Goal: Task Accomplishment & Management: Use online tool/utility

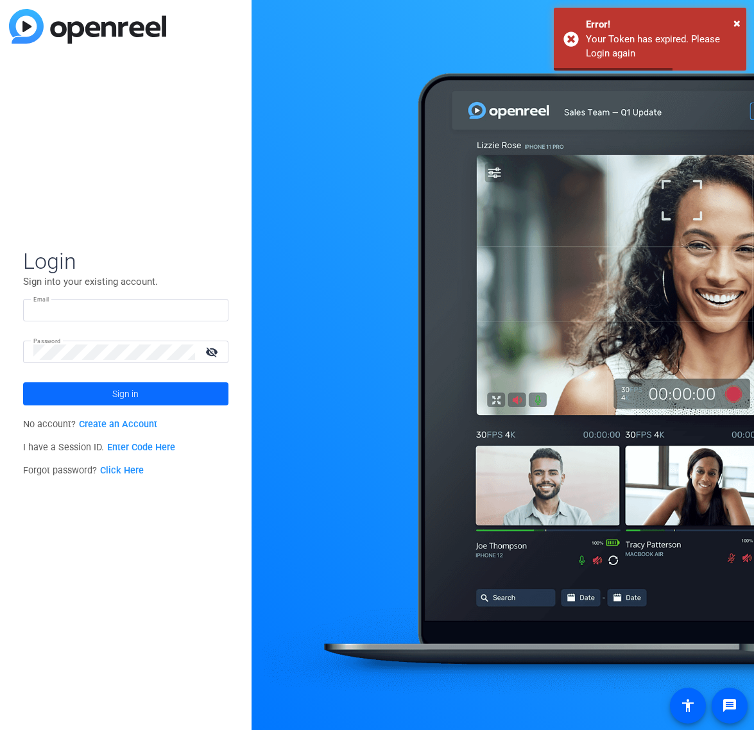
type input "molly@ideadecanter.com"
click at [136, 396] on span "Sign in" at bounding box center [125, 394] width 26 height 32
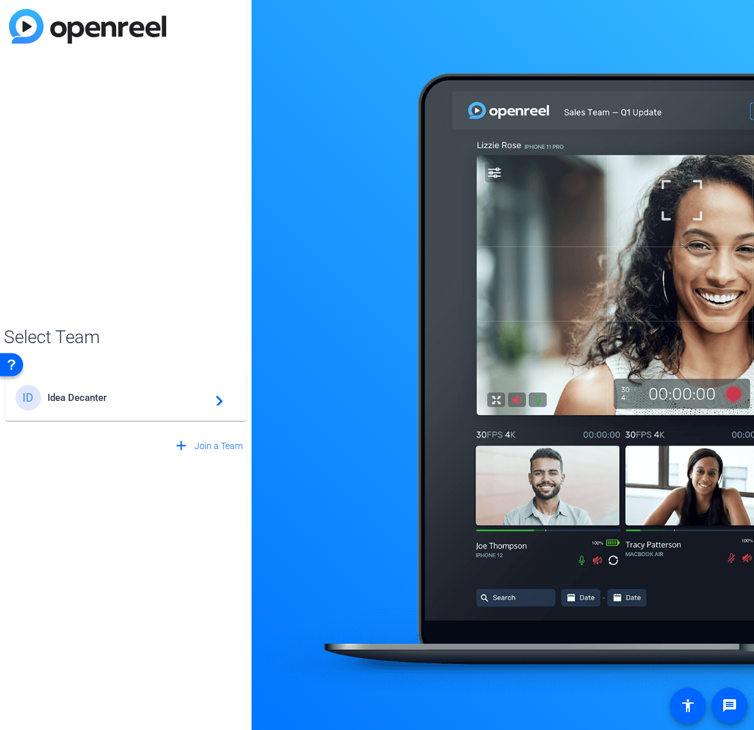
click at [126, 404] on div "ID Idea Decanter navigate_next" at bounding box center [125, 398] width 221 height 26
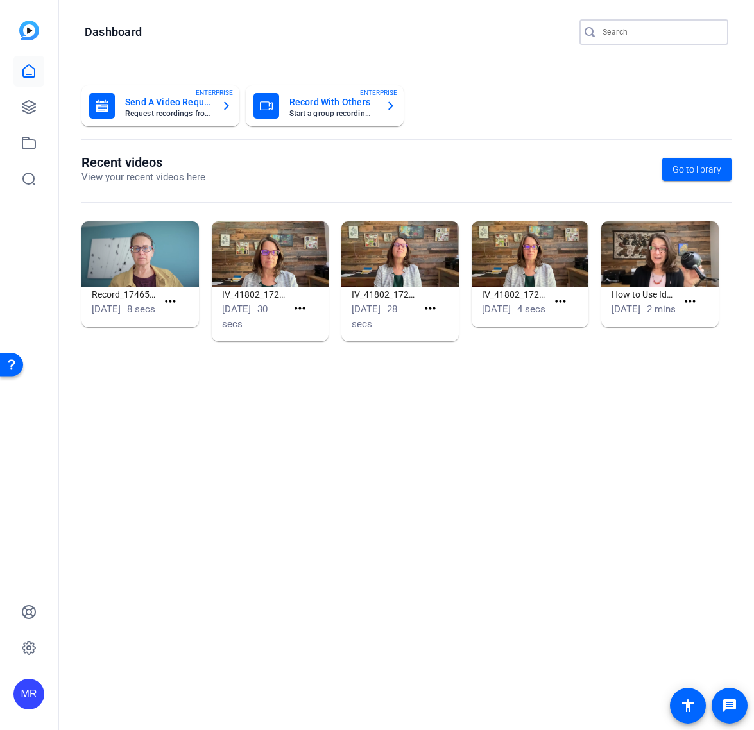
click at [629, 30] on input "Search" at bounding box center [660, 31] width 115 height 15
click at [631, 31] on input "Search" at bounding box center [660, 31] width 115 height 15
click at [628, 31] on input "Search" at bounding box center [660, 31] width 115 height 15
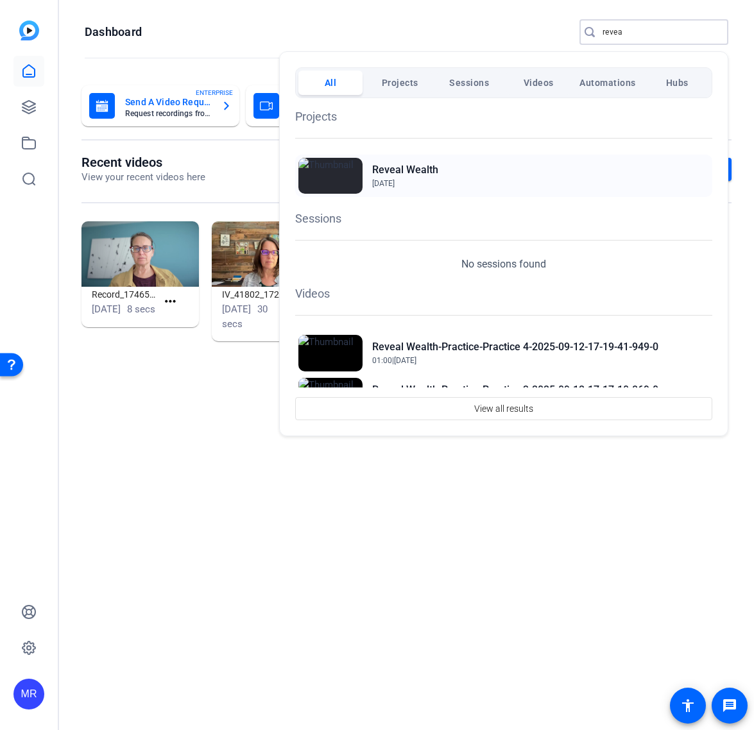
type input "revea"
click at [416, 172] on h2 "Reveal Wealth" at bounding box center [405, 169] width 66 height 15
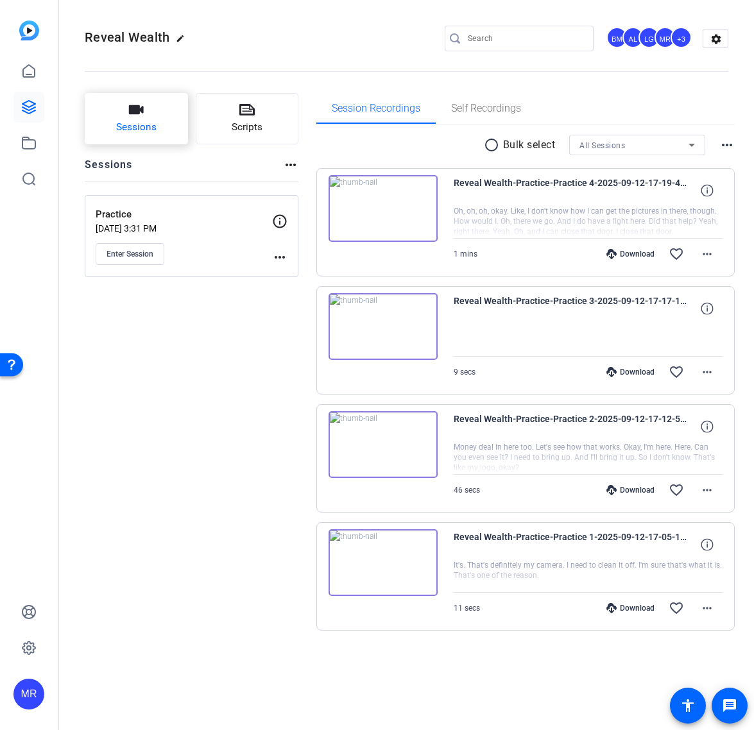
click at [155, 129] on span "Sessions" at bounding box center [136, 127] width 40 height 15
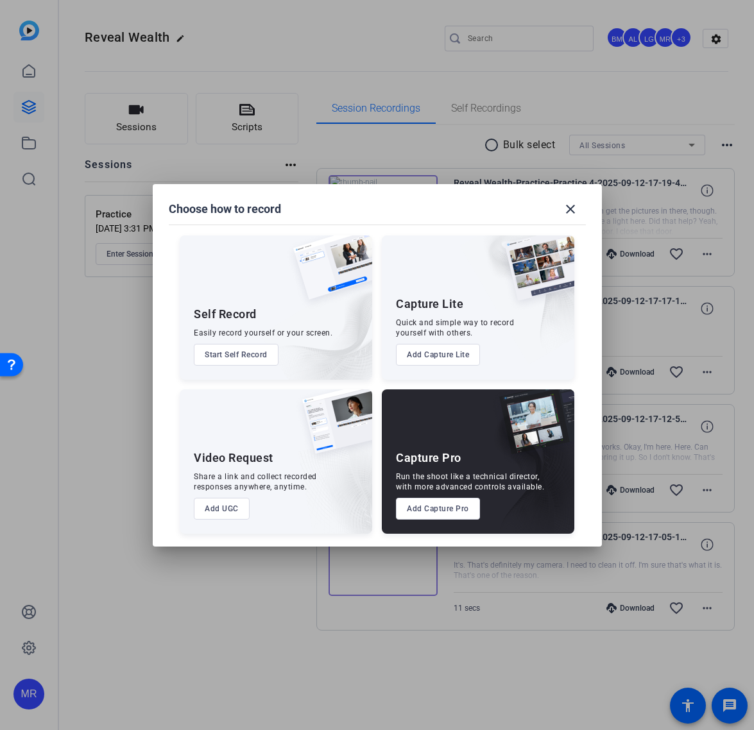
click at [445, 516] on button "Add Capture Pro" at bounding box center [438, 509] width 84 height 22
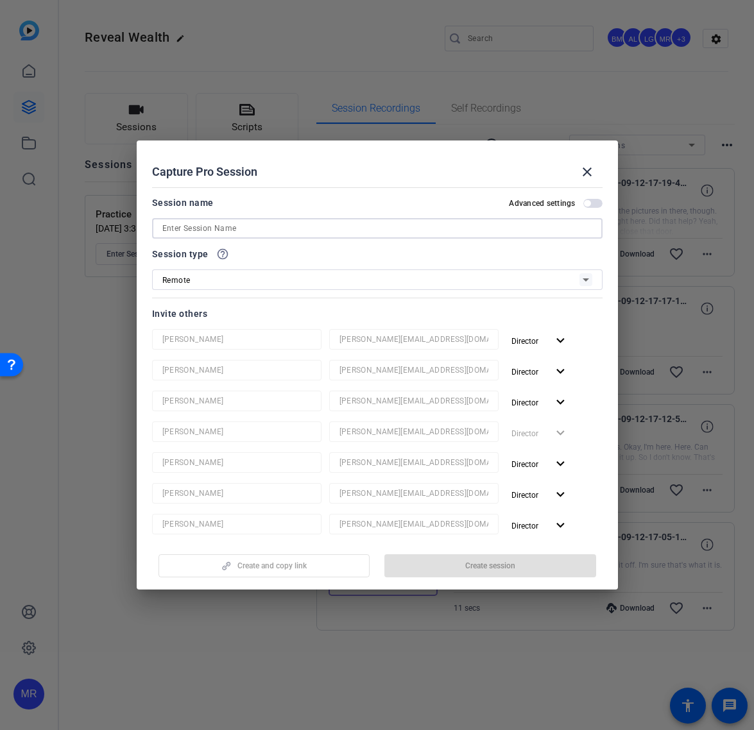
click at [209, 225] on input at bounding box center [377, 228] width 430 height 15
click at [237, 230] on input at bounding box center [377, 228] width 430 height 15
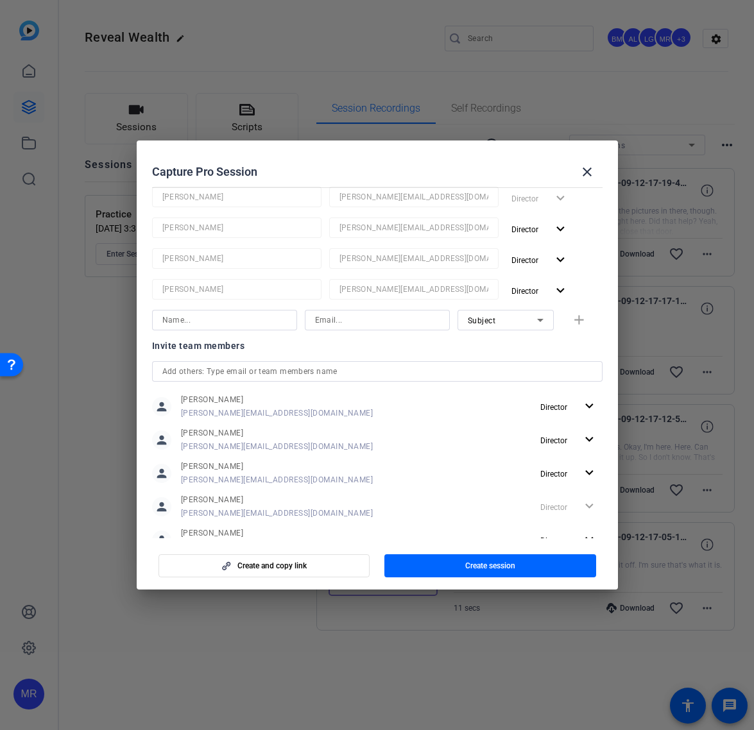
scroll to position [311, 0]
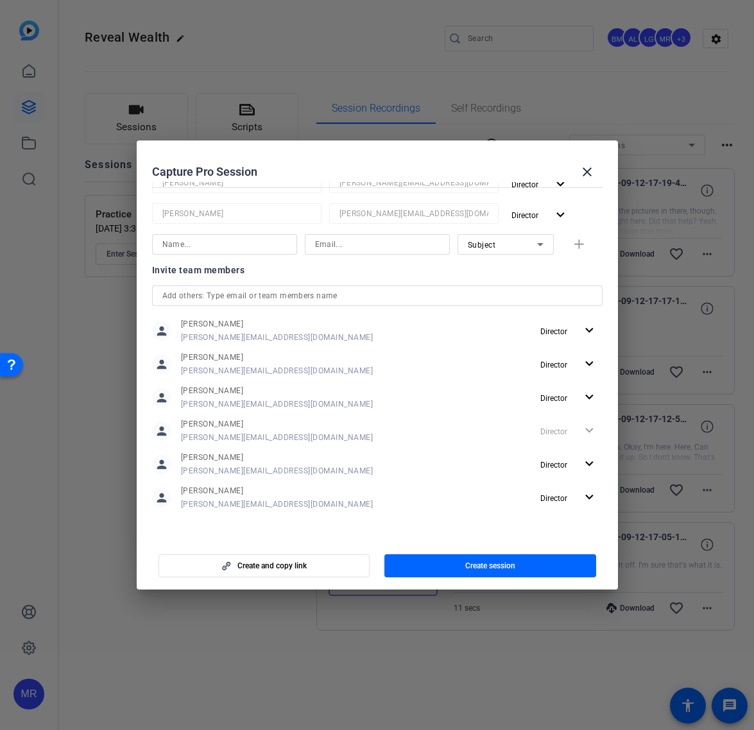
type input "Beta FINKINT [9]"
click at [198, 295] on input "text" at bounding box center [377, 295] width 430 height 15
click at [456, 569] on span "button" at bounding box center [490, 566] width 212 height 31
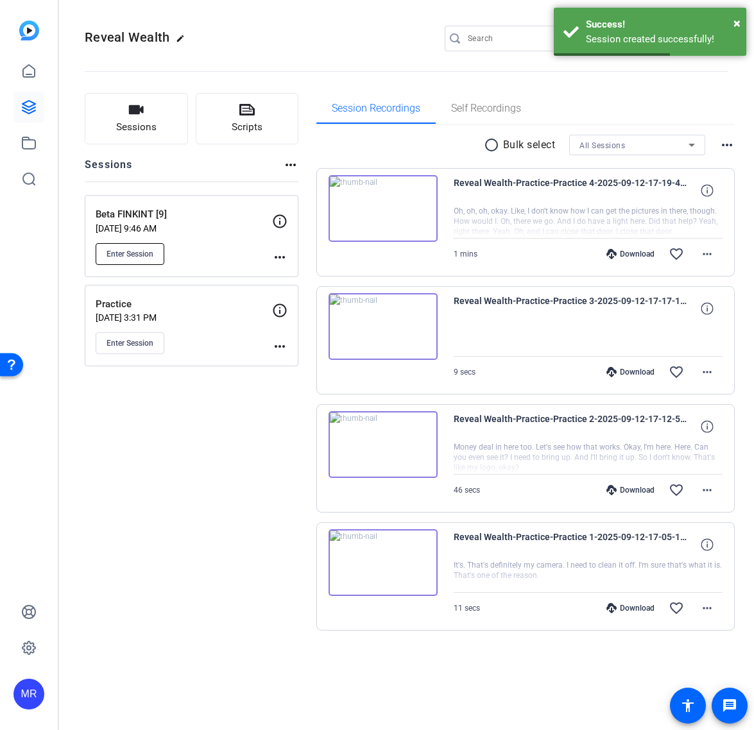
click at [134, 258] on span "Enter Session" at bounding box center [130, 254] width 47 height 10
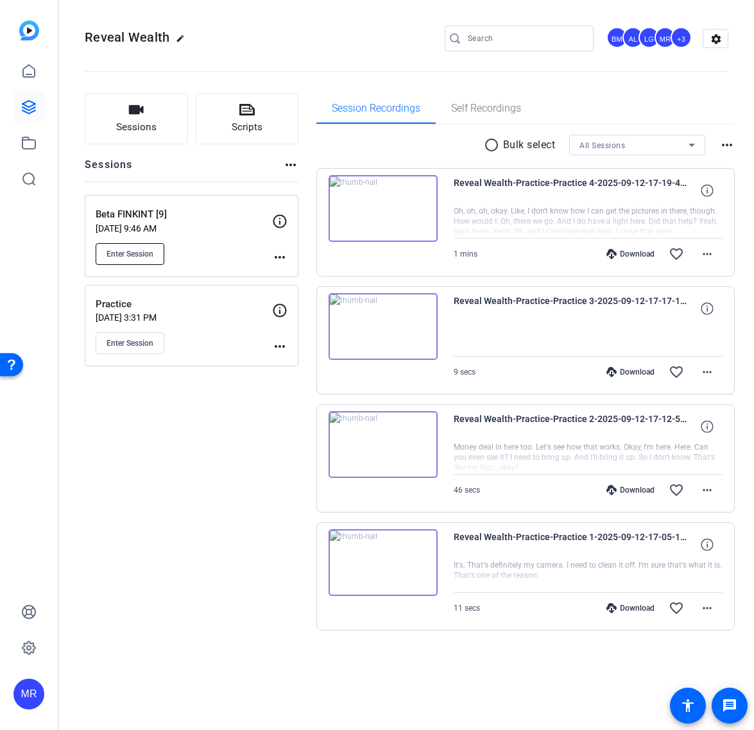
click at [140, 254] on span "Enter Session" at bounding box center [130, 254] width 47 height 10
click at [275, 260] on mat-icon "more_horiz" at bounding box center [279, 257] width 15 height 15
click at [221, 460] on div at bounding box center [377, 365] width 754 height 730
click at [145, 260] on button "Enter Session" at bounding box center [130, 254] width 69 height 22
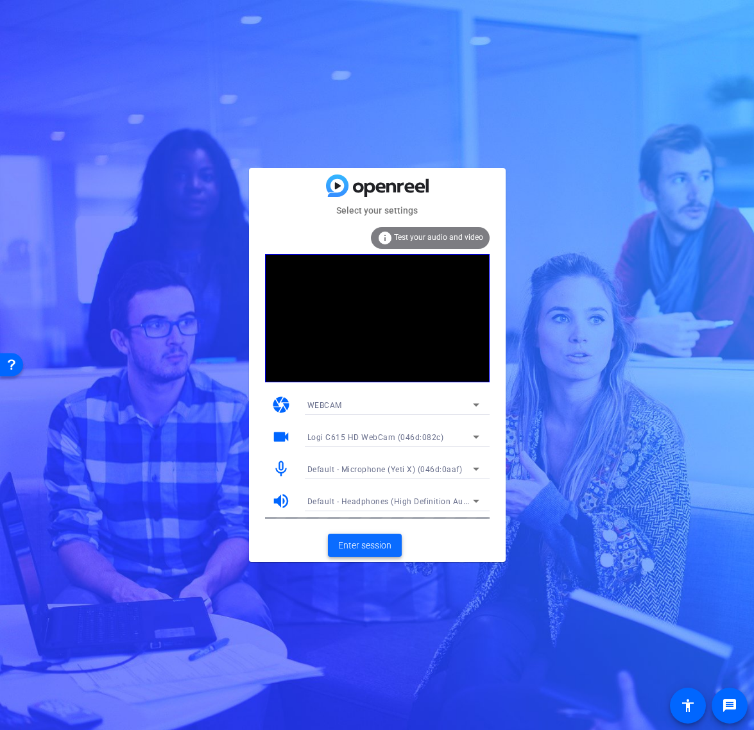
click at [363, 545] on span "Enter session" at bounding box center [364, 545] width 53 height 13
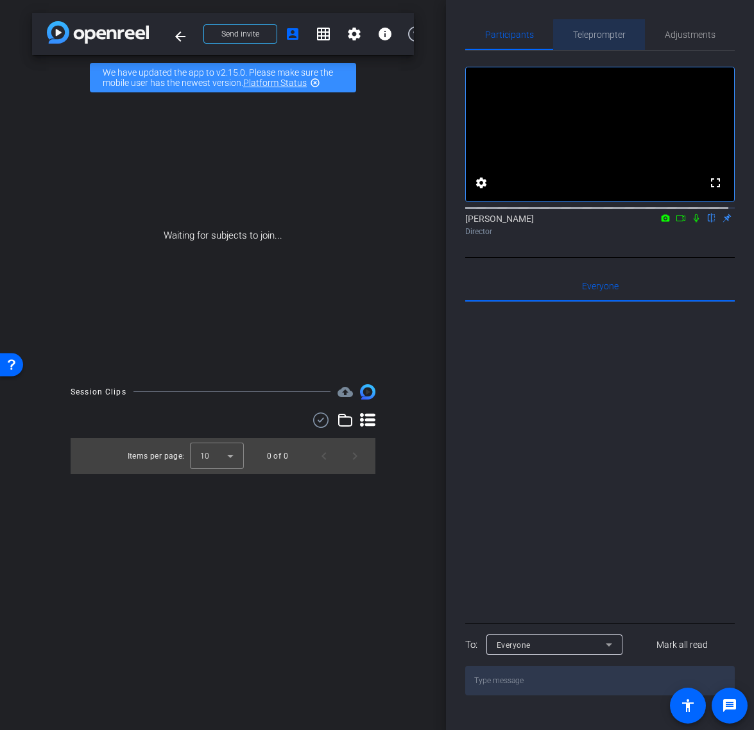
click at [615, 38] on span "Teleprompter" at bounding box center [599, 34] width 53 height 9
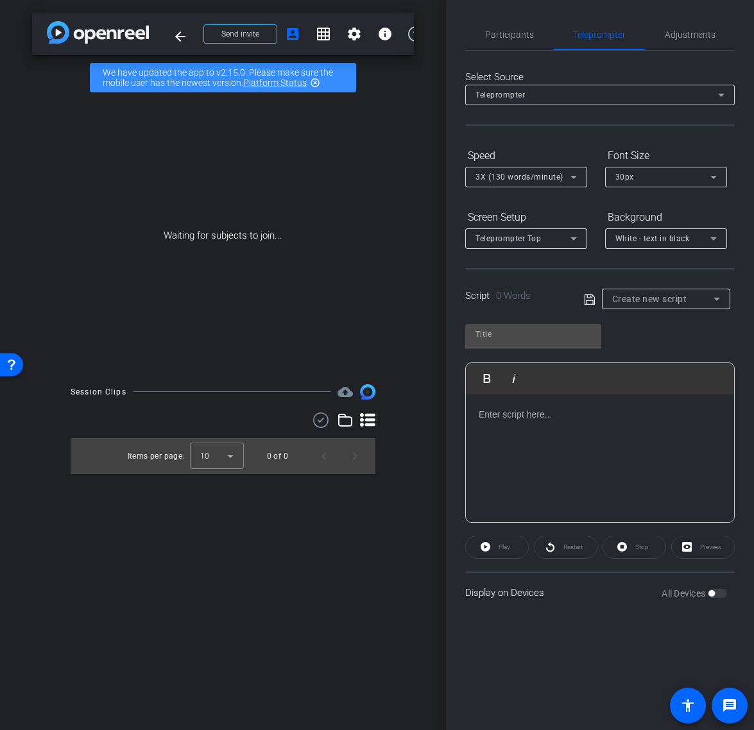
click at [657, 242] on span "White - text in black" at bounding box center [652, 238] width 74 height 9
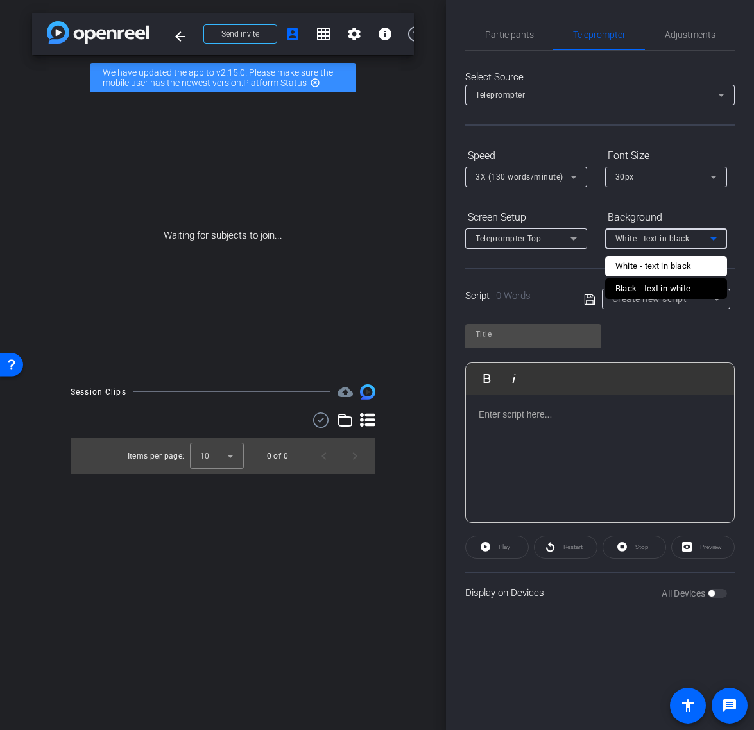
click at [652, 289] on div "Black - text in white" at bounding box center [653, 288] width 76 height 15
click at [557, 243] on div "Teleprompter Top" at bounding box center [522, 238] width 95 height 16
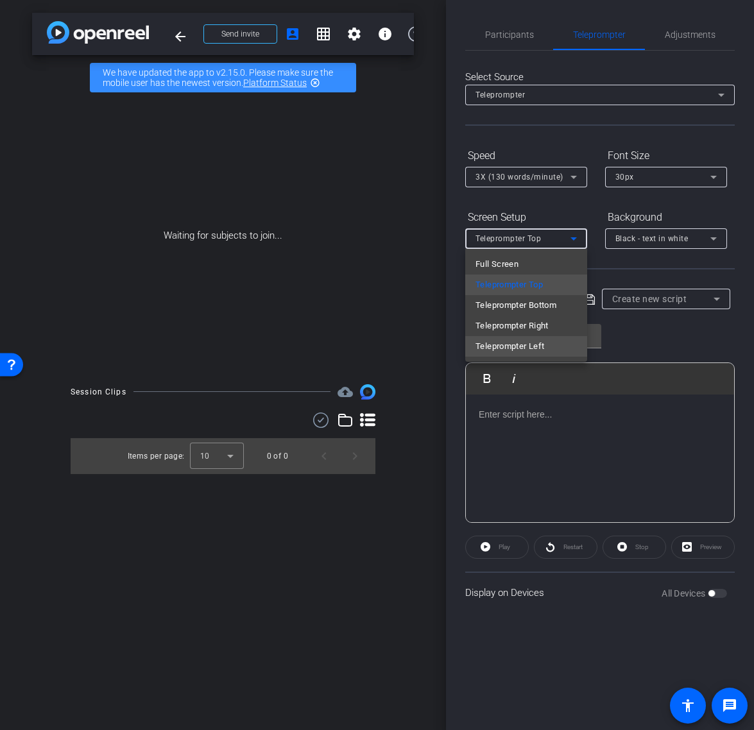
click at [537, 346] on span "Teleprompter Left" at bounding box center [509, 346] width 69 height 15
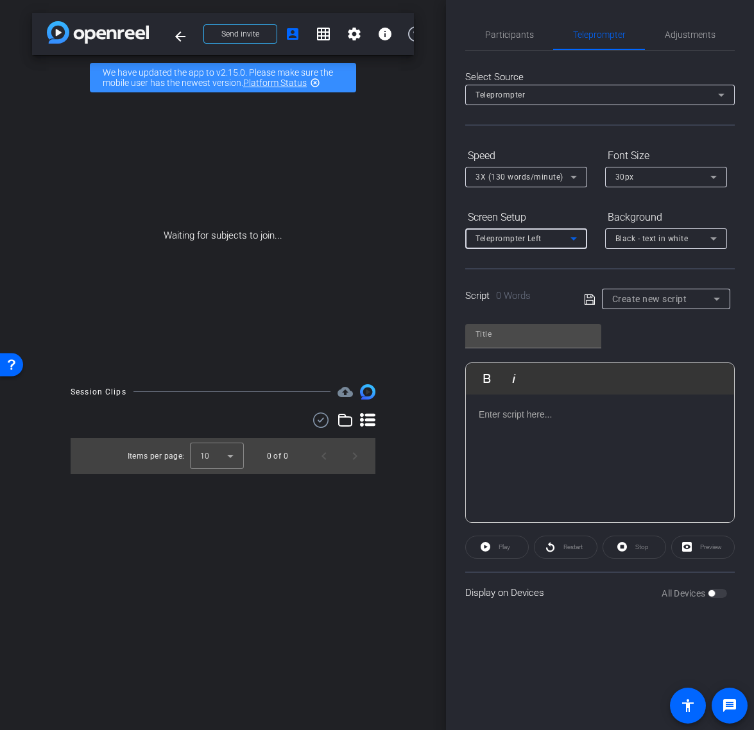
click at [533, 178] on span "3X (130 words/minute)" at bounding box center [519, 177] width 88 height 9
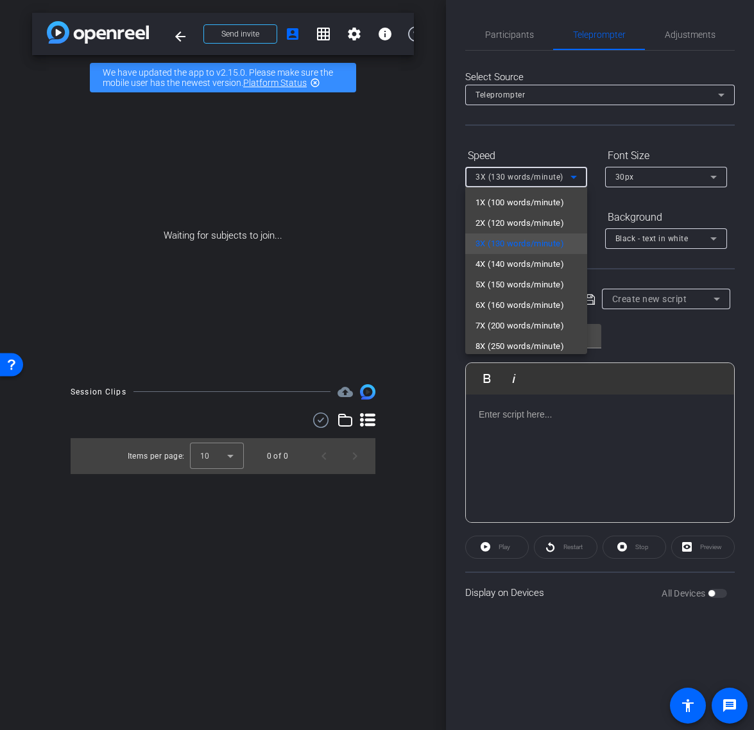
click at [552, 141] on div at bounding box center [377, 365] width 754 height 730
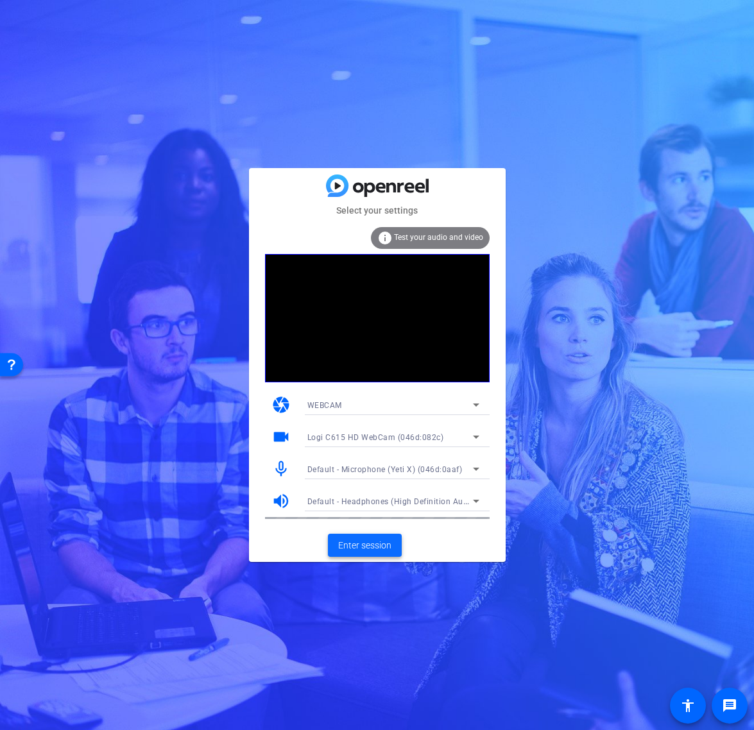
click at [364, 544] on span "Enter session" at bounding box center [364, 545] width 53 height 13
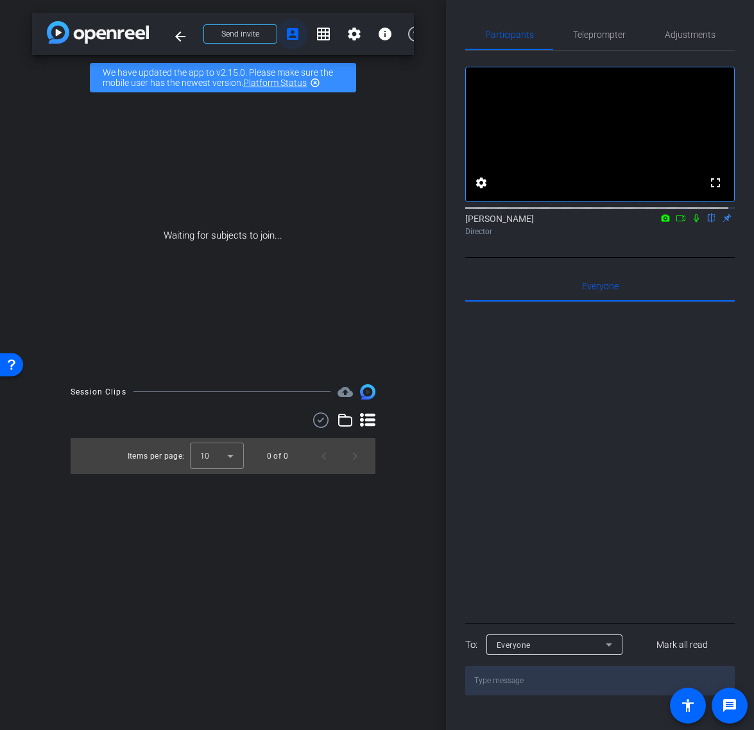
click at [289, 33] on mat-icon "account_box" at bounding box center [292, 33] width 15 height 15
click at [293, 35] on mat-icon "account_box" at bounding box center [292, 33] width 15 height 15
click at [261, 35] on span at bounding box center [240, 34] width 73 height 31
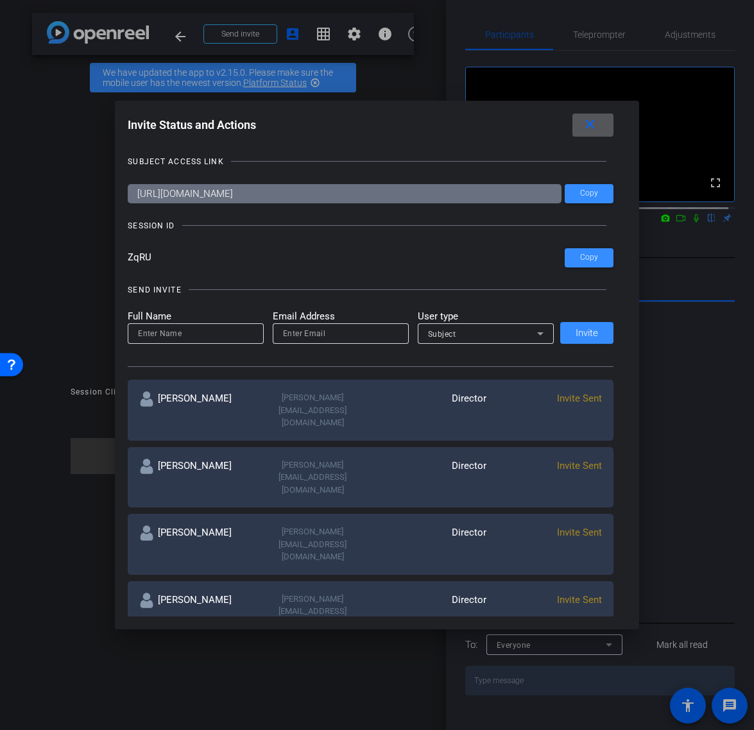
click at [594, 121] on mat-icon "close" at bounding box center [590, 125] width 16 height 16
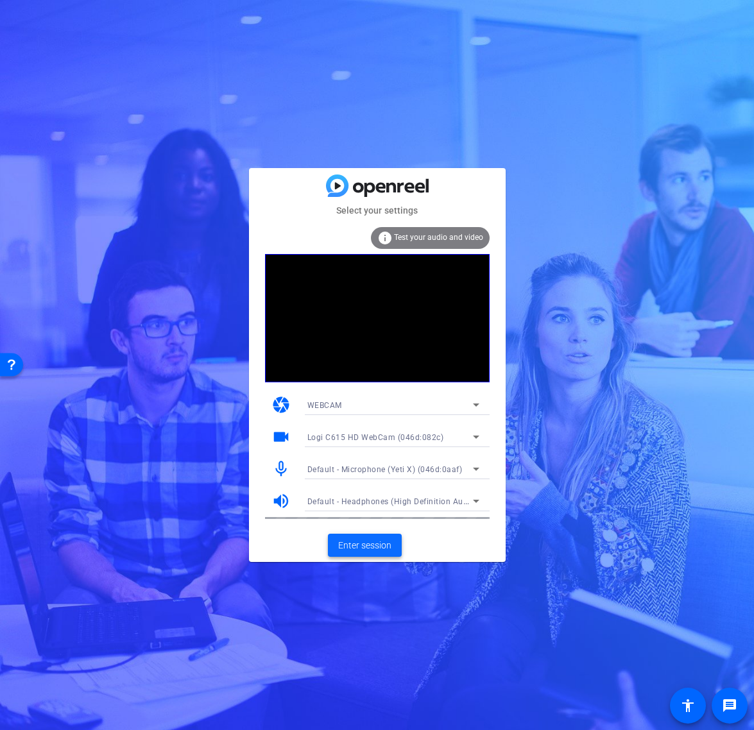
click at [389, 542] on span "Enter session" at bounding box center [364, 545] width 53 height 13
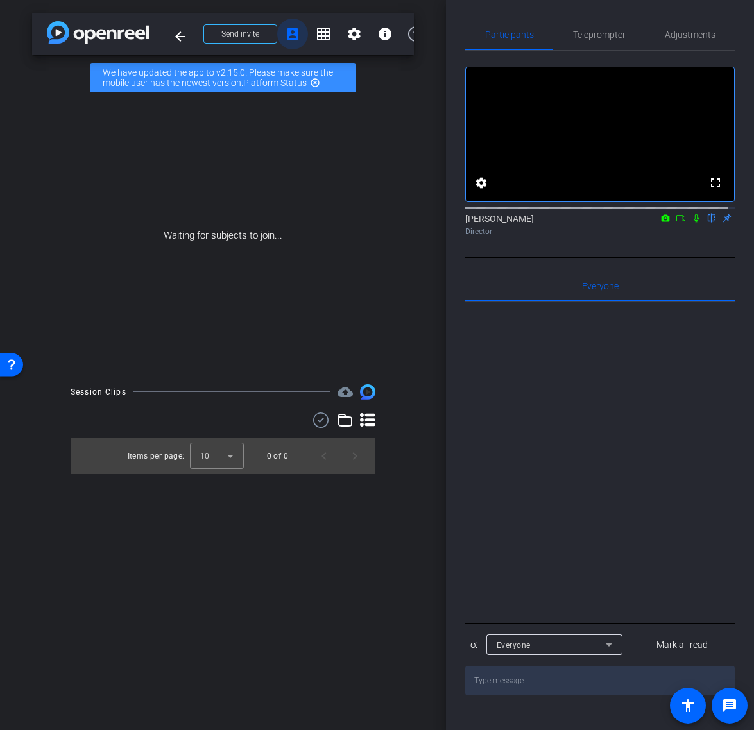
click at [294, 35] on mat-icon "account_box" at bounding box center [292, 33] width 15 height 15
click at [250, 33] on span "Send invite" at bounding box center [240, 34] width 38 height 10
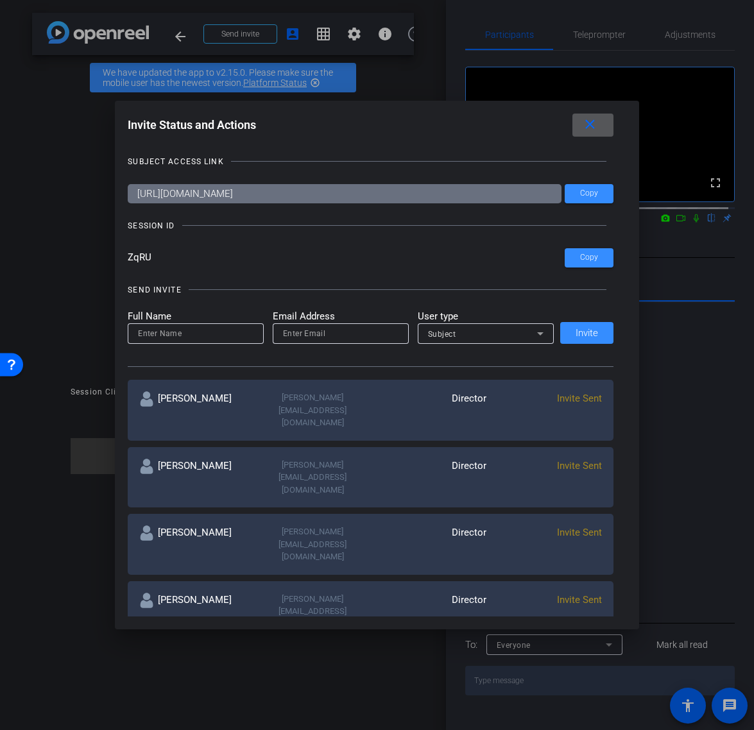
click at [192, 338] on input at bounding box center [195, 333] width 115 height 15
type input "tracy"
click at [207, 660] on div "Tracy Shaw" at bounding box center [196, 679] width 115 height 38
click at [495, 336] on div "Subject" at bounding box center [482, 334] width 109 height 16
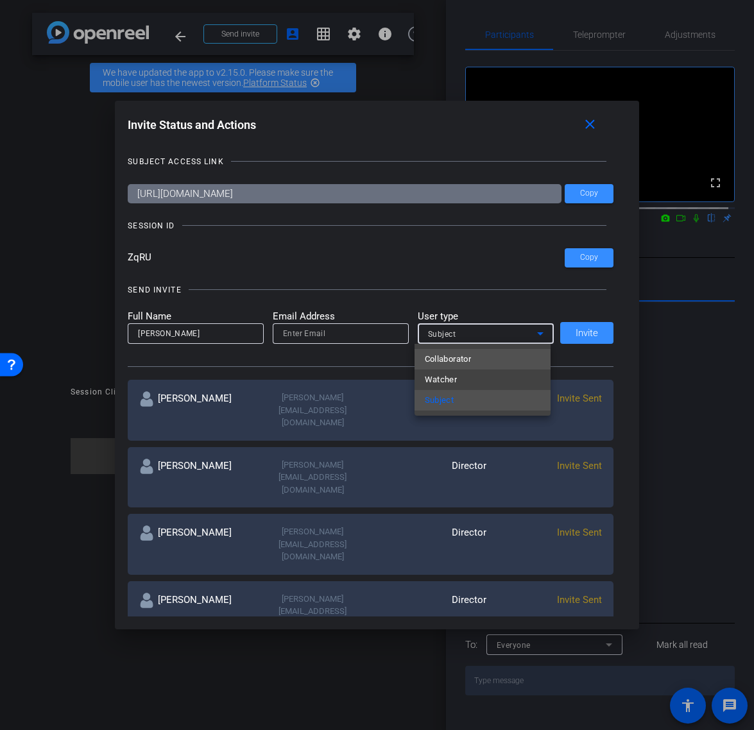
click at [477, 360] on mat-option "Collaborator" at bounding box center [483, 359] width 136 height 21
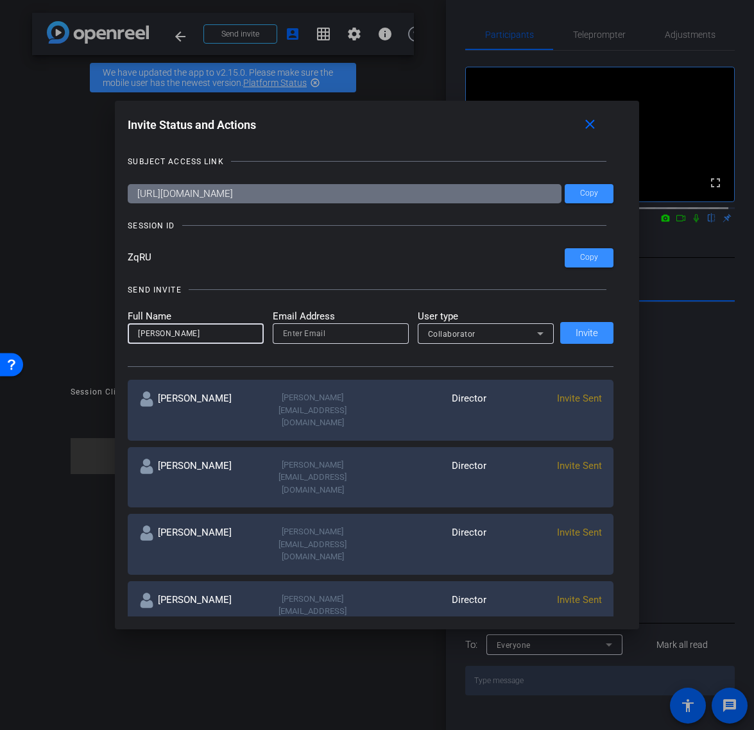
click at [193, 334] on input "tracy" at bounding box center [195, 333] width 115 height 15
click at [259, 660] on div "tracy@ideadecanter.com" at bounding box center [312, 679] width 115 height 38
click at [588, 117] on mat-icon "close" at bounding box center [590, 125] width 16 height 16
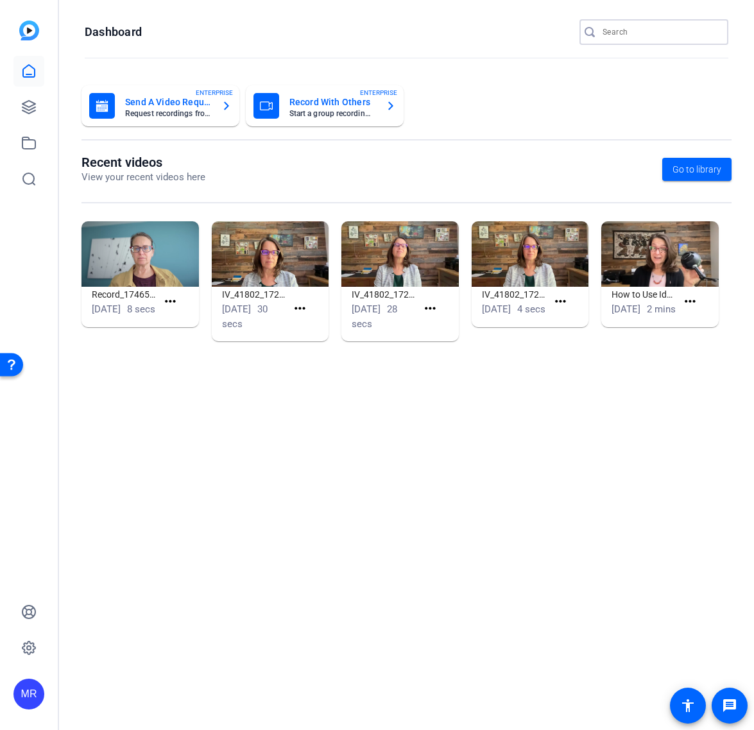
click at [656, 38] on input "Search" at bounding box center [660, 31] width 115 height 15
click at [646, 29] on input "Search" at bounding box center [660, 31] width 115 height 15
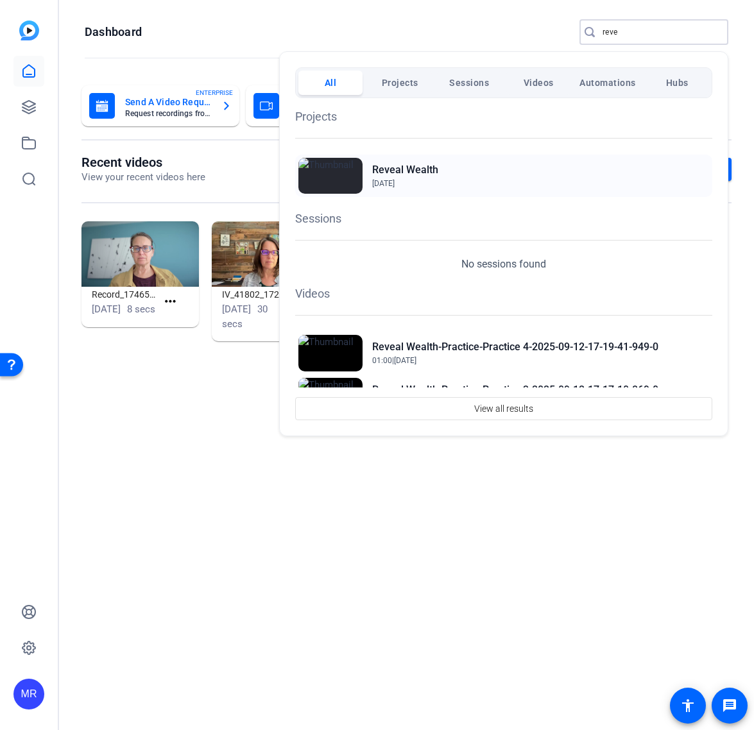
type input "reve"
click at [398, 172] on h2 "Reveal Wealth" at bounding box center [405, 169] width 66 height 15
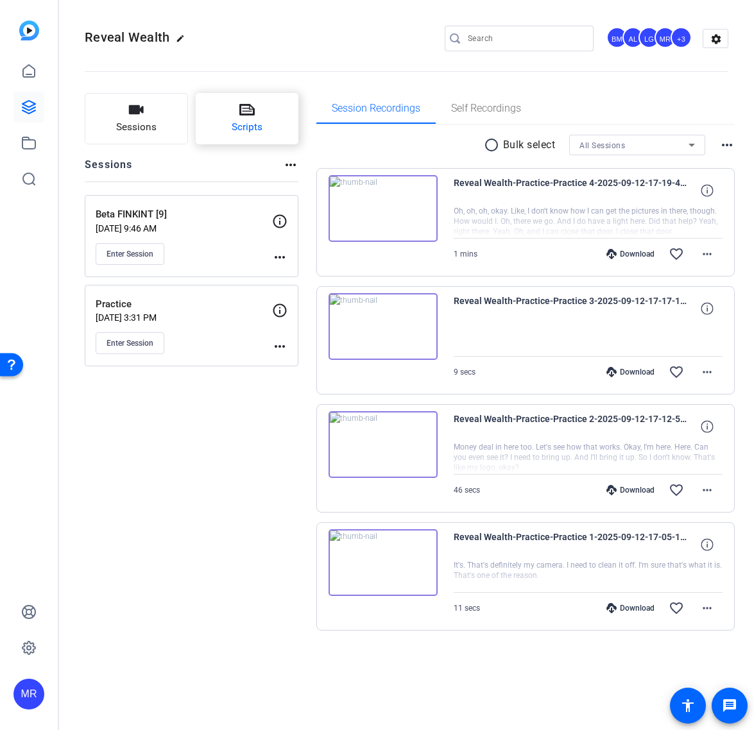
click at [276, 121] on button "Scripts" at bounding box center [247, 118] width 103 height 51
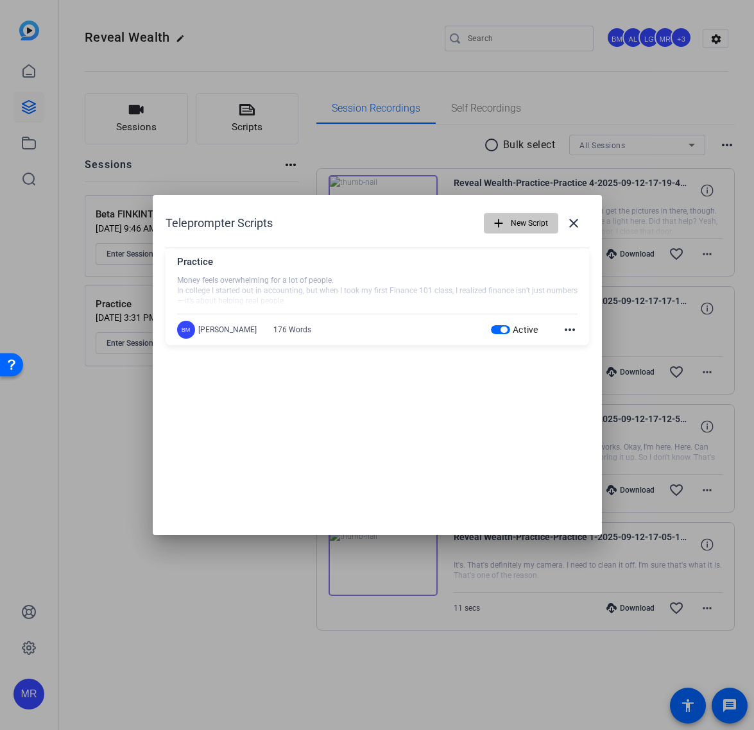
click at [525, 223] on span "New Script" at bounding box center [529, 223] width 37 height 24
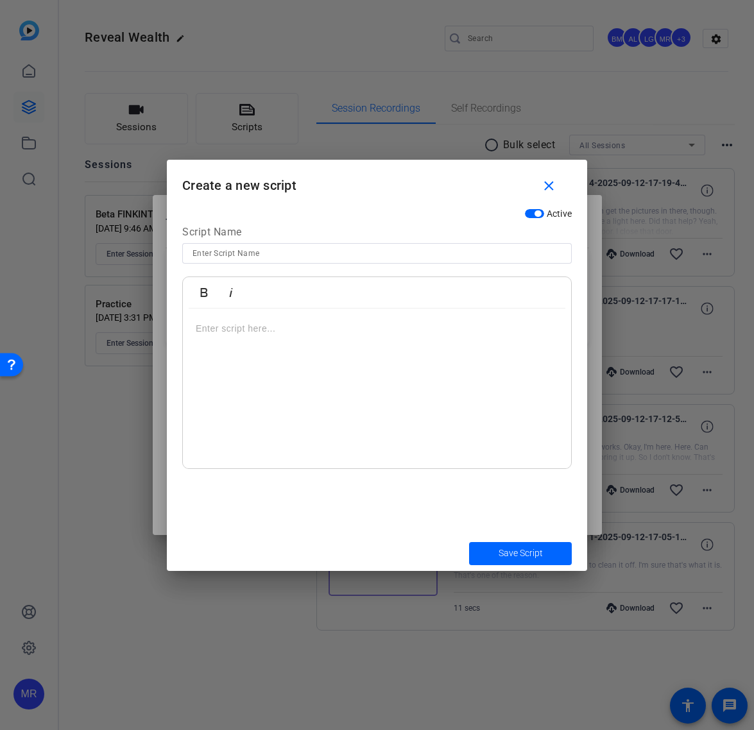
click at [255, 258] on input at bounding box center [376, 253] width 369 height 15
click at [223, 252] on input "Who Am I" at bounding box center [376, 253] width 369 height 15
type input "Who I am"
click at [251, 332] on p at bounding box center [377, 328] width 363 height 14
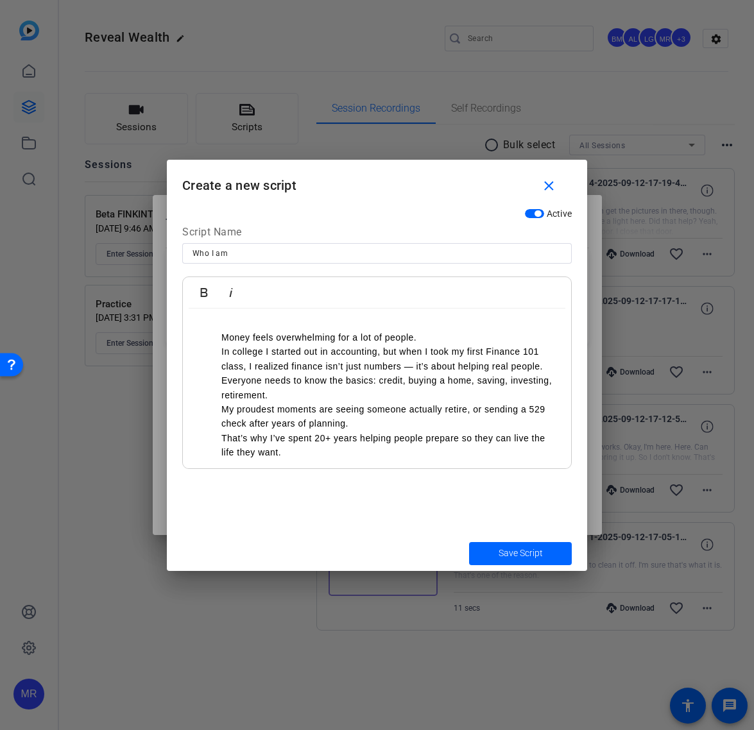
click at [214, 339] on ul "Money feels overwhelming for a lot of people. In college I started out in accou…" at bounding box center [377, 395] width 363 height 130
click at [218, 351] on ul "- Money feels overwhelming for a lot of people. In college I started out in acc…" at bounding box center [377, 395] width 363 height 130
click at [219, 382] on ul "- Money feels overwhelming for a lot of people. - In college I started out in a…" at bounding box center [377, 395] width 363 height 130
click at [216, 409] on ul "- Money feels overwhelming for a lot of people. - In college I started out in a…" at bounding box center [377, 395] width 363 height 130
click at [212, 443] on ul "- Money feels overwhelming for a lot of people. - In college I started out in a…" at bounding box center [377, 395] width 363 height 130
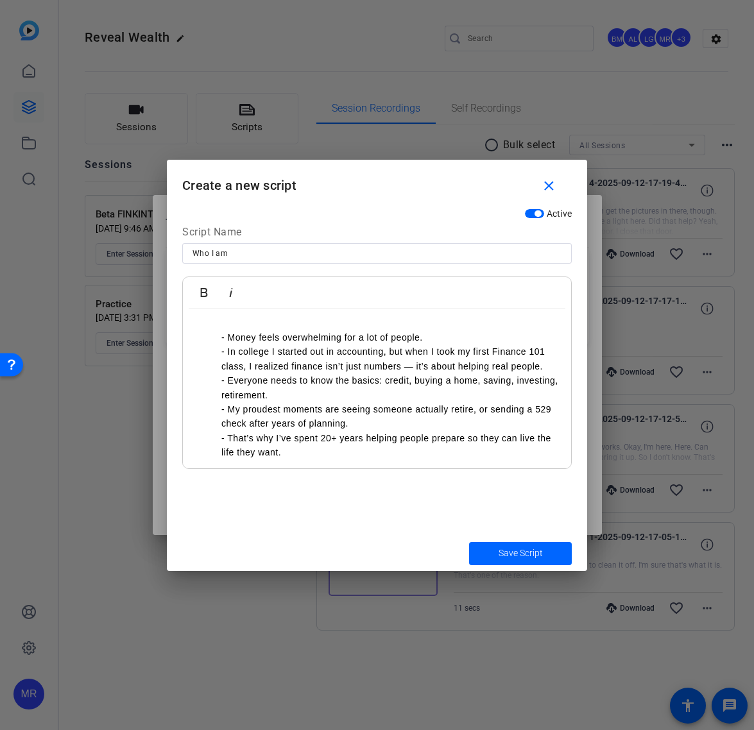
click at [213, 339] on ul "- Money feels overwhelming for a lot of people. - In college I started out in a…" at bounding box center [377, 395] width 363 height 130
click at [215, 357] on ul "- In college I started out in accounting, but when I took my first Finance 101 …" at bounding box center [377, 402] width 363 height 115
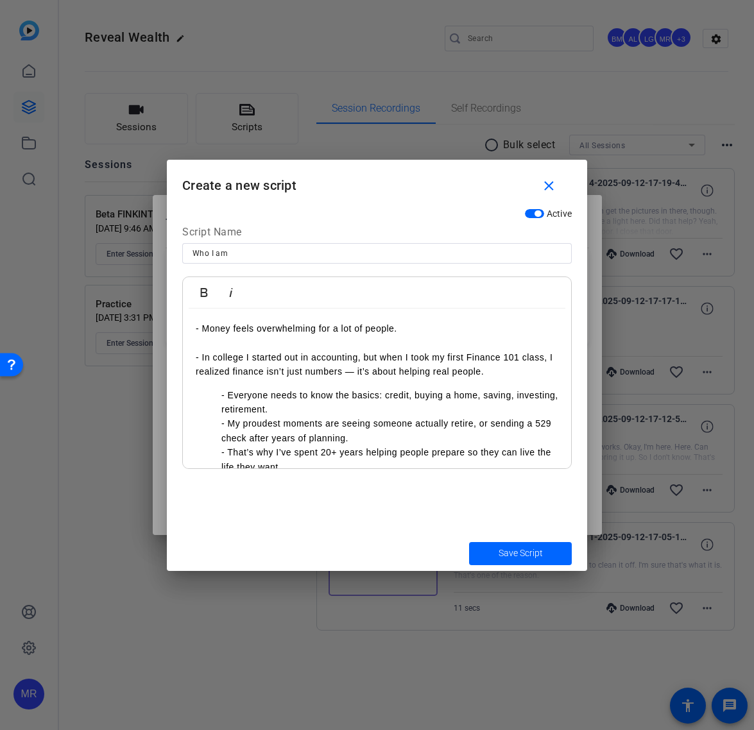
click at [216, 396] on ul "- Everyone needs to know the basics: credit, buying a home, saving, investing, …" at bounding box center [377, 431] width 363 height 86
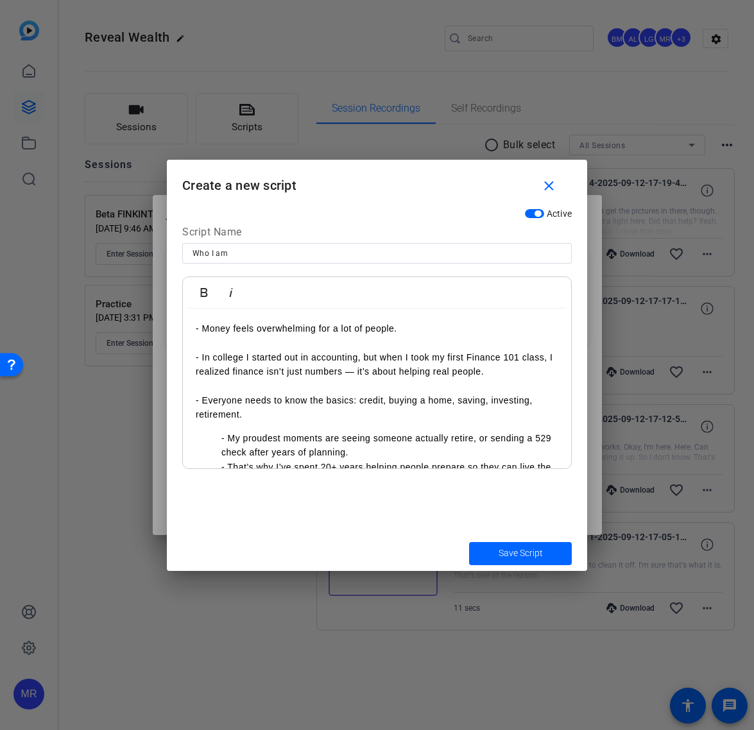
scroll to position [41, 0]
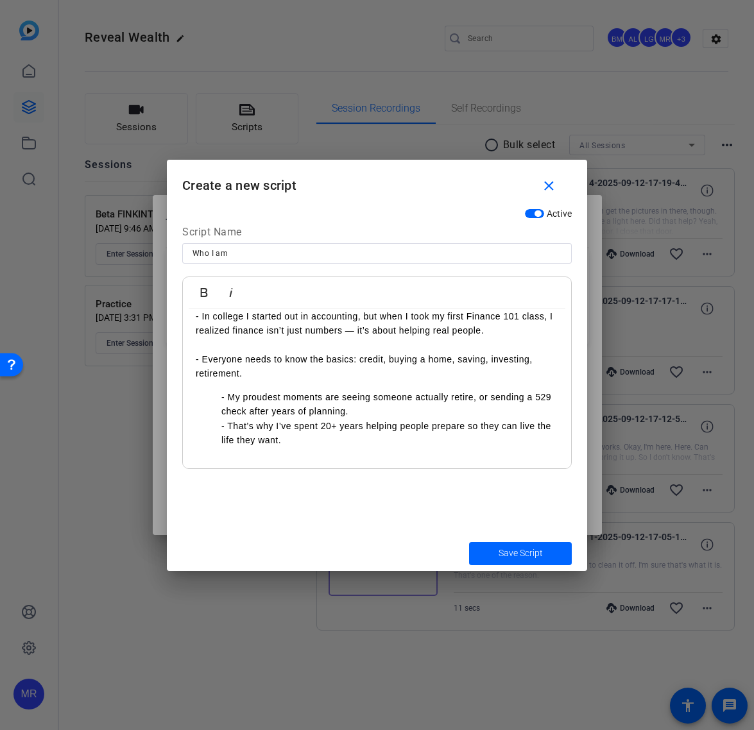
click at [218, 397] on ul "- My proudest moments are seeing someone actually retire, or sending a 529 chec…" at bounding box center [377, 419] width 363 height 58
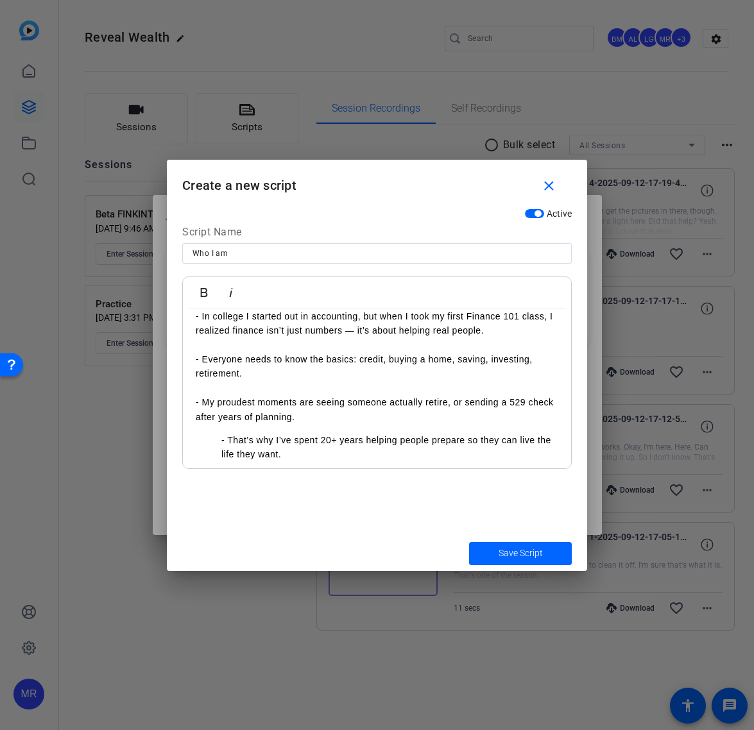
click at [208, 438] on ul "- That’s why I’ve spent 20+ years helping people prepare so they can live the l…" at bounding box center [377, 447] width 363 height 29
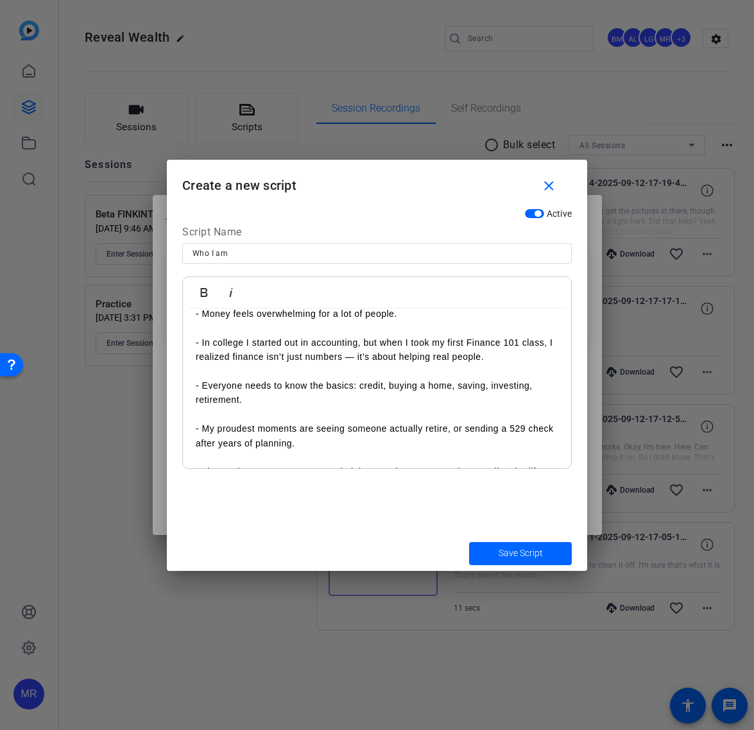
scroll to position [0, 0]
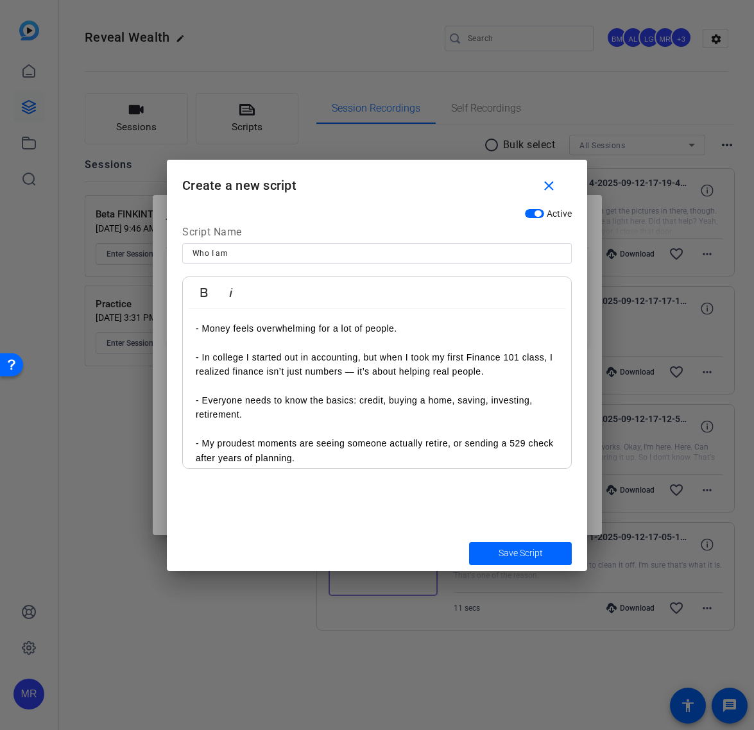
click at [258, 254] on input "Who I am" at bounding box center [376, 253] width 369 height 15
type input "Who I am"
click at [518, 552] on span "Save Script" at bounding box center [521, 553] width 44 height 13
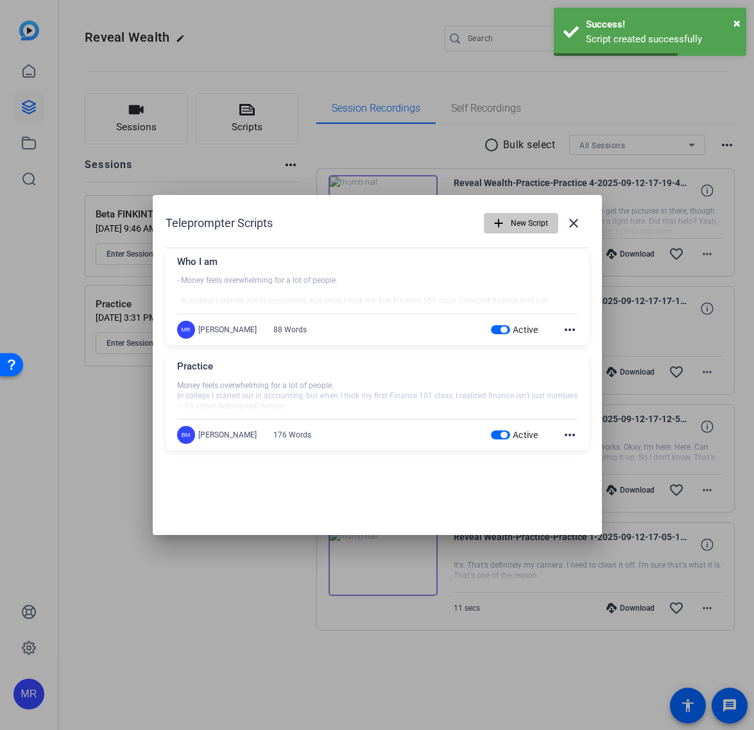
click at [522, 227] on span "New Script" at bounding box center [529, 223] width 37 height 24
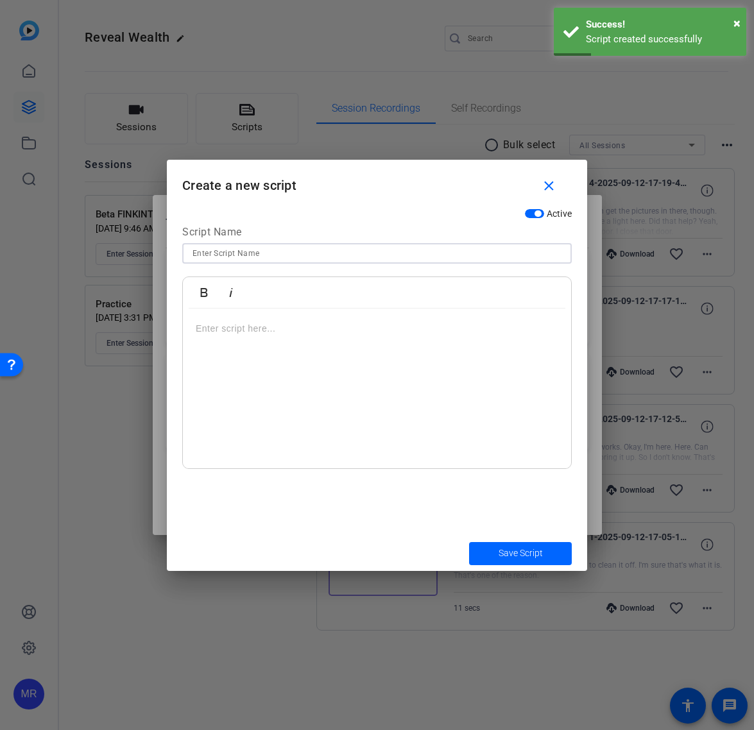
click at [262, 252] on input at bounding box center [376, 253] width 369 height 15
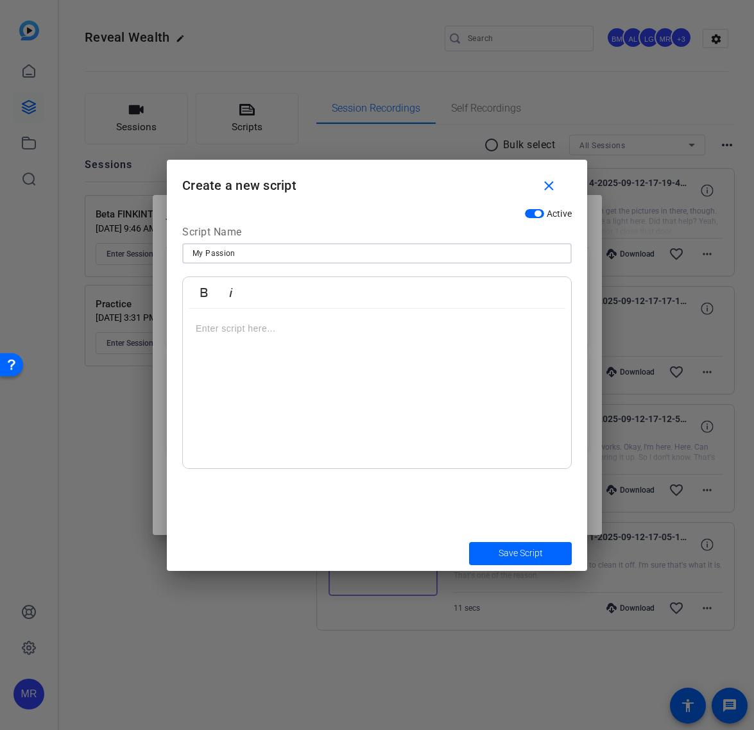
type input "My Passion"
click at [291, 382] on div at bounding box center [377, 389] width 388 height 160
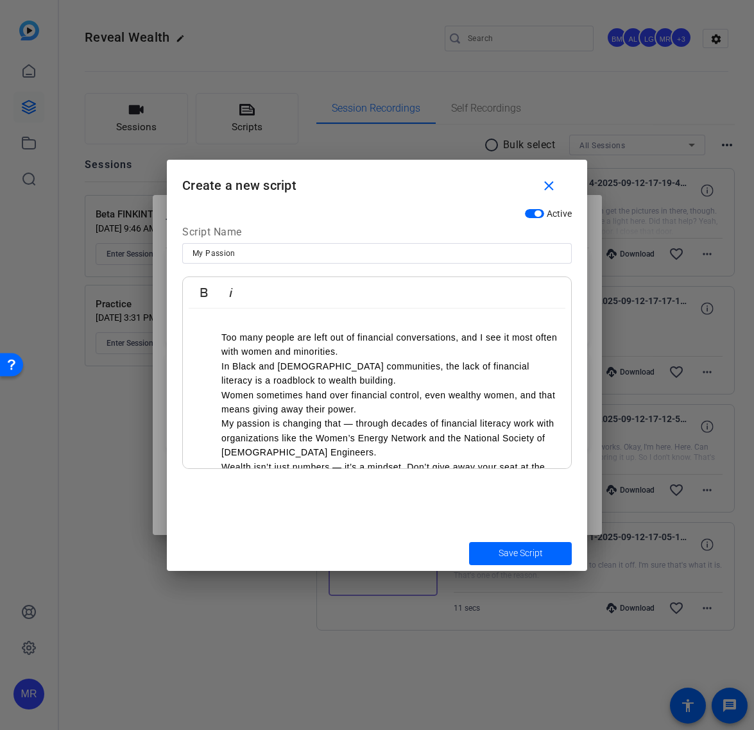
click at [217, 338] on ul "Too many people are left out of financial conversations, and I see it most ofte…" at bounding box center [377, 409] width 363 height 158
click at [218, 366] on ul "- Too many people are left out of financial conversations, and I see it most of…" at bounding box center [377, 409] width 363 height 158
click at [222, 395] on p "Women sometimes hand over financial control, even wealthy women, and that means…" at bounding box center [389, 402] width 337 height 29
click at [221, 422] on ul "- Too many people are left out of financial conversations, and I see it most of…" at bounding box center [377, 409] width 363 height 158
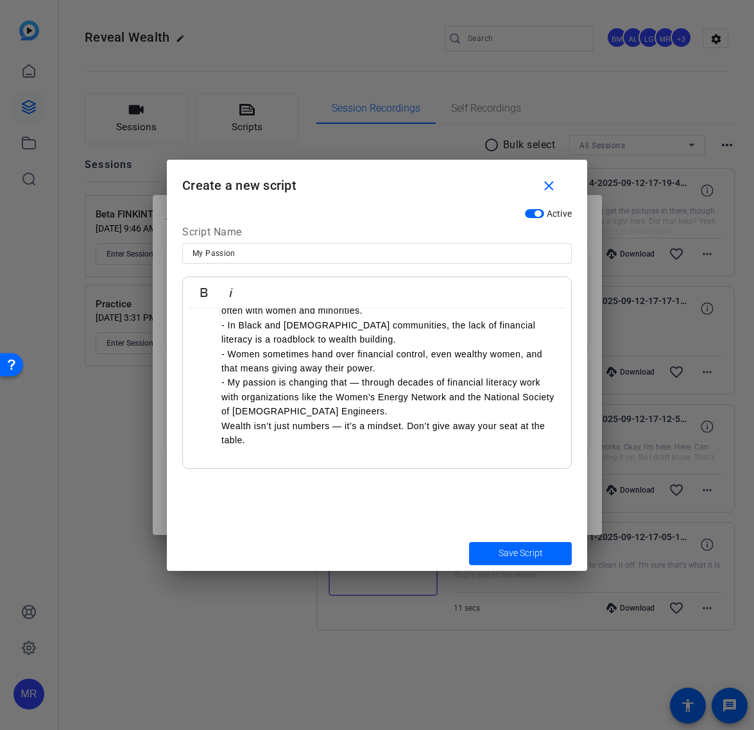
click at [219, 426] on ul "- Too many people are left out of financial conversations, and I see it most of…" at bounding box center [377, 368] width 363 height 158
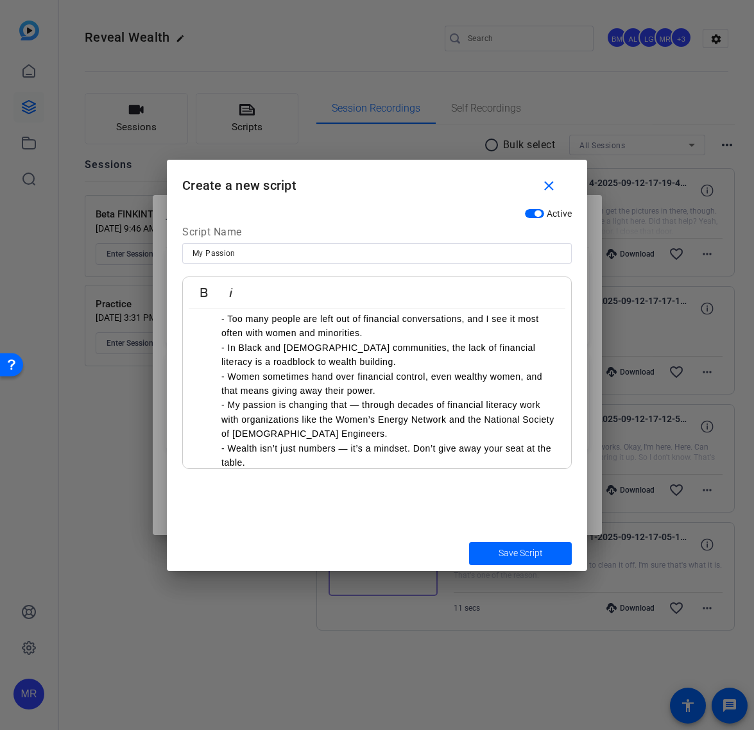
scroll to position [0, 0]
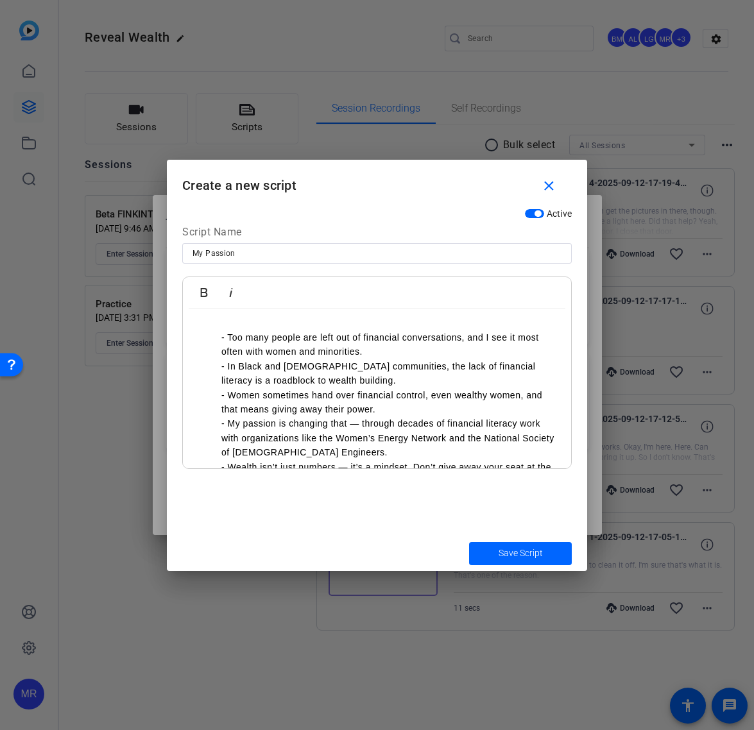
click at [209, 335] on ul "- Too many people are left out of financial conversations, and I see it most of…" at bounding box center [377, 409] width 363 height 158
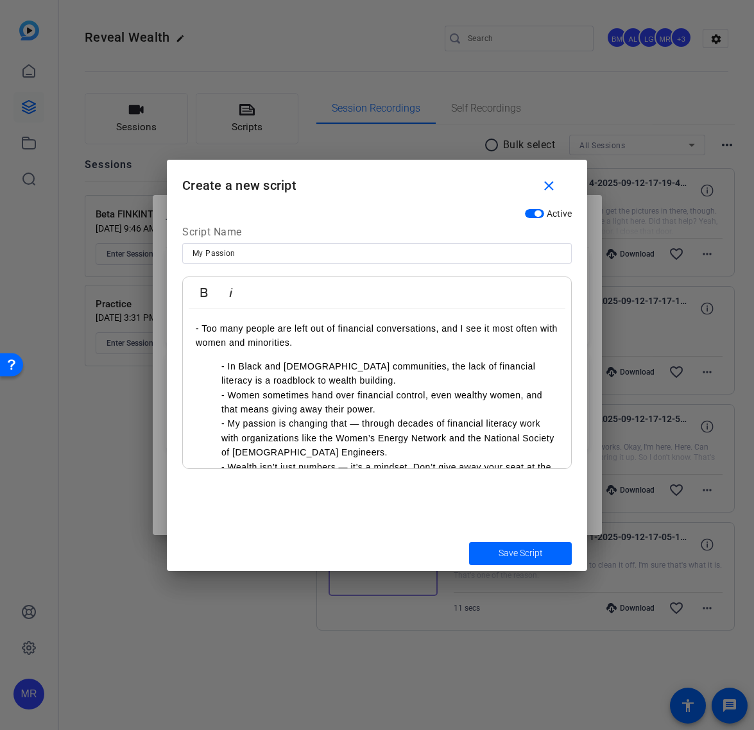
click at [212, 368] on ul "- In Black and Hispanic communities, the lack of financial literacy is a roadbl…" at bounding box center [377, 424] width 363 height 130
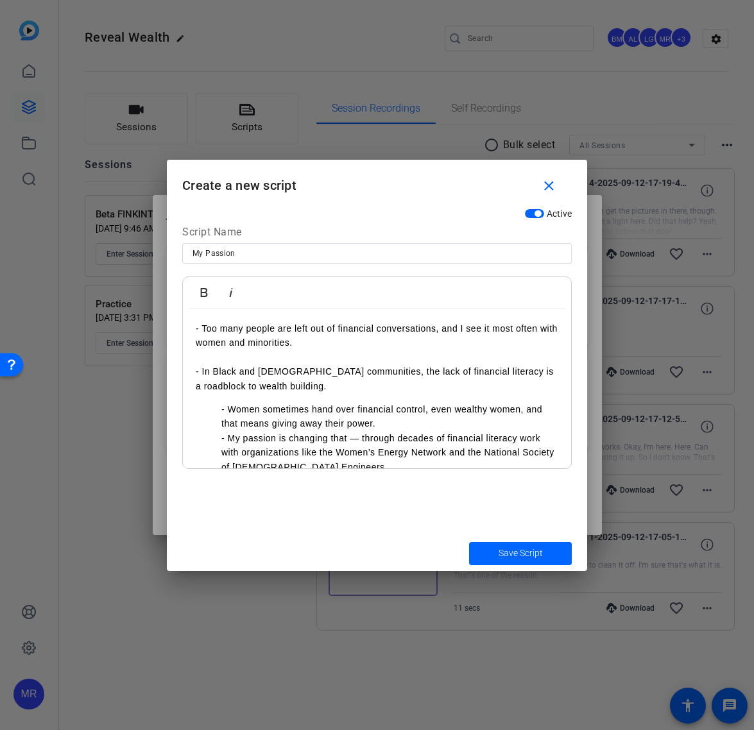
click at [216, 409] on ul "- Women sometimes hand over financial control, even wealthy women, and that mea…" at bounding box center [377, 452] width 363 height 101
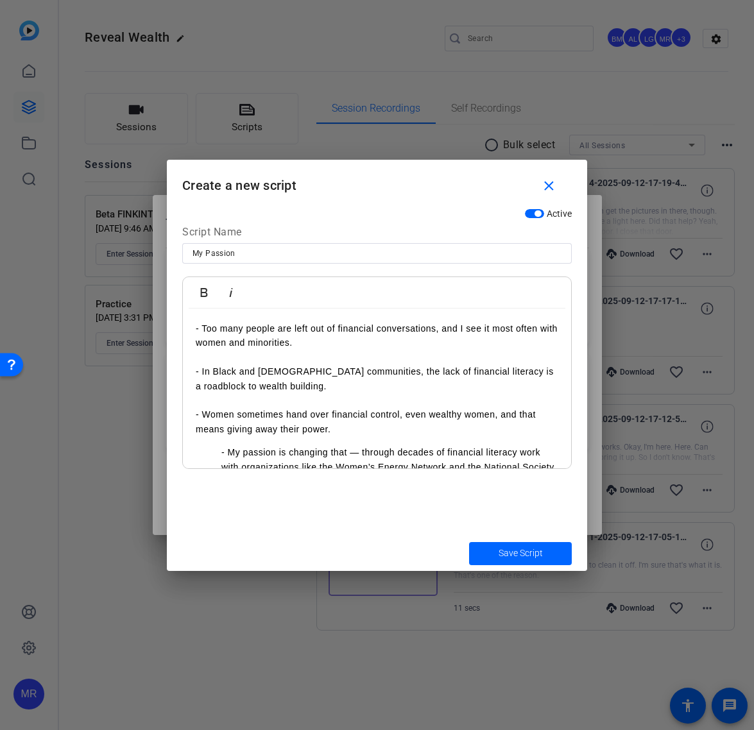
click at [213, 455] on ul "- My passion is changing that — through decades of financial literacy work with…" at bounding box center [377, 481] width 363 height 72
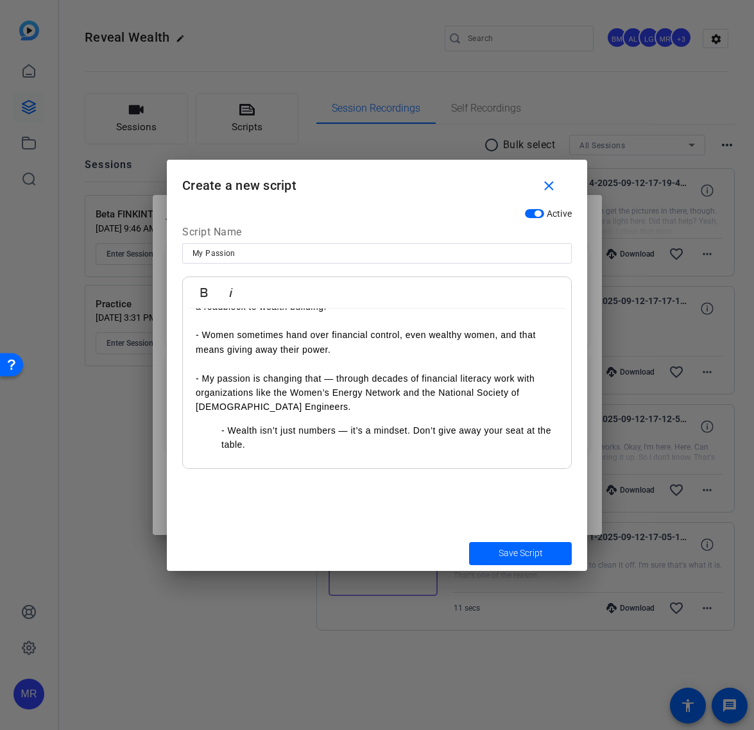
scroll to position [84, 0]
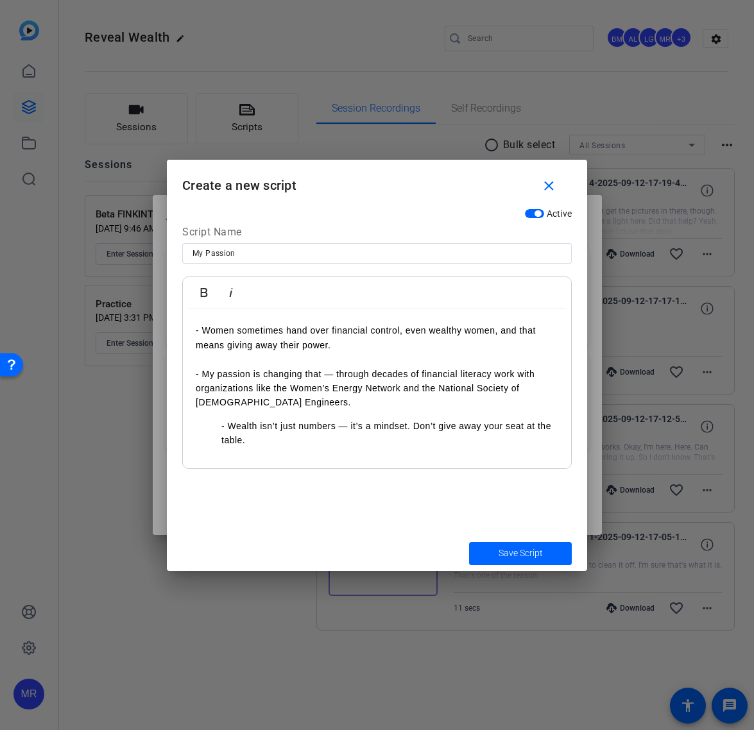
click at [218, 423] on ul "- Wealth isn’t just numbers — it’s a mindset. Don’t give away your seat at the …" at bounding box center [377, 433] width 363 height 29
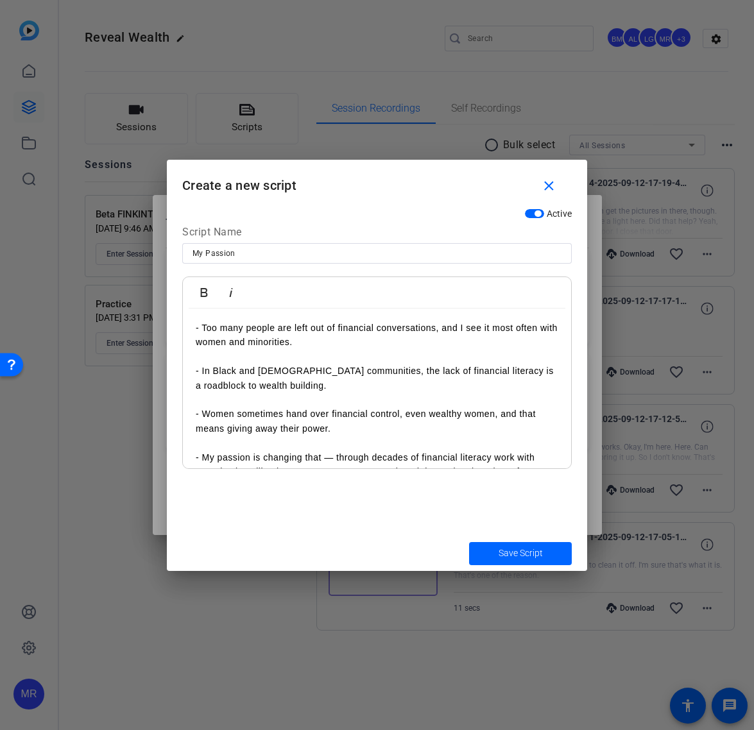
scroll to position [0, 0]
click at [508, 554] on span "Save Script" at bounding box center [521, 553] width 44 height 13
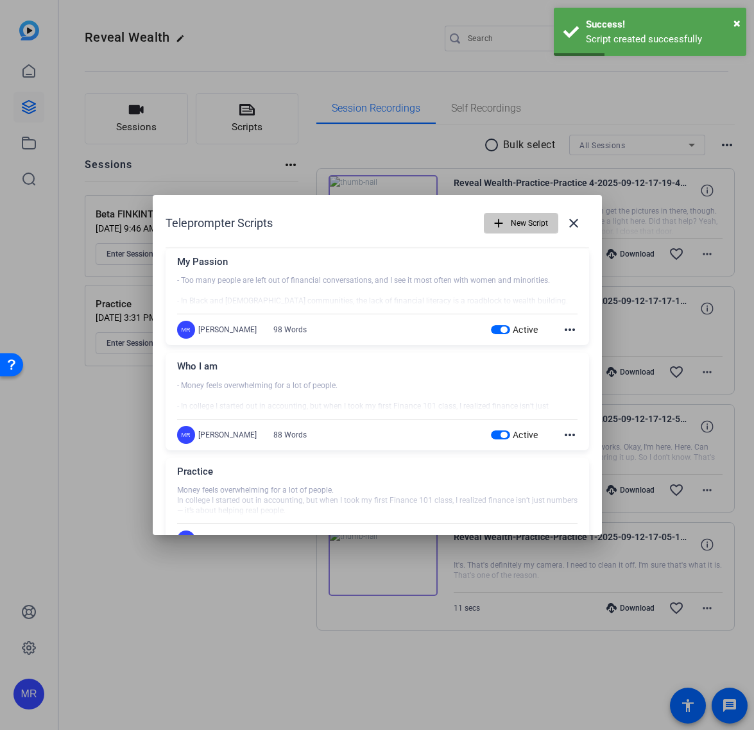
click at [526, 224] on span "New Script" at bounding box center [529, 223] width 37 height 24
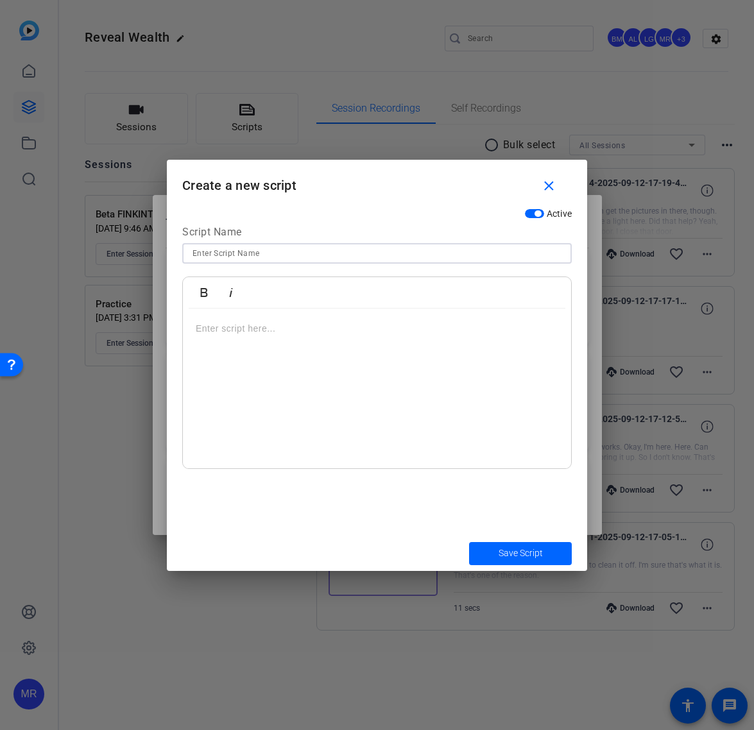
click at [264, 250] on input at bounding box center [376, 253] width 369 height 15
type input "Will I Run Out of Money"
click at [275, 327] on p at bounding box center [377, 328] width 363 height 14
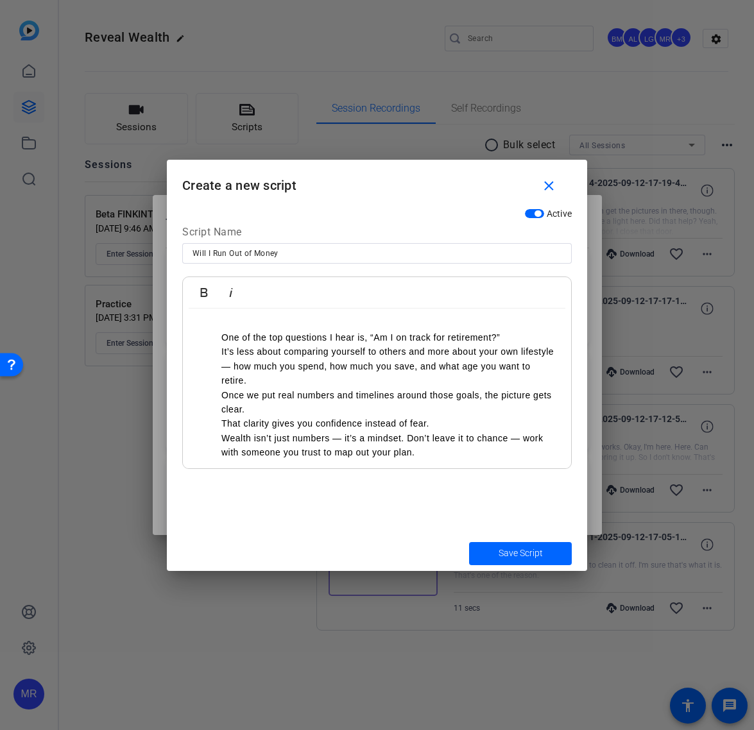
click at [214, 335] on ul "One of the top questions I hear is, “Am I on track for retirement?” It’s less a…" at bounding box center [377, 395] width 363 height 130
click at [197, 330] on p "- One of the top questions I hear is, “Am I on track for retirement?”" at bounding box center [377, 328] width 363 height 14
click at [215, 354] on ul "It’s less about comparing yourself to others and more about your own lifestyle …" at bounding box center [377, 402] width 363 height 115
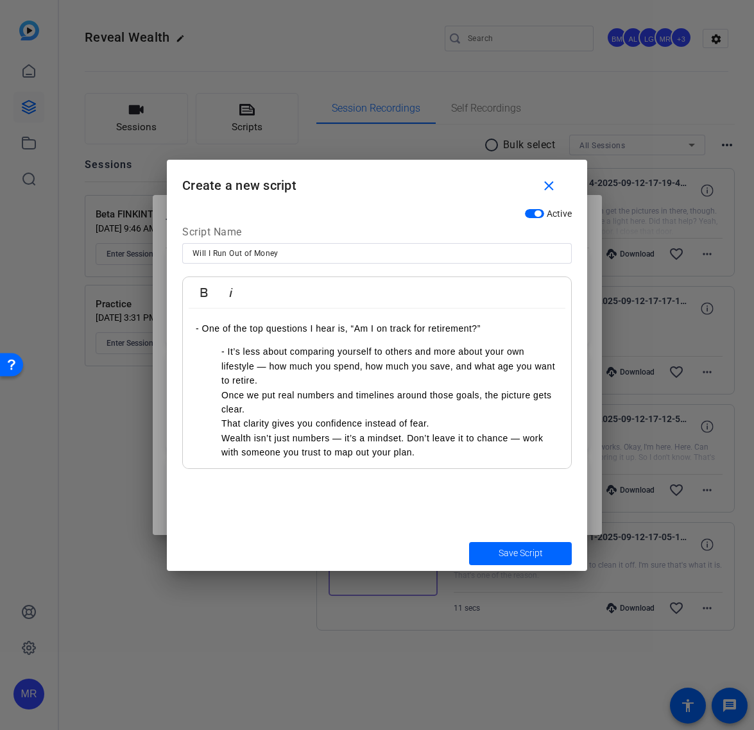
click at [216, 395] on ul "- It’s less about comparing yourself to others and more about your own lifestyl…" at bounding box center [377, 402] width 363 height 115
click at [218, 423] on ul "- It’s less about comparing yourself to others and more about your own lifestyl…" at bounding box center [377, 402] width 363 height 115
click at [214, 444] on ul "- It’s less about comparing yourself to others and more about your own lifestyl…" at bounding box center [377, 402] width 363 height 115
click at [209, 354] on ul "- It’s less about comparing yourself to others and more about your own lifestyl…" at bounding box center [377, 402] width 363 height 115
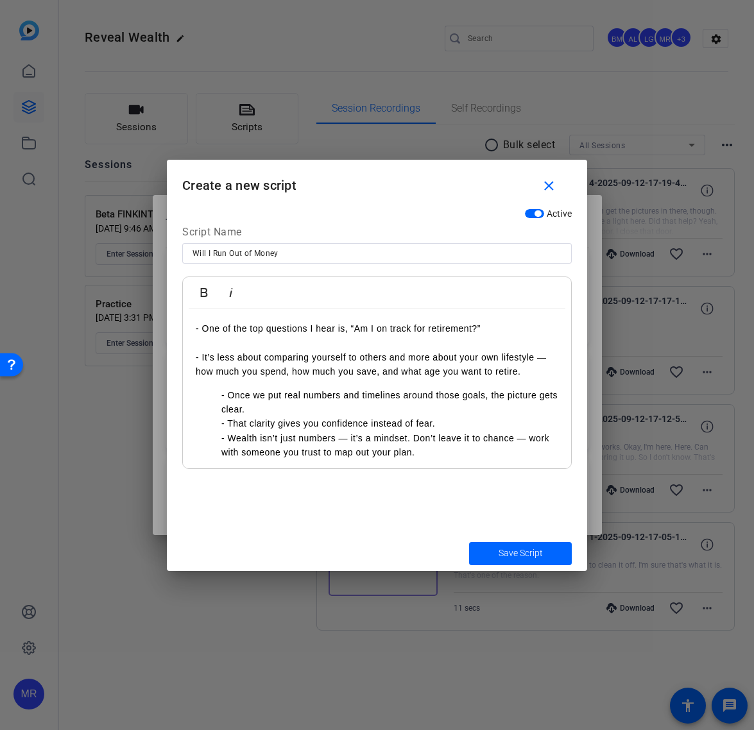
click at [198, 329] on p "- One of the top questions I hear is, “Am I on track for retirement?”" at bounding box center [377, 328] width 363 height 14
click at [216, 398] on ul "- Once we put real numbers and timelines around those goals, the picture gets c…" at bounding box center [377, 424] width 363 height 72
click at [220, 438] on ul "- That clarity gives you confidence instead of fear. - Wealth isn’t just number…" at bounding box center [377, 437] width 363 height 43
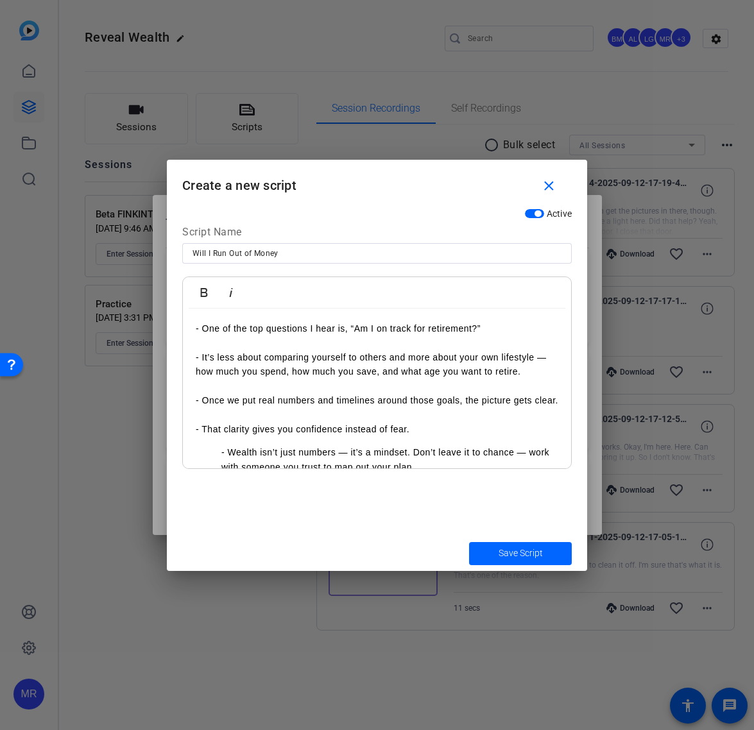
scroll to position [41, 0]
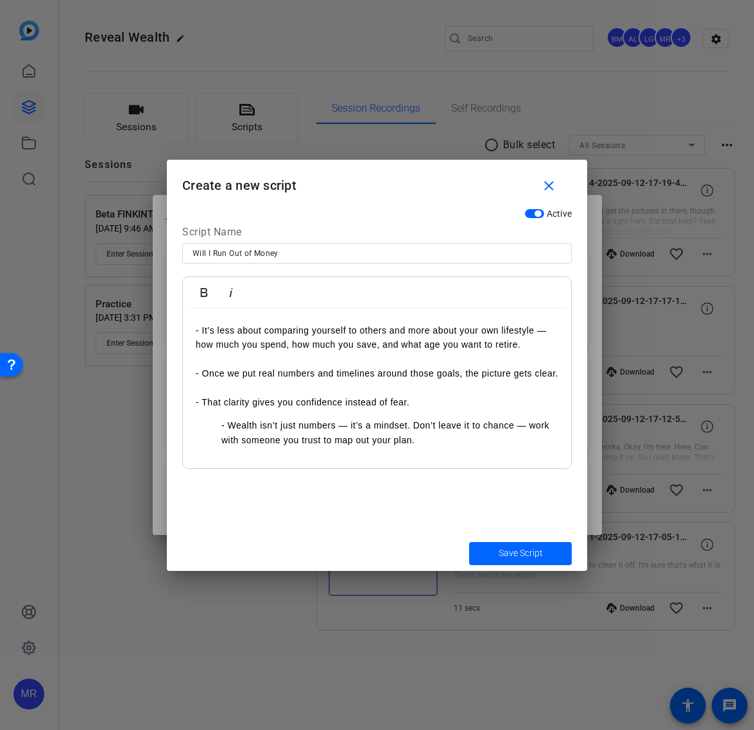
click at [221, 428] on p "- Wealth isn’t just numbers — it’s a mindset. Don’t leave it to chance — work w…" at bounding box center [389, 432] width 337 height 29
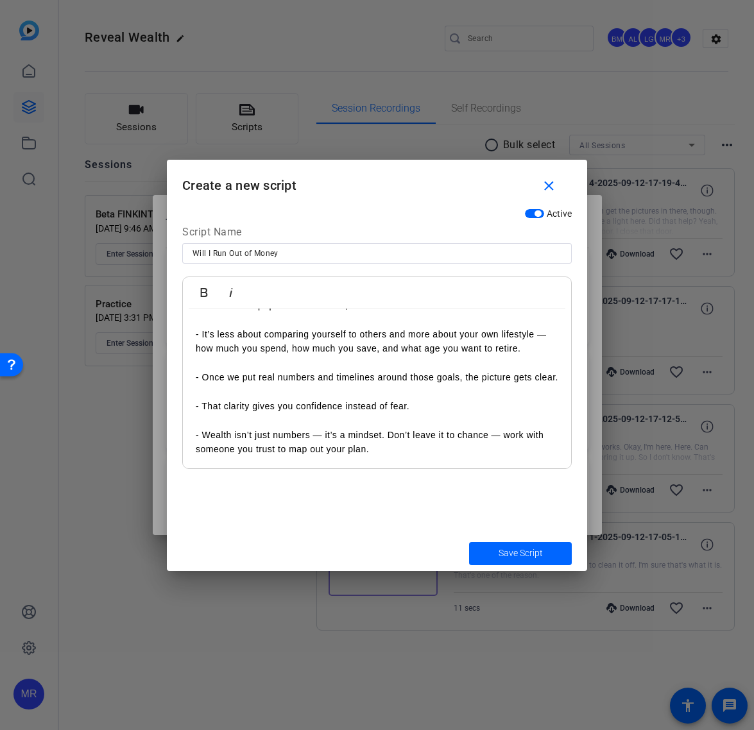
scroll to position [0, 0]
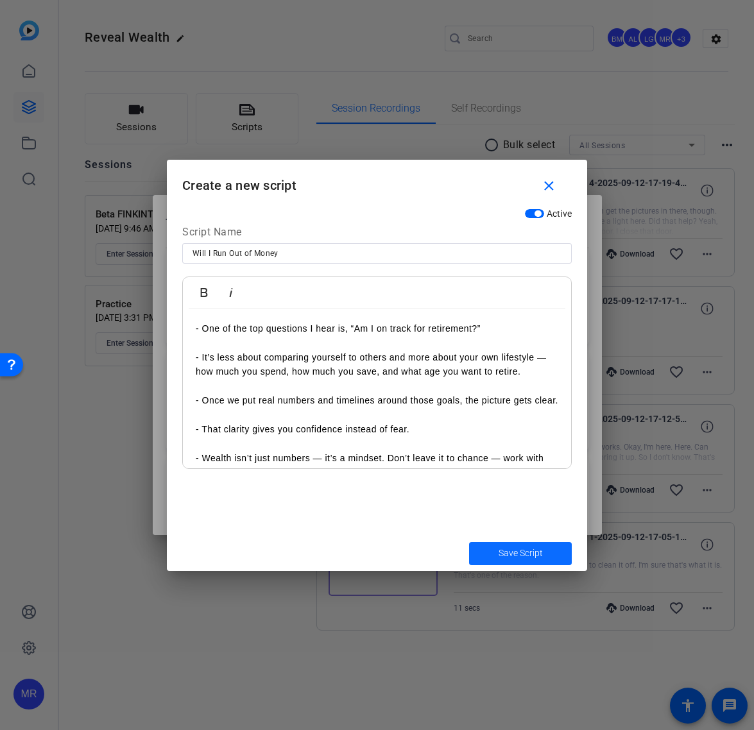
click at [508, 551] on span "Save Script" at bounding box center [521, 553] width 44 height 13
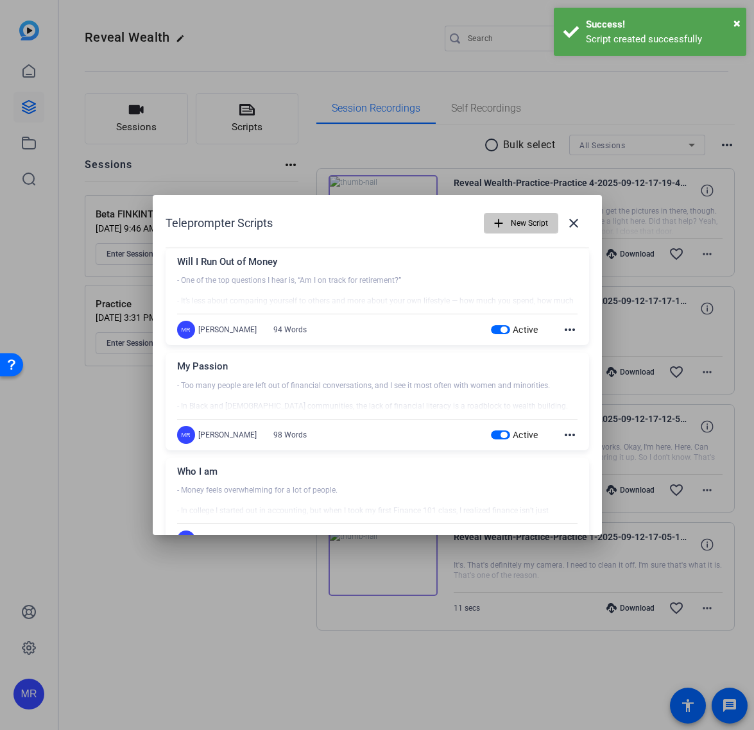
click at [517, 220] on span "New Script" at bounding box center [529, 223] width 37 height 24
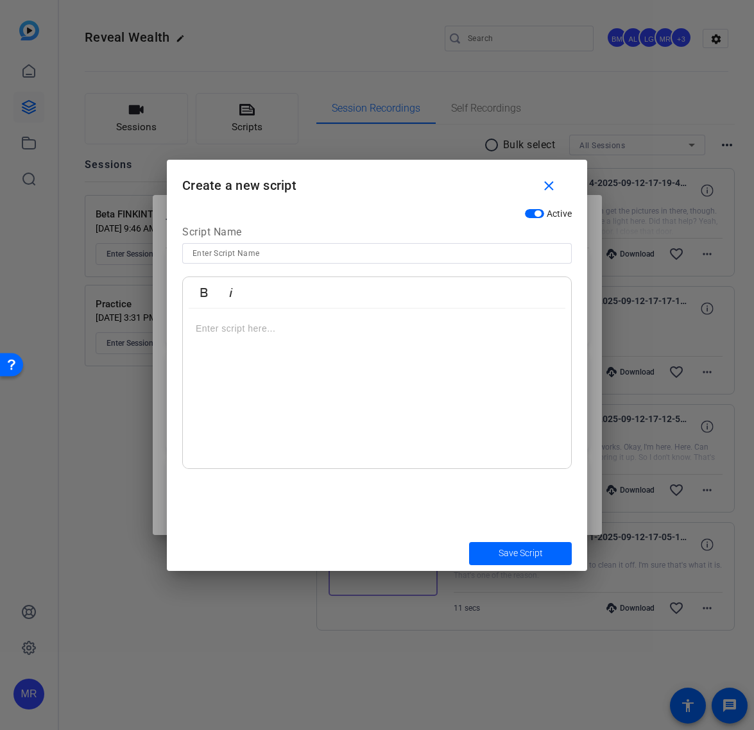
click at [357, 253] on input at bounding box center [376, 253] width 369 height 15
type input "How Do I Withdraw in Retirement"
click at [275, 329] on p at bounding box center [377, 328] width 363 height 14
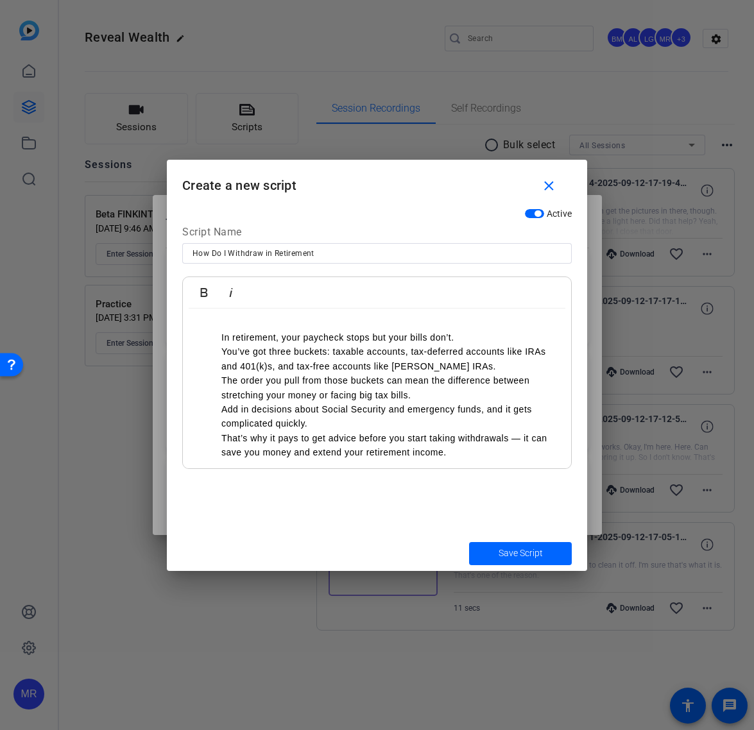
click at [216, 336] on ul "In retirement, your paycheck stops but your bills don’t. You’ve got three bucke…" at bounding box center [377, 395] width 363 height 130
click at [219, 350] on ul "- In retirement, your paycheck stops but your bills don’t. You’ve got three buc…" at bounding box center [377, 395] width 363 height 130
click at [219, 381] on ul "- In retirement, your paycheck stops but your bills don’t. - You’ve got three b…" at bounding box center [377, 395] width 363 height 130
click at [218, 409] on ul "- In retirement, your paycheck stops but your bills don’t. - You’ve got three b…" at bounding box center [377, 395] width 363 height 130
click at [217, 440] on ul "- In retirement, your paycheck stops but your bills don’t. - You’ve got three b…" at bounding box center [377, 395] width 363 height 130
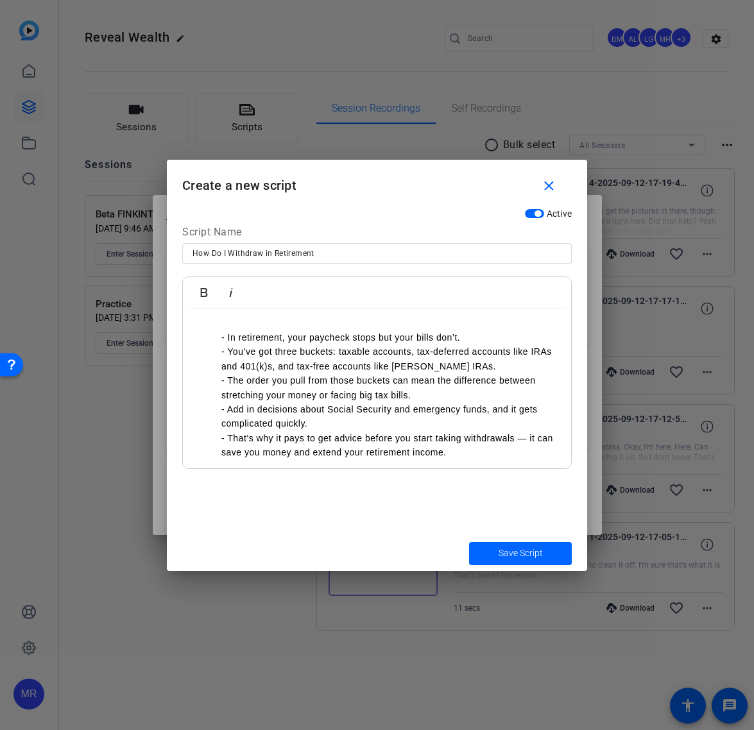
click at [209, 340] on ul "- In retirement, your paycheck stops but your bills don’t. - You’ve got three b…" at bounding box center [377, 395] width 363 height 130
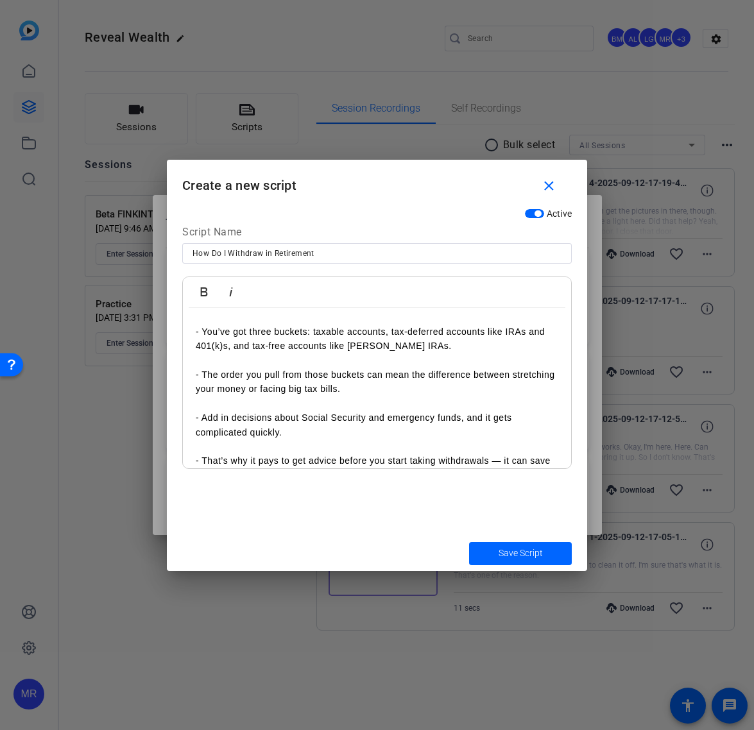
scroll to position [37, 0]
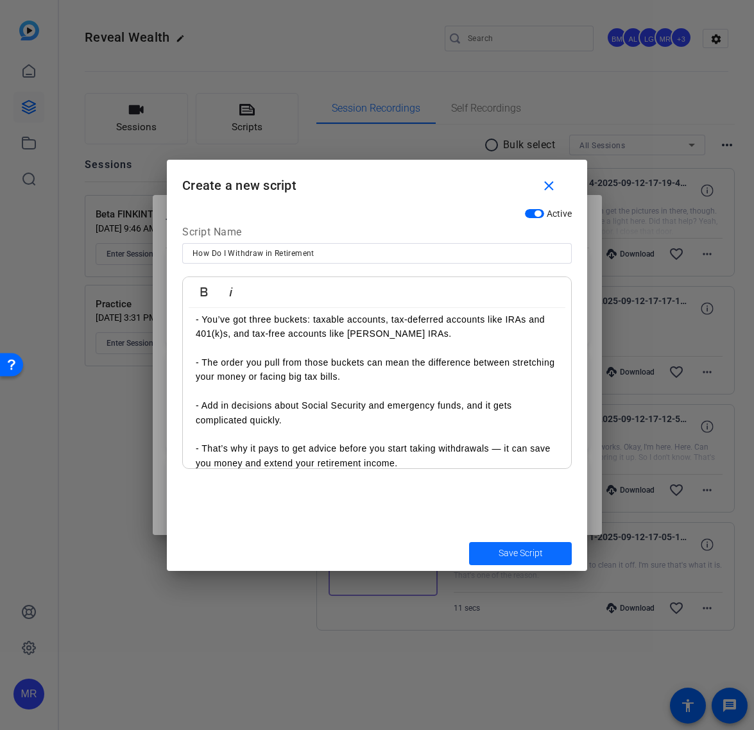
click at [504, 556] on span "Save Script" at bounding box center [521, 553] width 44 height 13
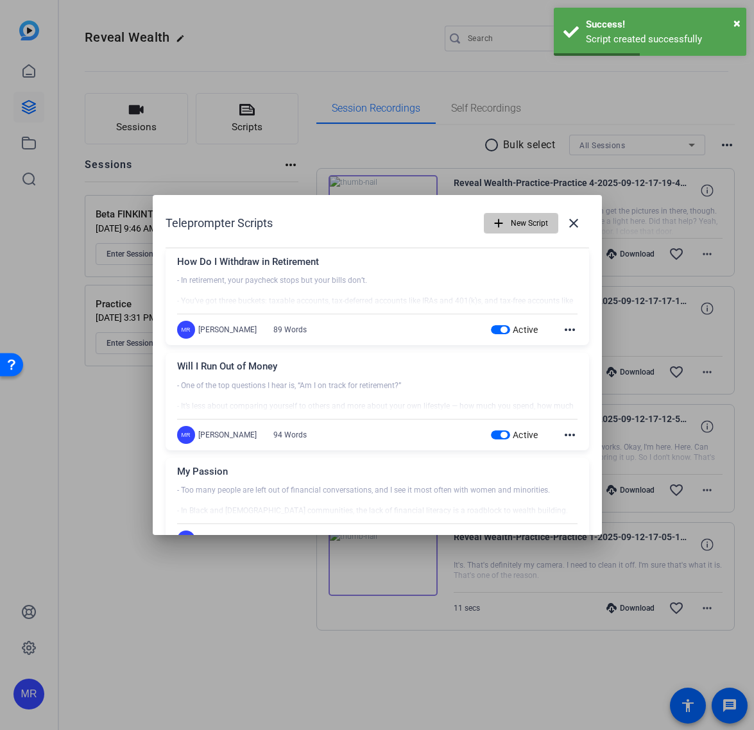
click at [513, 237] on span "button" at bounding box center [520, 223] width 73 height 31
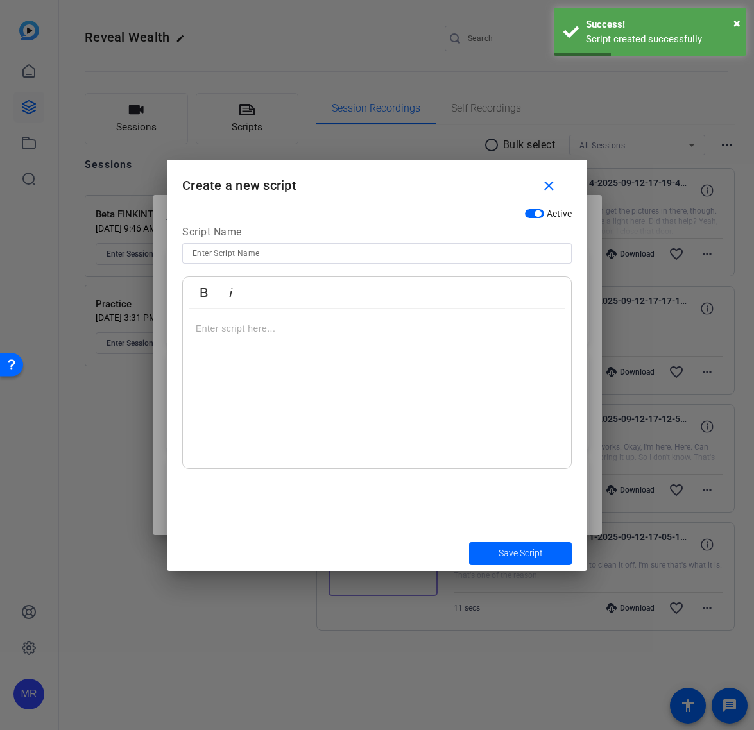
click at [316, 250] on input at bounding box center [376, 253] width 369 height 15
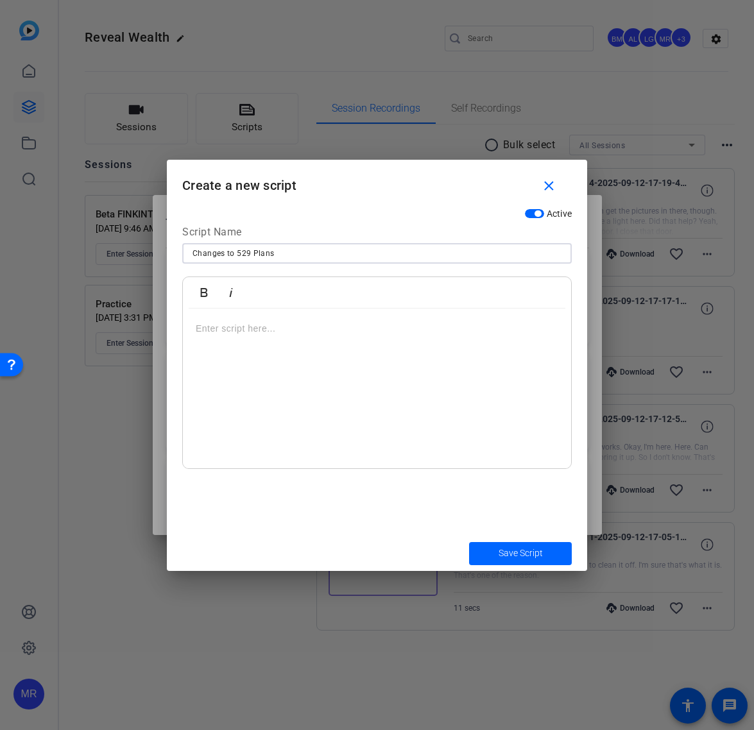
type input "Changes to 529 Plans"
click at [350, 356] on div at bounding box center [377, 389] width 388 height 160
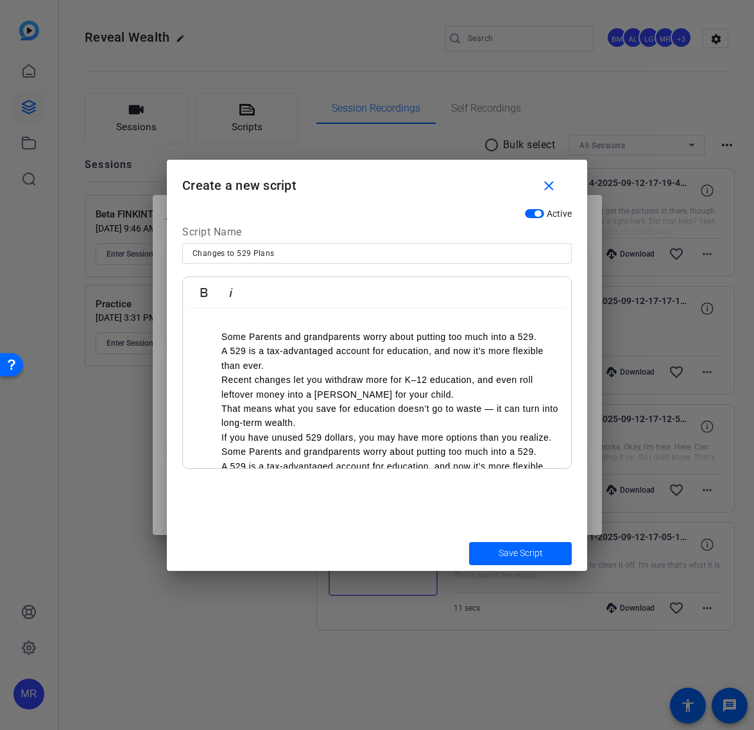
scroll to position [0, 0]
click at [216, 341] on ul "Some Parents and grandparents worry about putting too much into a 529. A 529 is…" at bounding box center [377, 445] width 363 height 230
click at [214, 334] on ul "- Some Parents and grandparents worry about putting too much into a 529. A 529 …" at bounding box center [377, 445] width 363 height 230
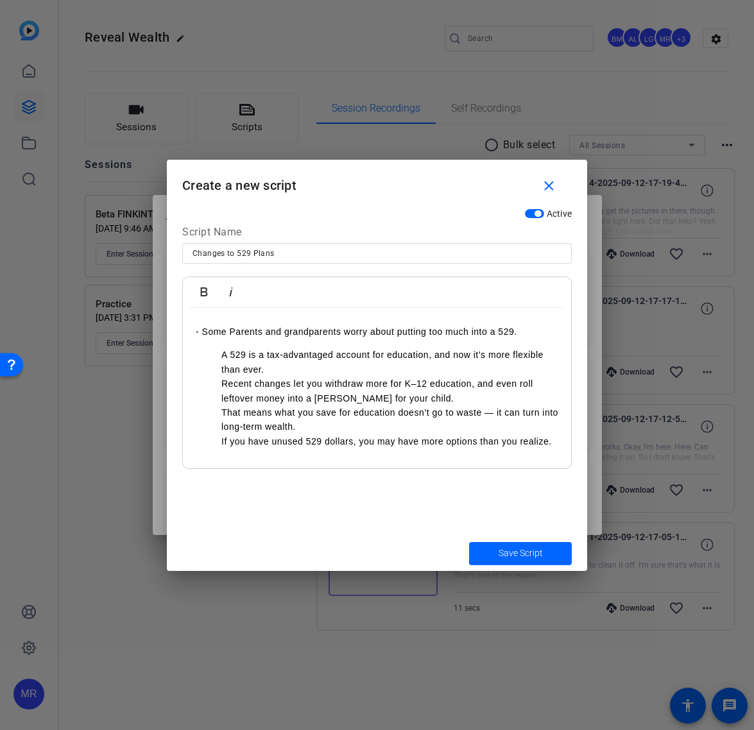
scroll to position [185, 0]
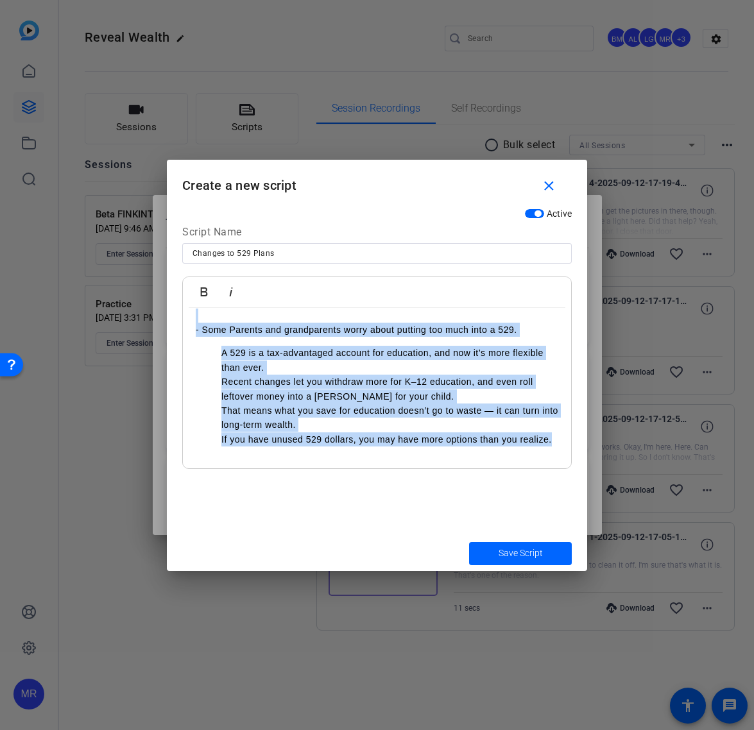
drag, startPoint x: 552, startPoint y: 440, endPoint x: 176, endPoint y: 323, distance: 393.1
click at [176, 323] on div "Active Script Name Changes to 529 Plans Bold Italic - Some Parents and grandpar…" at bounding box center [377, 369] width 420 height 334
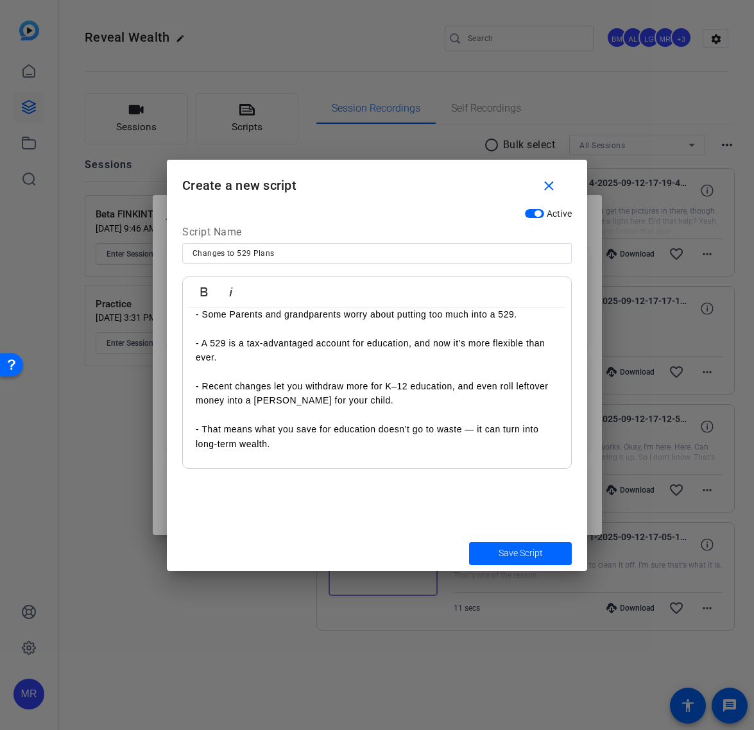
scroll to position [0, 0]
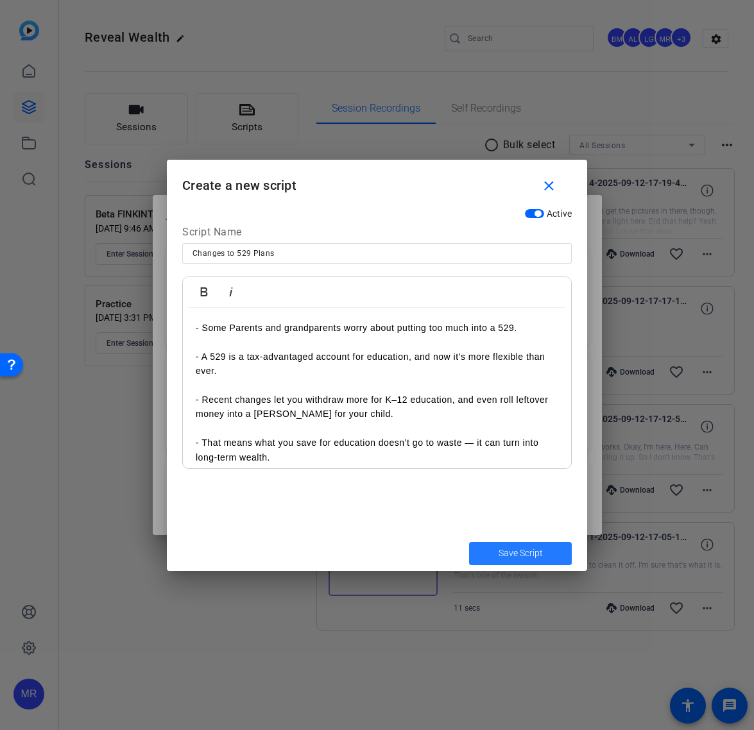
click at [532, 552] on span "Save Script" at bounding box center [521, 553] width 44 height 13
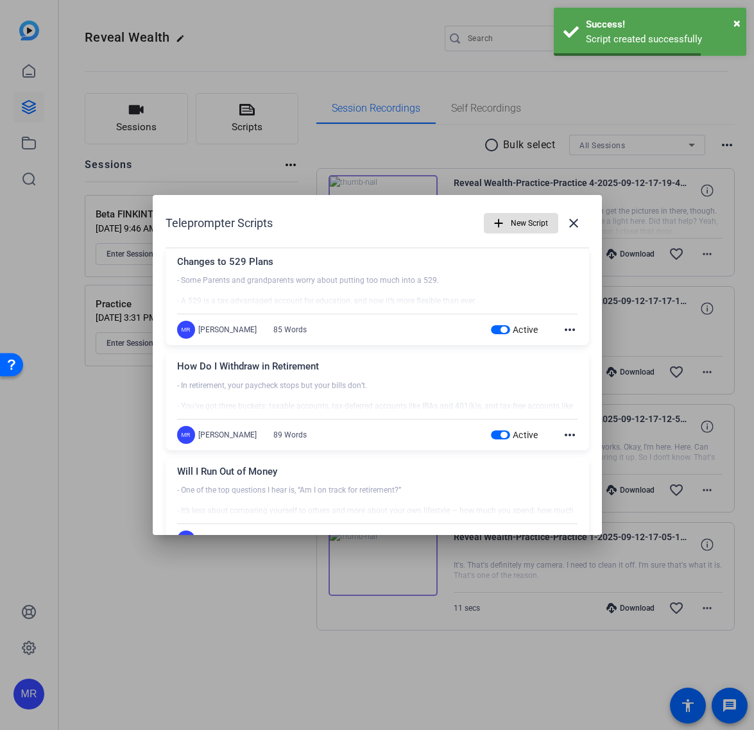
click at [517, 226] on span "New Script" at bounding box center [529, 223] width 37 height 24
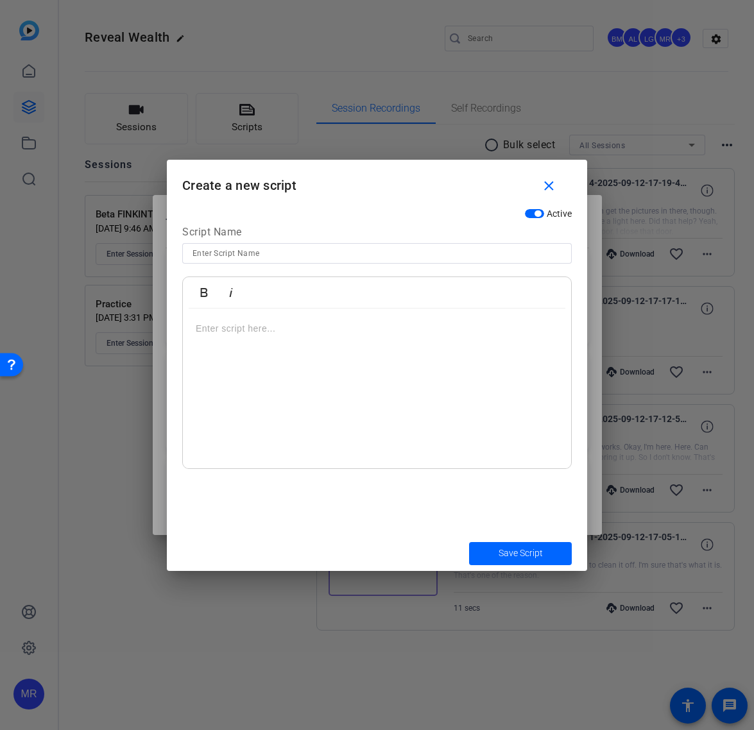
click at [246, 252] on input at bounding box center [376, 253] width 369 height 15
paste input "QCDs from RMDs"
type input "QCDs from RMDs"
click at [262, 336] on p at bounding box center [377, 328] width 363 height 14
click at [245, 346] on div at bounding box center [377, 389] width 388 height 160
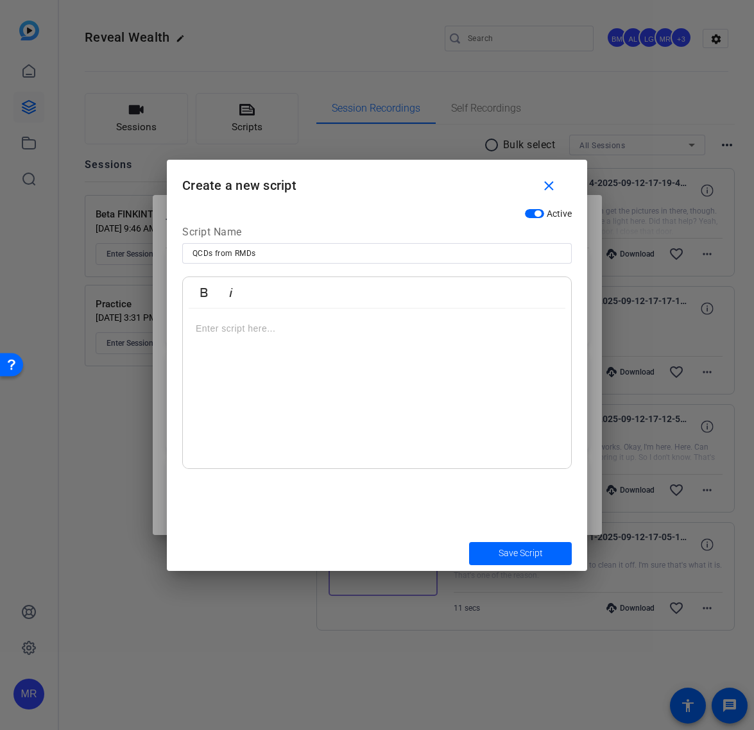
scroll to position [6, 0]
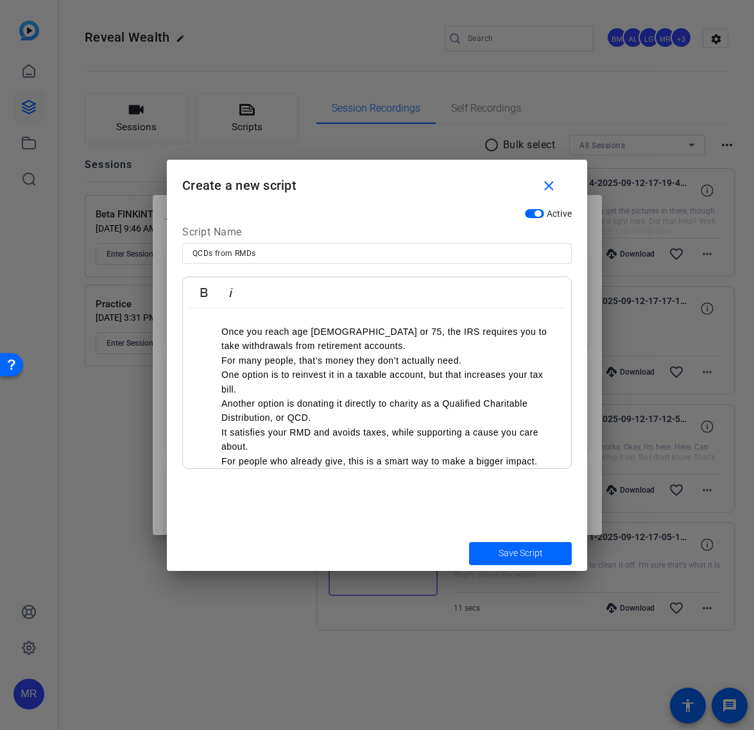
click at [216, 327] on ul "Once you reach age 73 or 75, the IRS requires you to take withdrawals from reti…" at bounding box center [377, 397] width 363 height 144
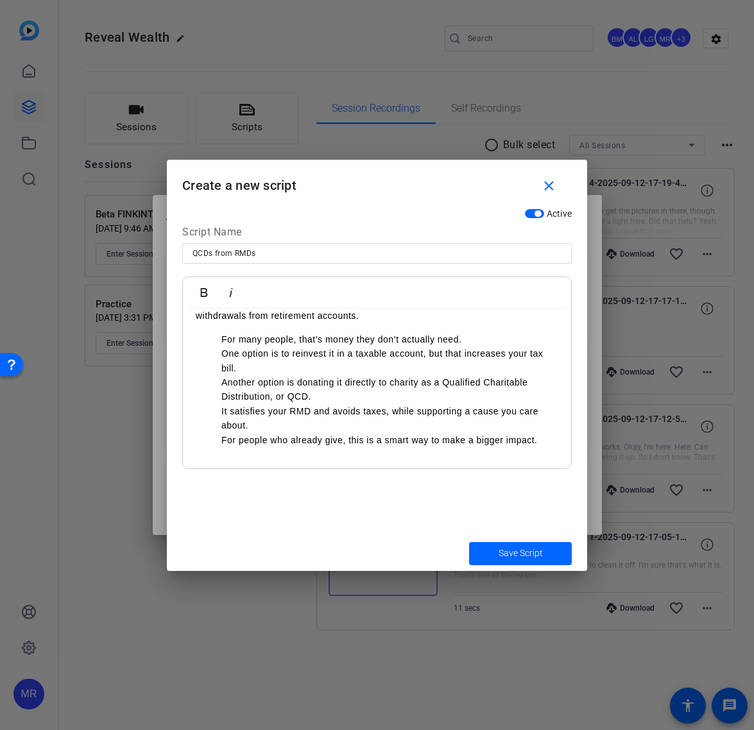
scroll to position [0, 0]
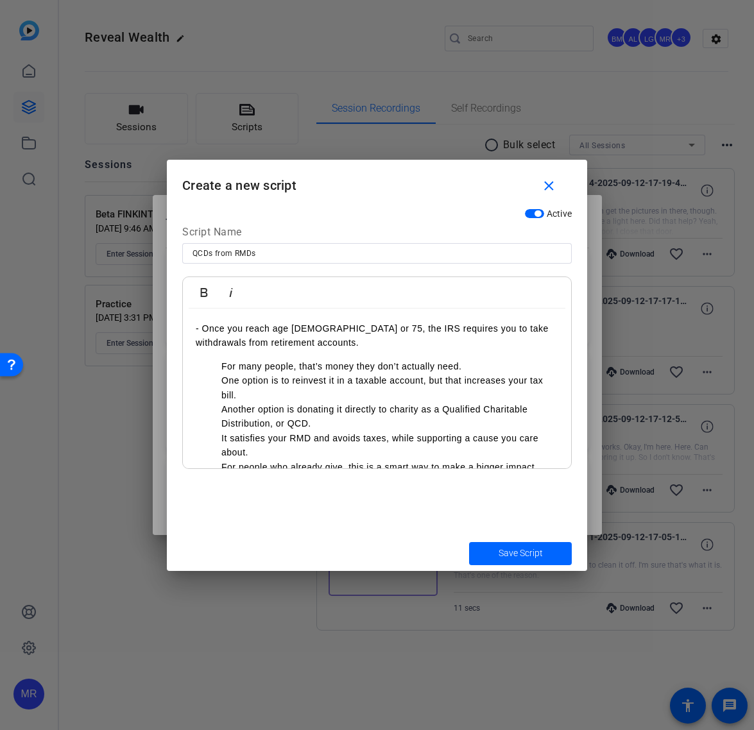
click at [218, 363] on ul "For many people, that’s money they don’t actually need. One option is to reinve…" at bounding box center [377, 416] width 363 height 115
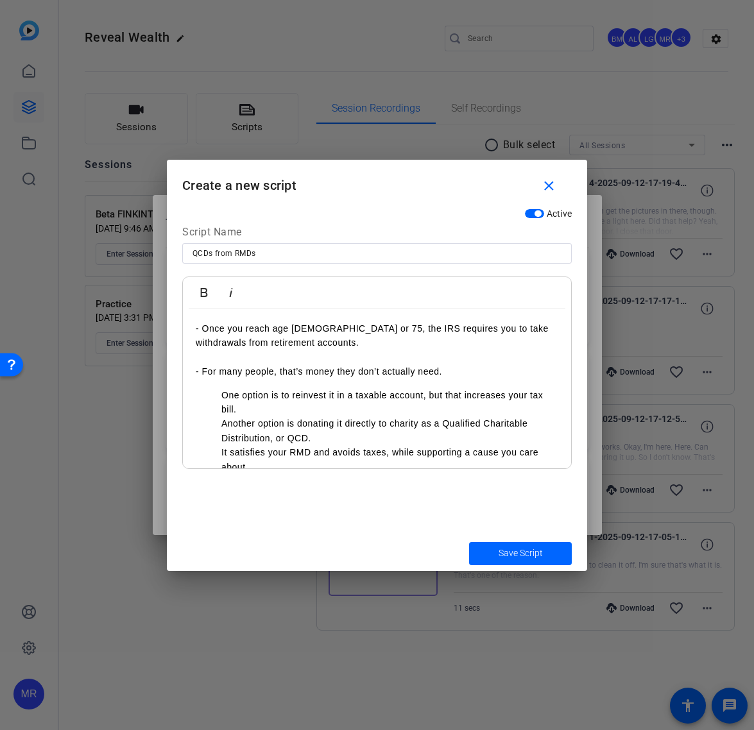
click at [220, 394] on ul "One option is to reinvest it in a taxable account, but that increases your tax …" at bounding box center [377, 438] width 363 height 101
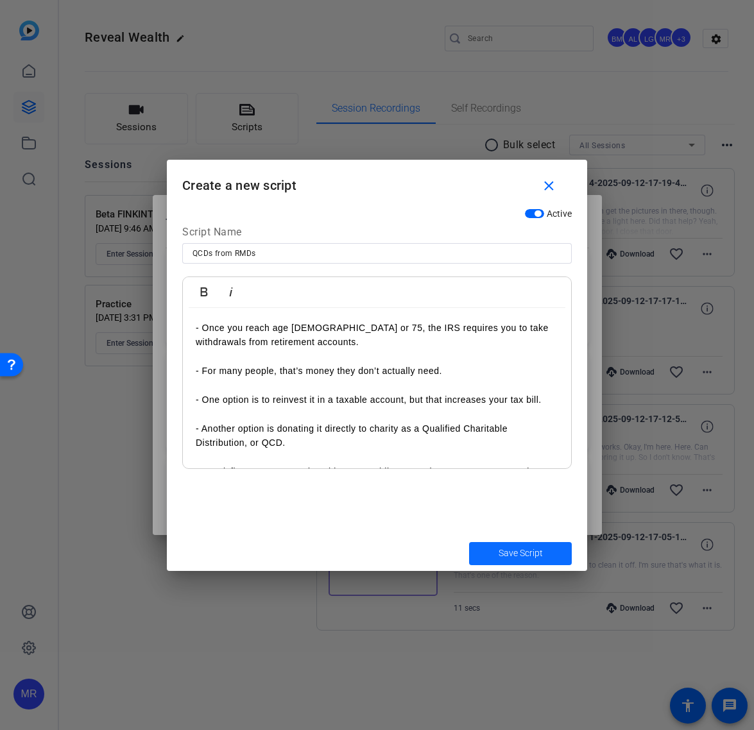
click at [533, 552] on span "Save Script" at bounding box center [521, 553] width 44 height 13
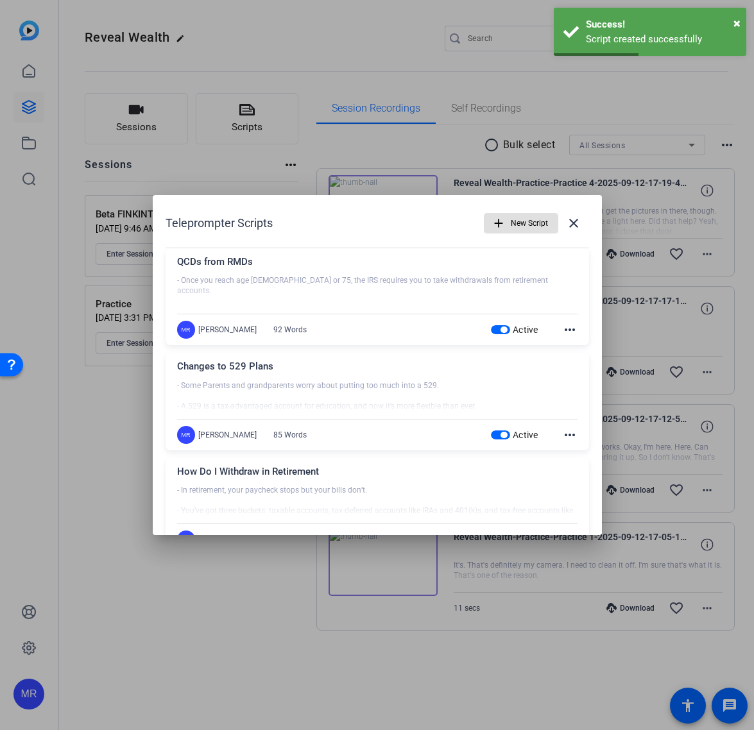
click at [522, 230] on span "New Script" at bounding box center [529, 223] width 37 height 24
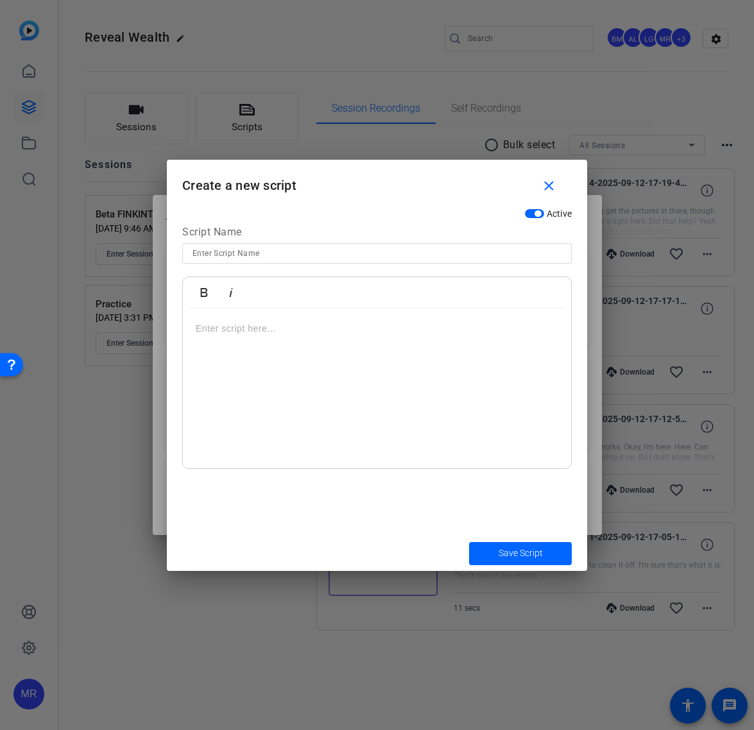
click at [208, 254] on input at bounding box center [376, 253] width 369 height 15
paste input "How Should Your Portfolio Evolve as You Age?"
type input "How Should Your Portfolio Evolve as You Age?"
click at [259, 345] on div at bounding box center [377, 389] width 388 height 160
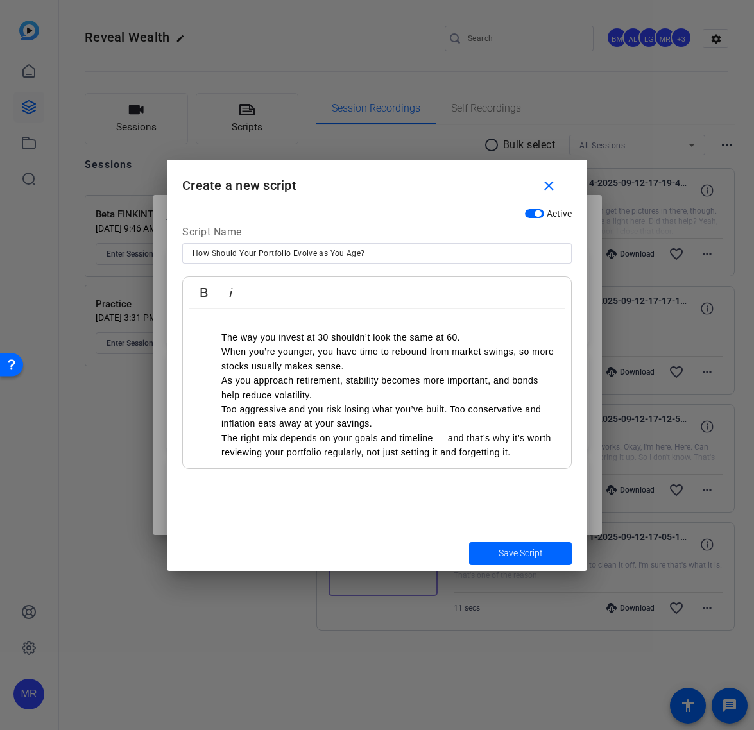
click at [219, 336] on ul "The way you invest at 30 shouldn’t look the same at 60. When you’re younger, yo…" at bounding box center [377, 395] width 363 height 130
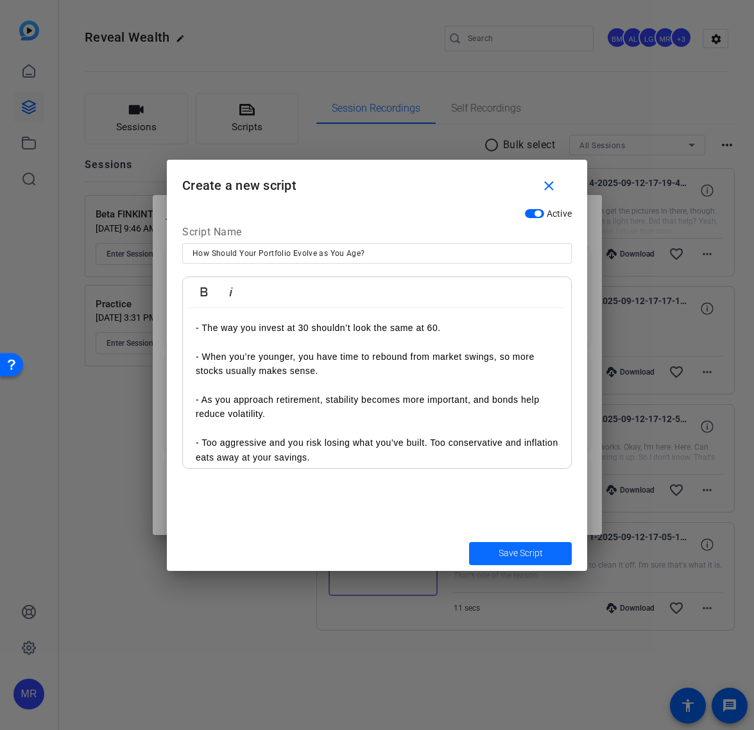
click at [500, 558] on span "Save Script" at bounding box center [521, 553] width 44 height 13
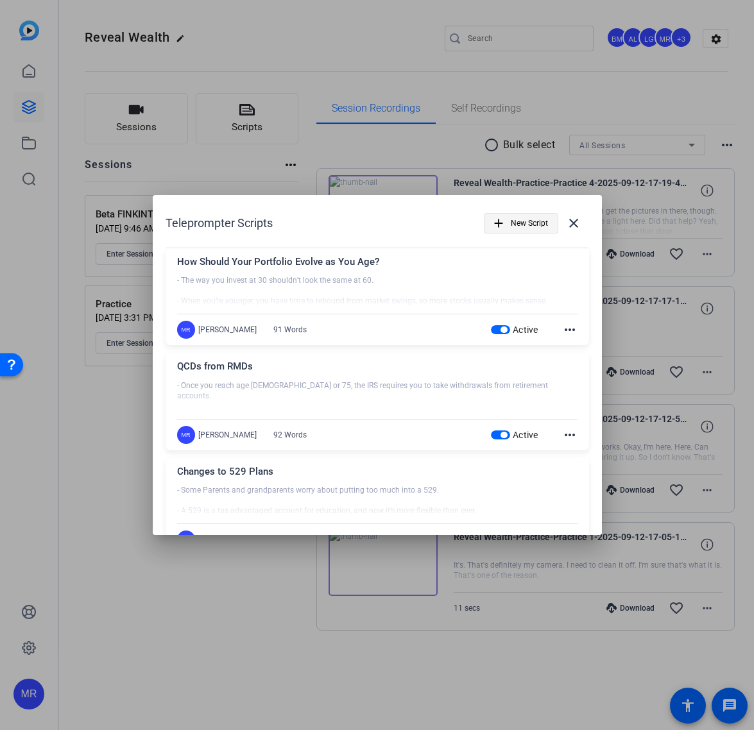
click at [531, 228] on span "New Script" at bounding box center [529, 223] width 37 height 24
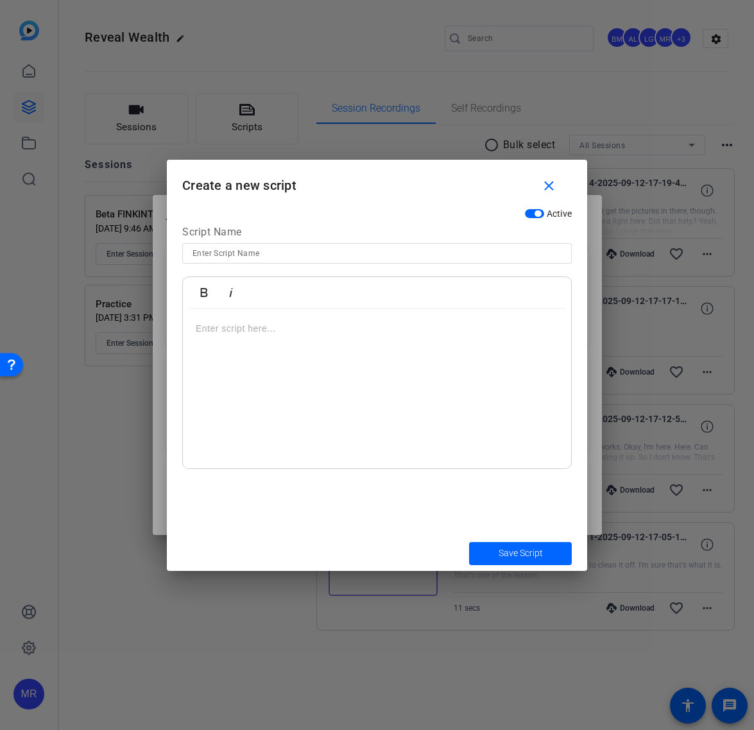
click at [389, 255] on input at bounding box center [376, 253] width 369 height 15
paste input "Dollar-Cost Averaging"
type input "Dollar-Cost Averaging"
click at [268, 350] on div at bounding box center [377, 389] width 388 height 160
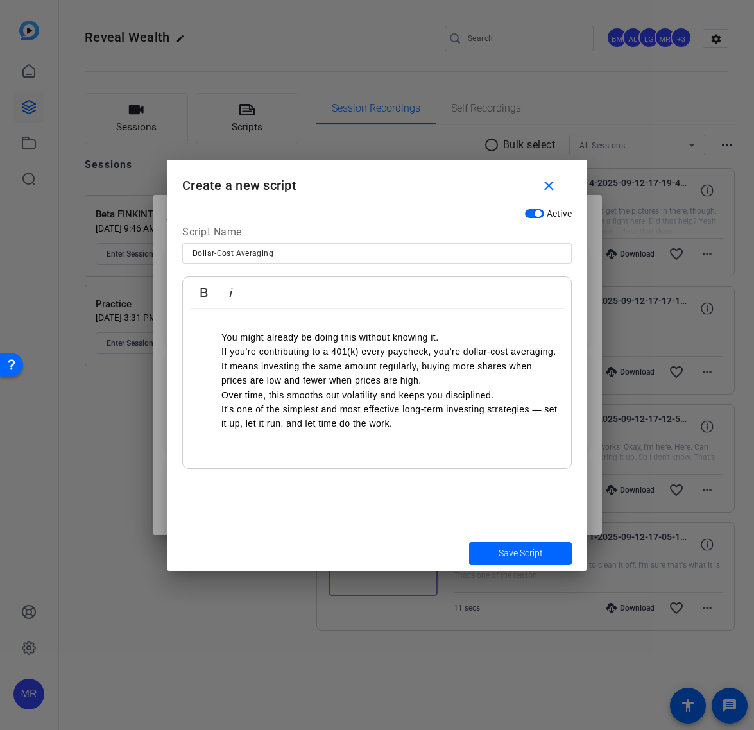
click at [223, 335] on p "You might already be doing this without knowing it." at bounding box center [389, 337] width 337 height 14
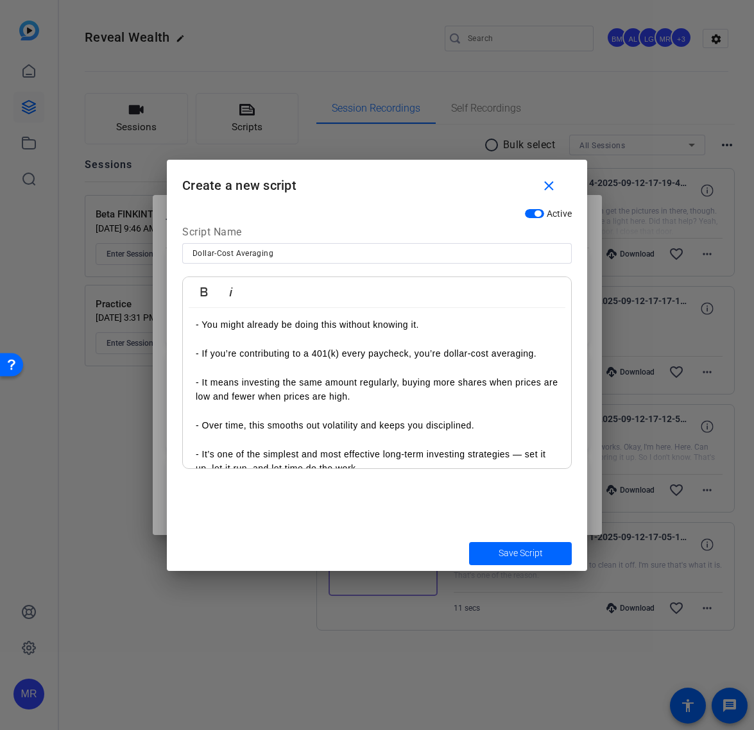
scroll to position [8, 0]
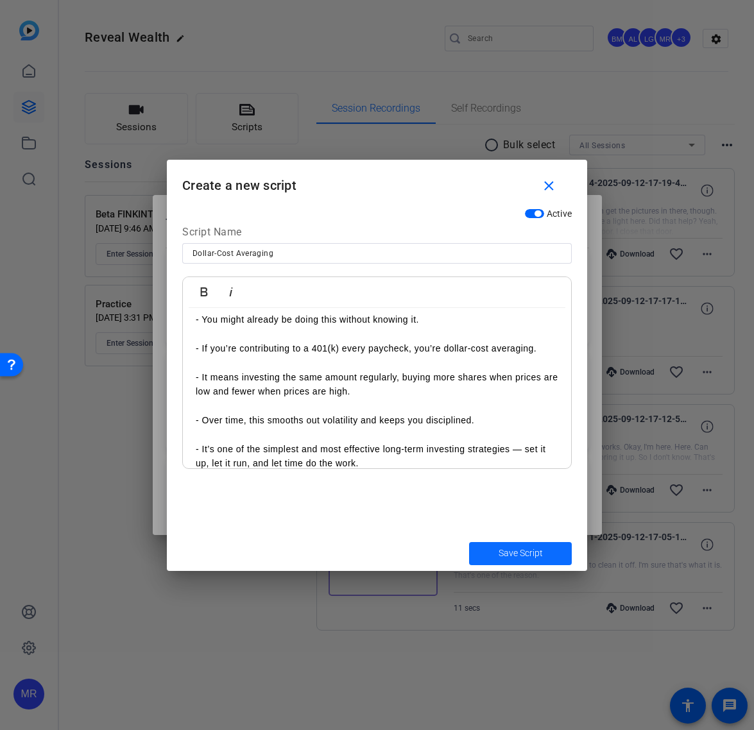
click at [532, 555] on span "Save Script" at bounding box center [521, 553] width 44 height 13
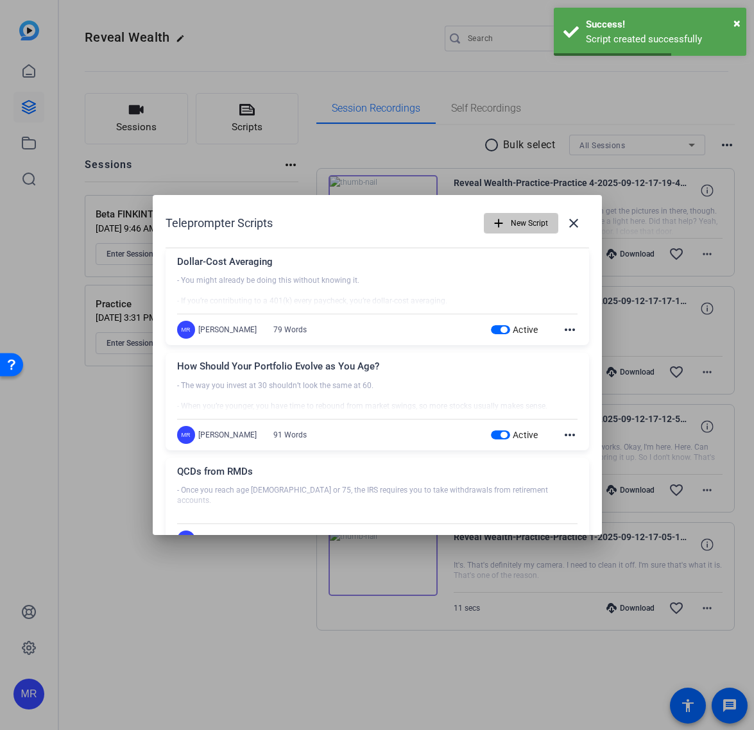
click at [515, 227] on span "New Script" at bounding box center [529, 223] width 37 height 24
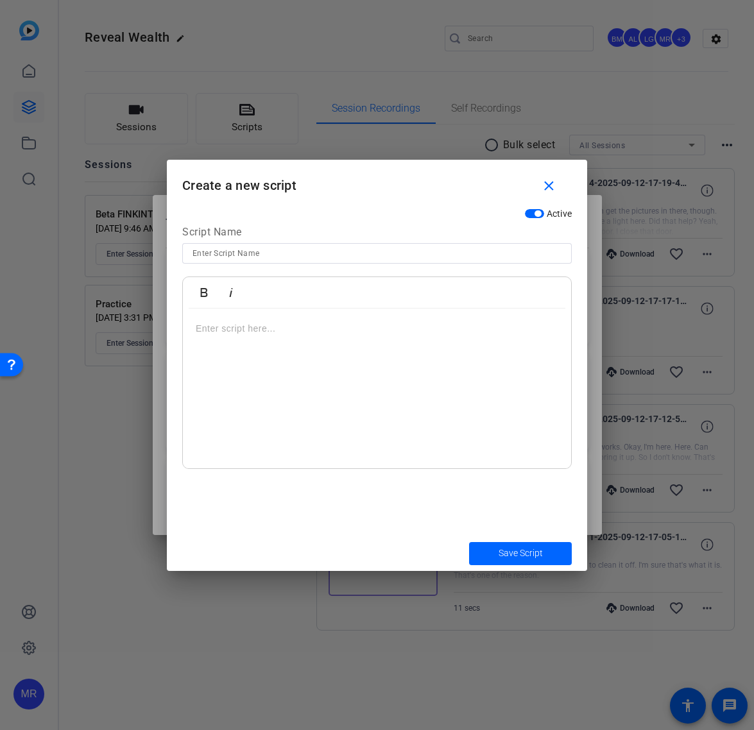
click at [239, 246] on input at bounding box center [376, 253] width 369 height 15
paste input "Worried About Heirs?"
type input "Worried About Heirs?"
click at [254, 372] on div at bounding box center [377, 389] width 388 height 160
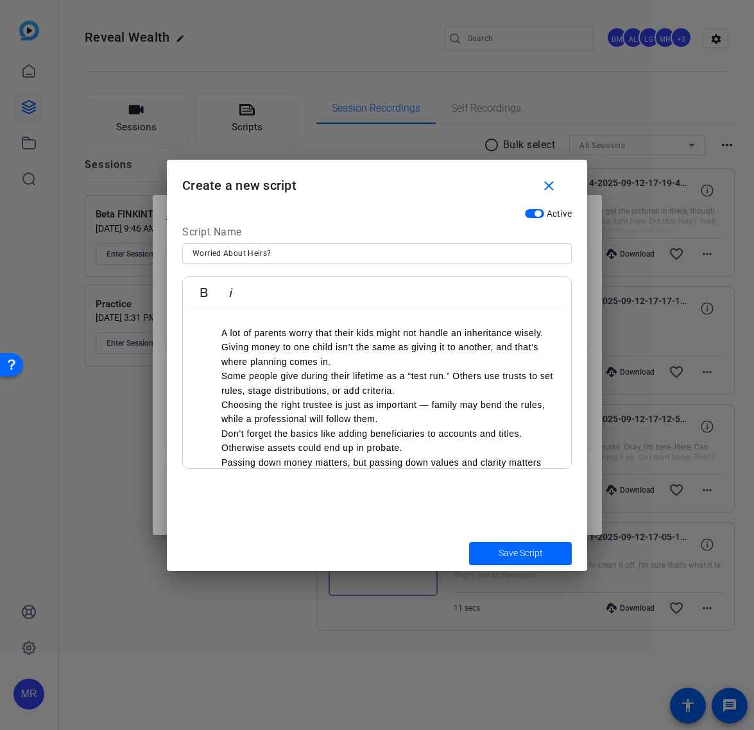
scroll to position [0, 0]
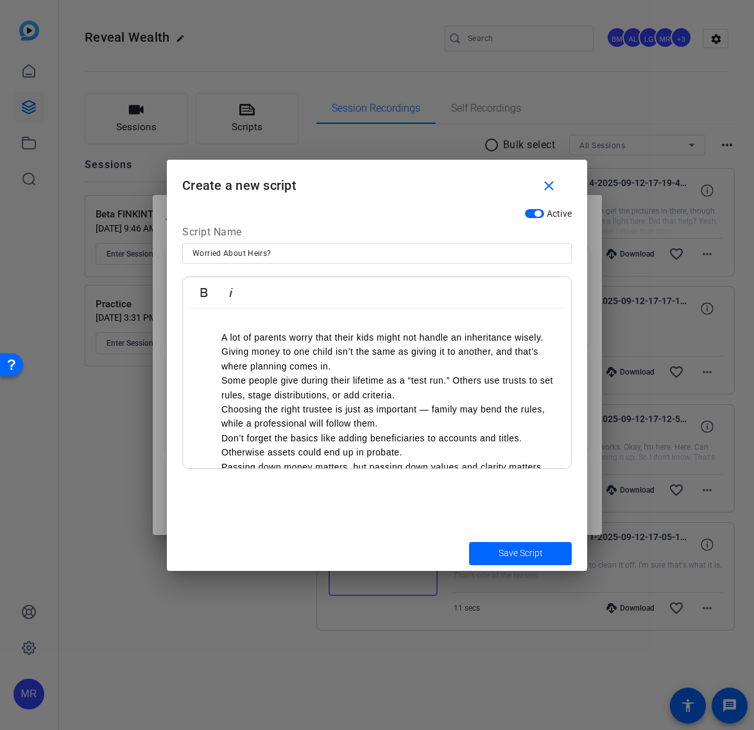
click at [213, 337] on ul "A lot of parents worry that their kids might not handle an inheritance wisely. …" at bounding box center [377, 409] width 363 height 158
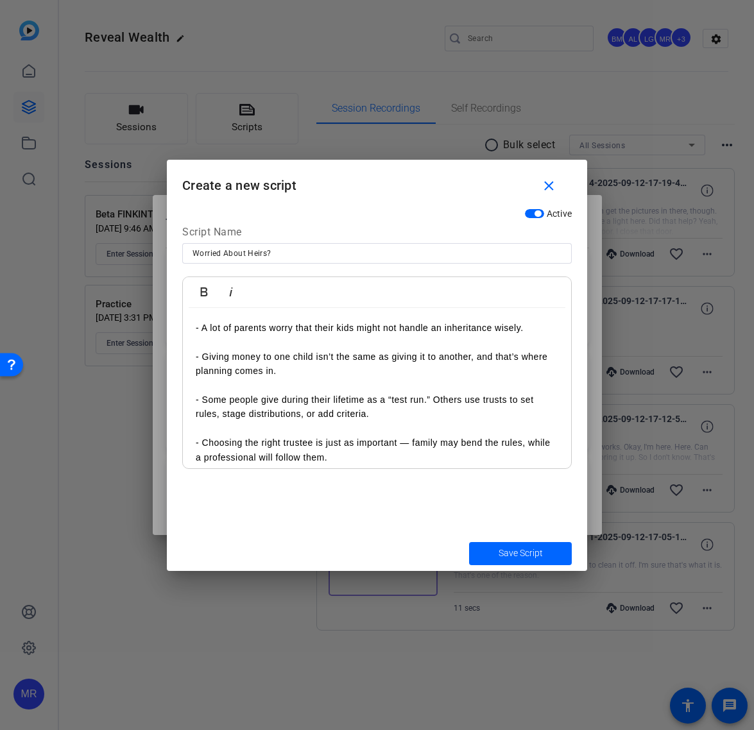
click at [517, 553] on span "Save Script" at bounding box center [521, 553] width 44 height 13
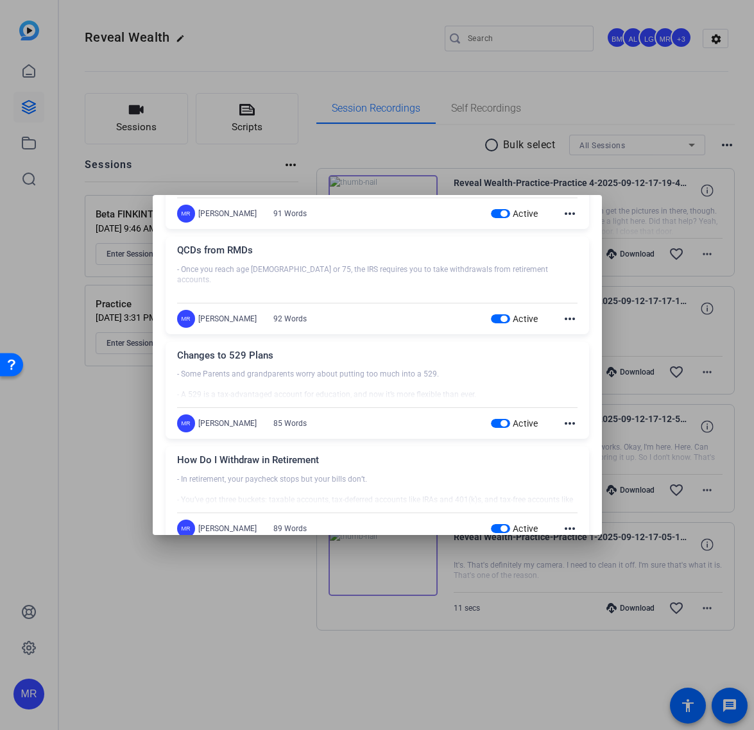
scroll to position [775, 0]
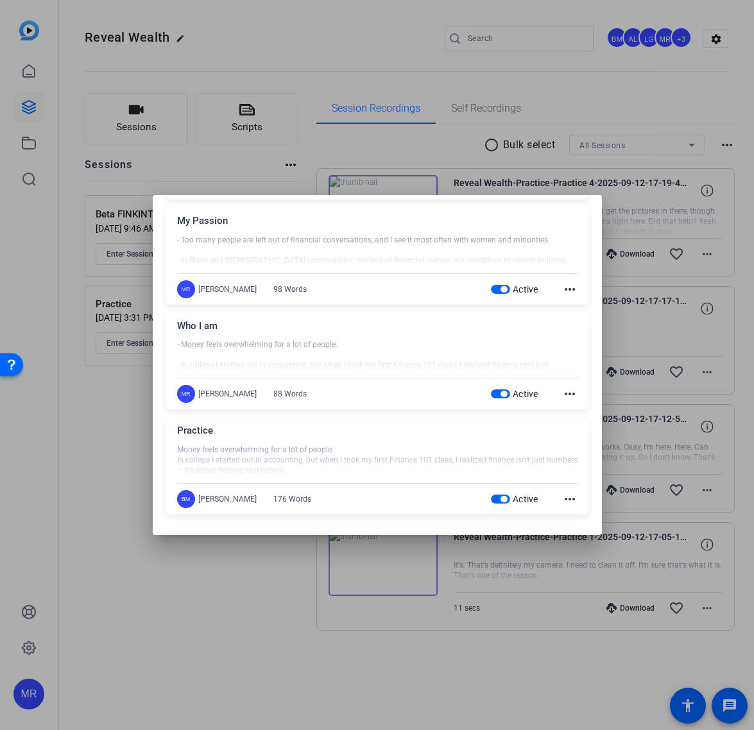
click at [492, 502] on span "button" at bounding box center [500, 499] width 19 height 9
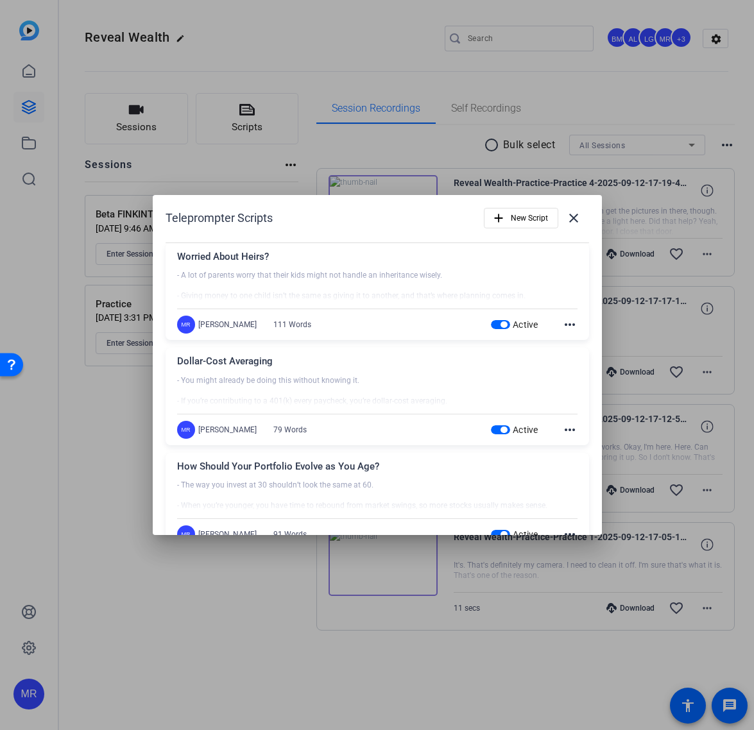
scroll to position [0, 0]
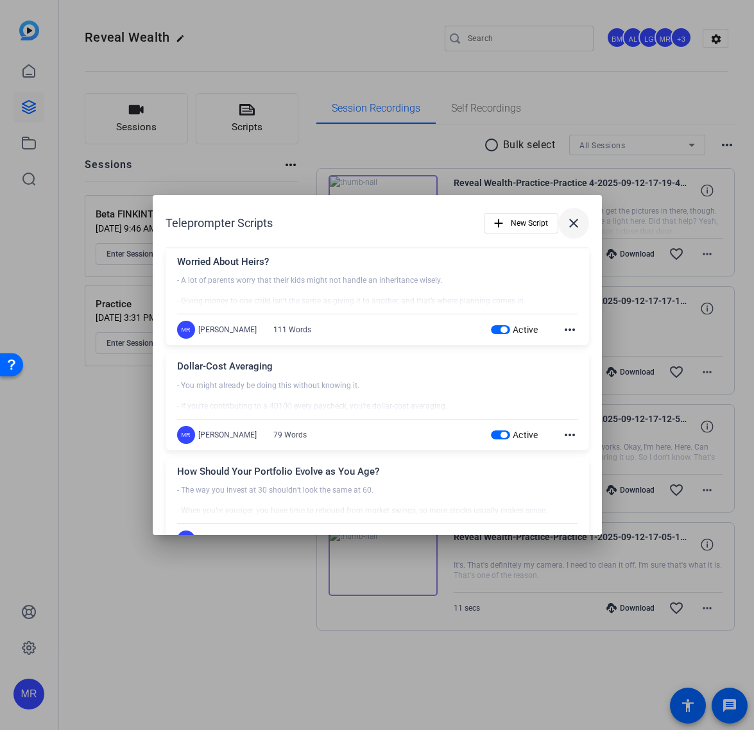
click at [566, 228] on mat-icon "close" at bounding box center [573, 223] width 15 height 15
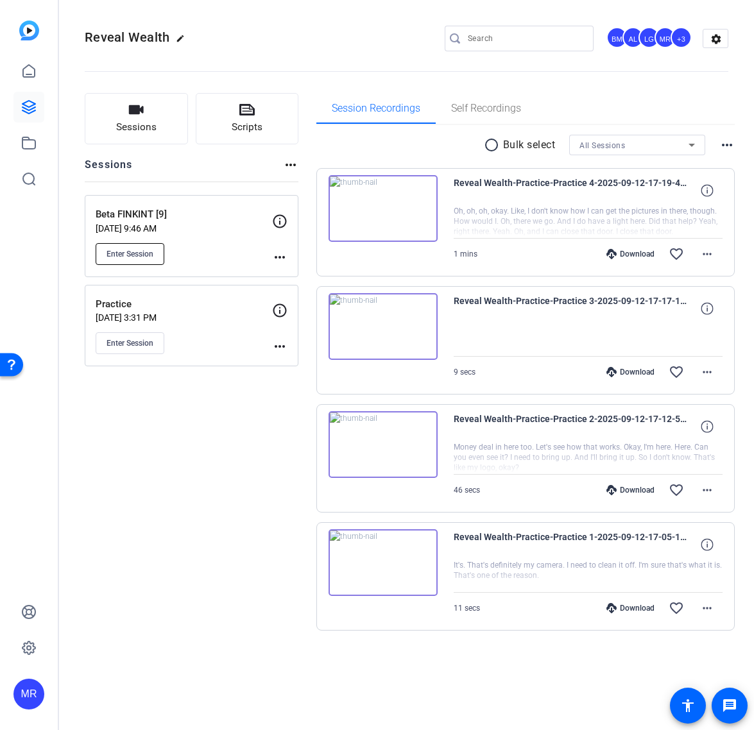
click at [149, 259] on span "Enter Session" at bounding box center [130, 254] width 47 height 10
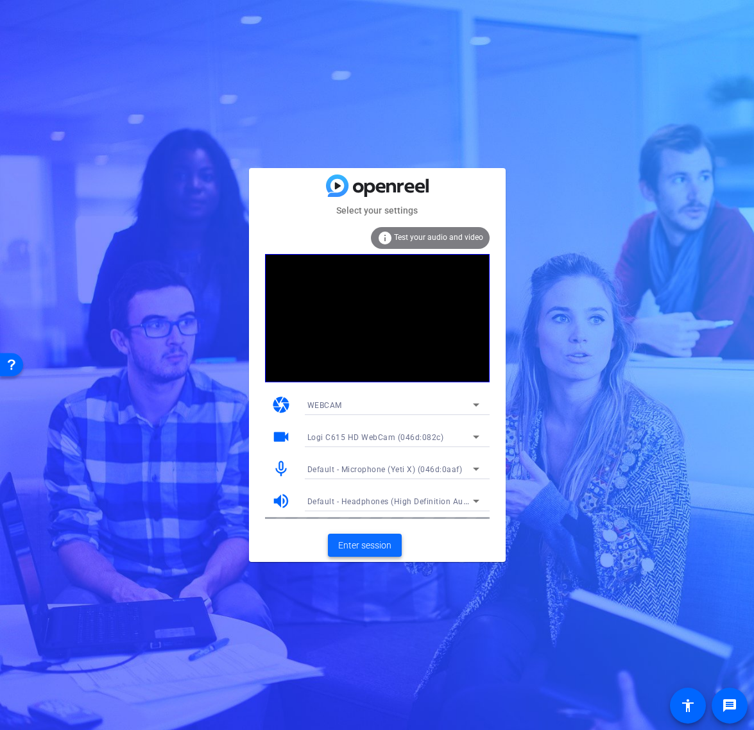
click at [370, 549] on span "Enter session" at bounding box center [364, 545] width 53 height 13
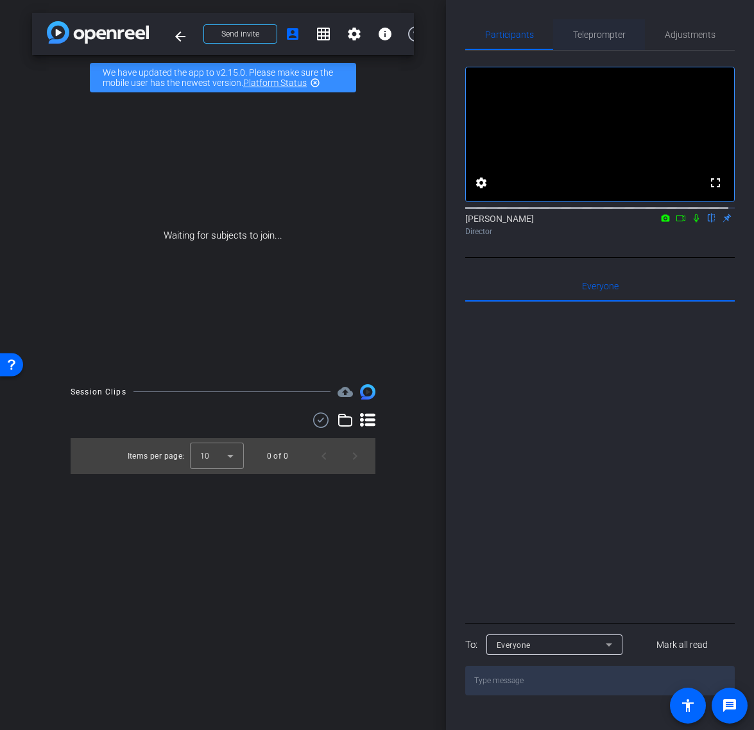
click at [611, 33] on span "Teleprompter" at bounding box center [599, 34] width 53 height 9
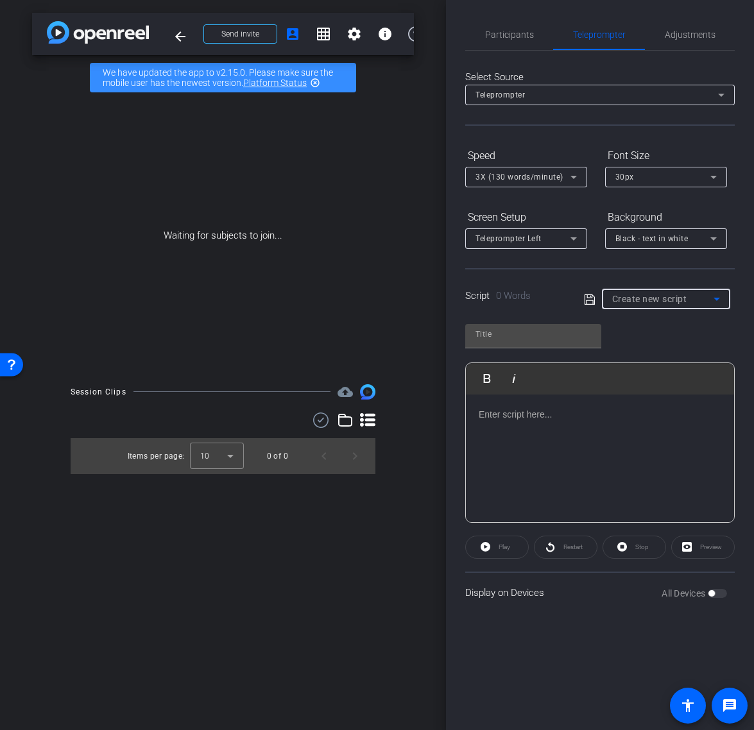
click at [649, 300] on span "Create new script" at bounding box center [649, 299] width 75 height 10
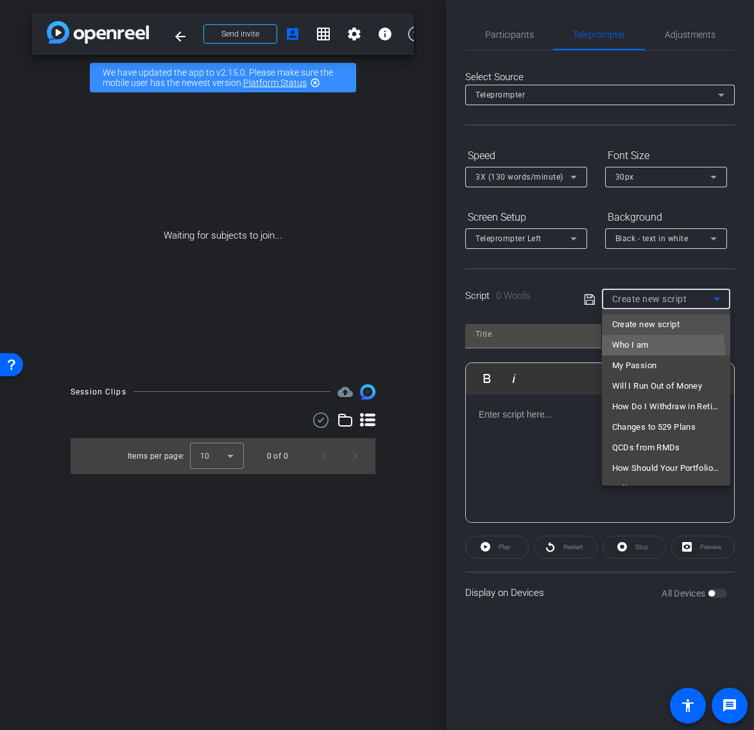
click at [647, 351] on span "Who I am" at bounding box center [630, 345] width 37 height 15
type input "Who I am"
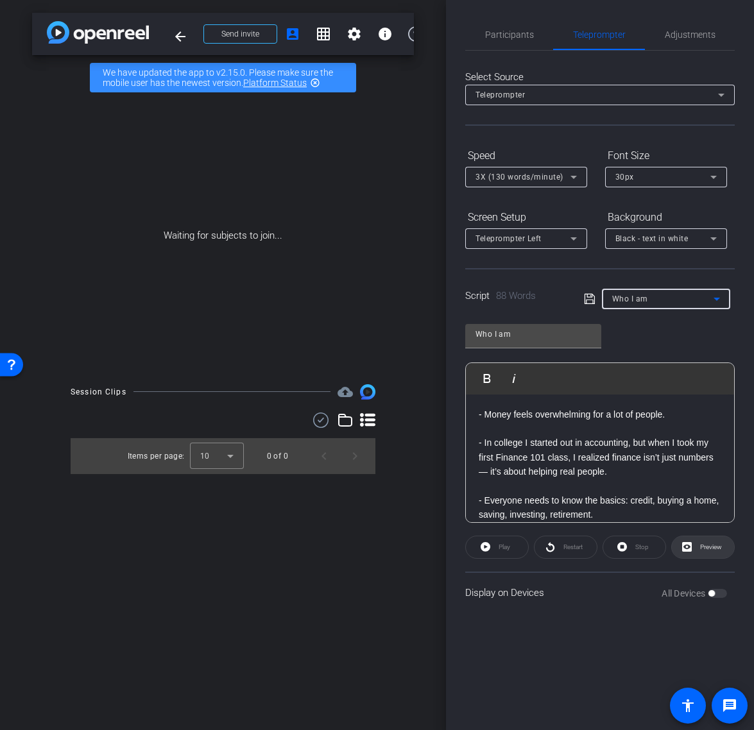
click at [705, 551] on span "Preview" at bounding box center [709, 547] width 25 height 18
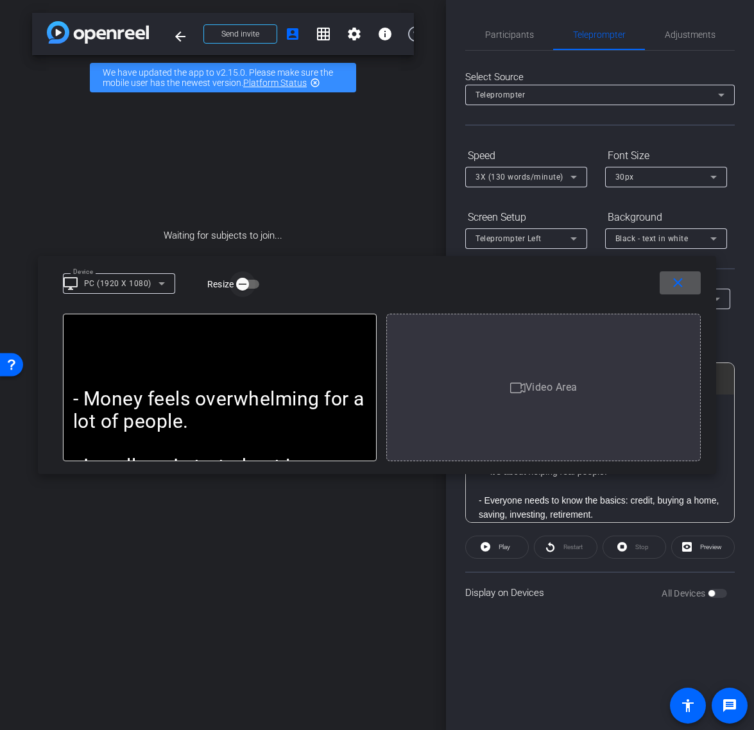
click at [244, 286] on icon "button" at bounding box center [243, 284] width 12 height 12
click at [244, 286] on span "button" at bounding box center [253, 284] width 26 height 26
click at [141, 279] on span at bounding box center [115, 282] width 85 height 15
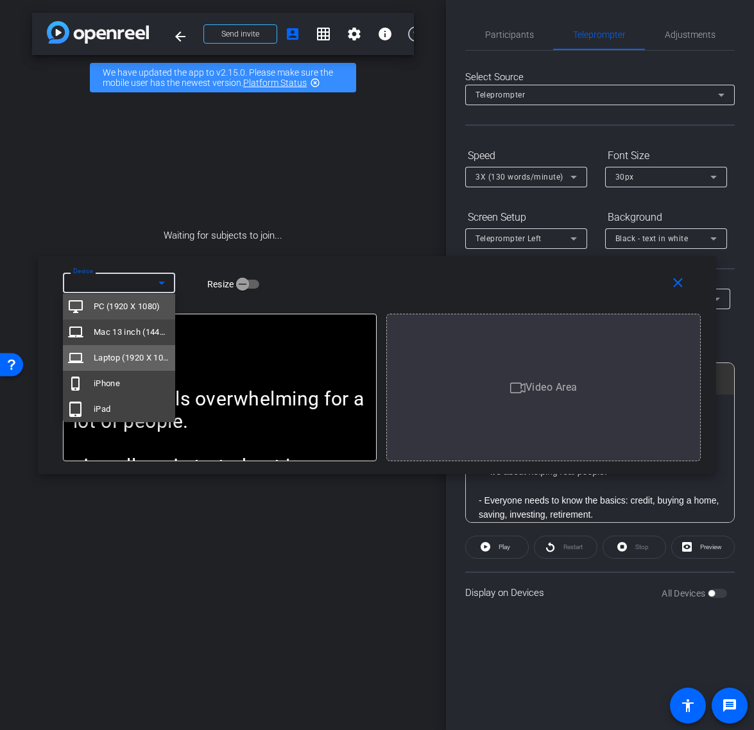
click at [135, 357] on span "Laptop (1920 X 1080)" at bounding box center [132, 357] width 76 height 15
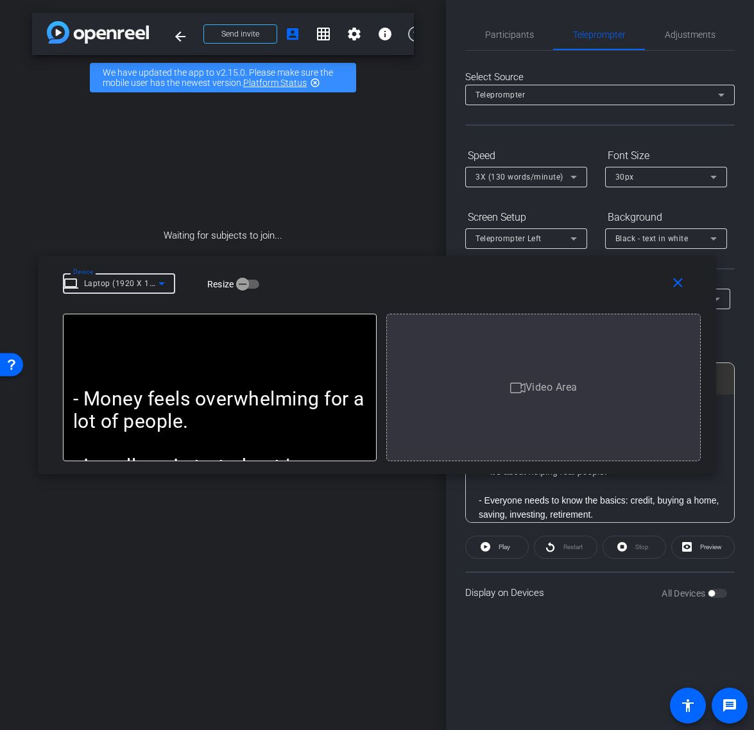
click at [154, 286] on icon at bounding box center [161, 283] width 15 height 15
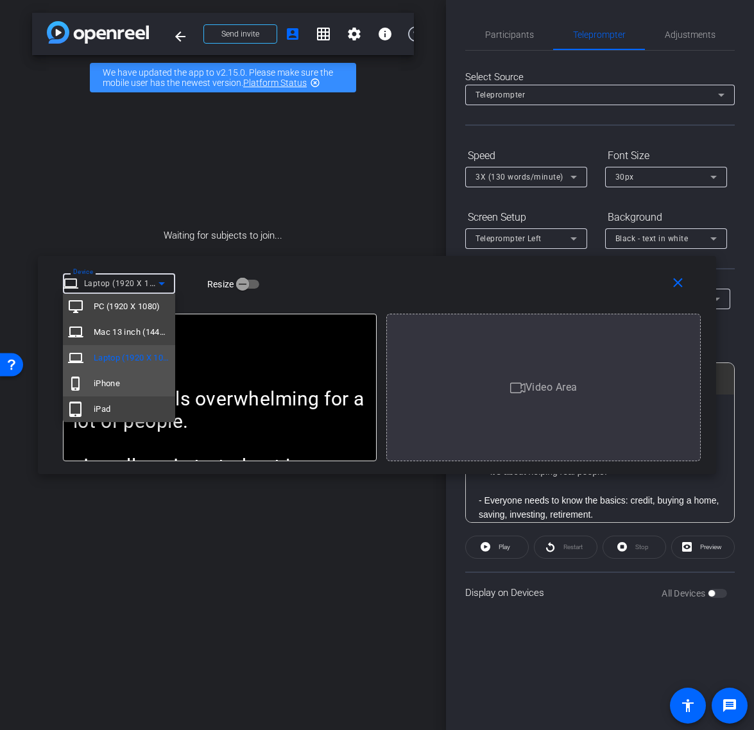
click at [137, 386] on mat-option "phone_iphone iPhone" at bounding box center [119, 384] width 112 height 26
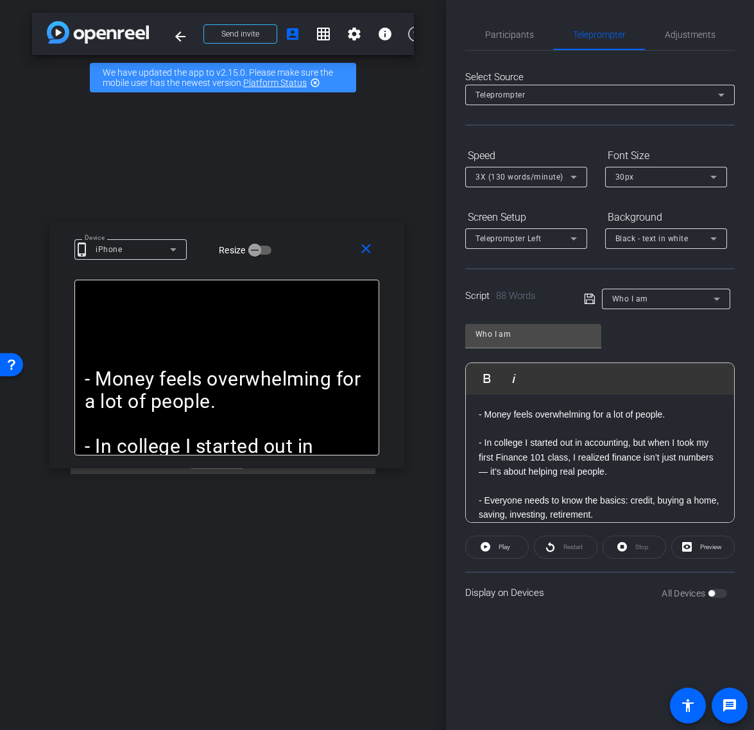
drag, startPoint x: 469, startPoint y: 269, endPoint x: 324, endPoint y: 246, distance: 146.7
click at [318, 242] on div "Device phone_iphone iPhone Resize" at bounding box center [231, 248] width 314 height 22
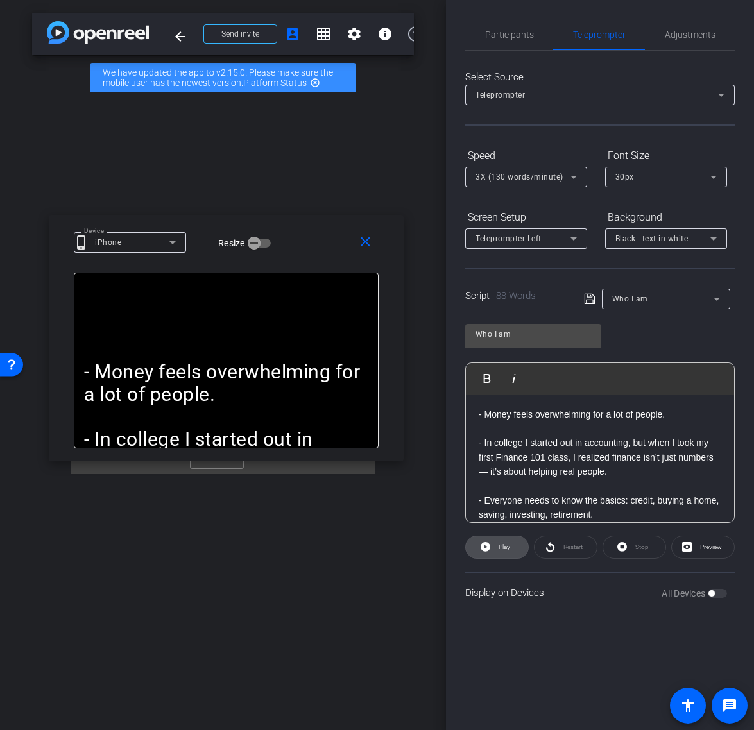
click at [497, 548] on span "Play" at bounding box center [502, 547] width 15 height 18
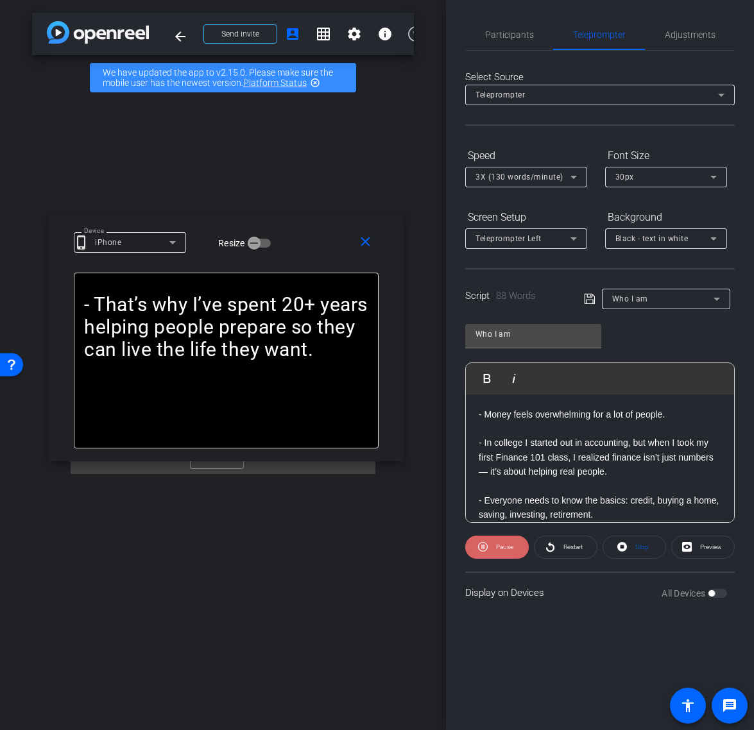
click at [497, 545] on span "Pause" at bounding box center [504, 546] width 17 height 7
click at [360, 246] on mat-icon "close" at bounding box center [365, 242] width 16 height 16
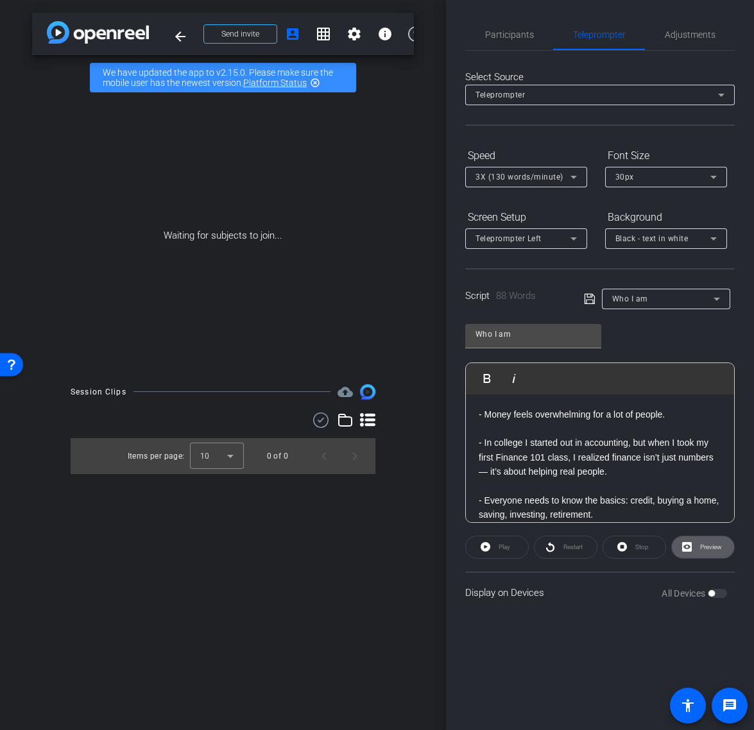
click at [549, 243] on div "Teleprompter Left" at bounding box center [522, 238] width 95 height 16
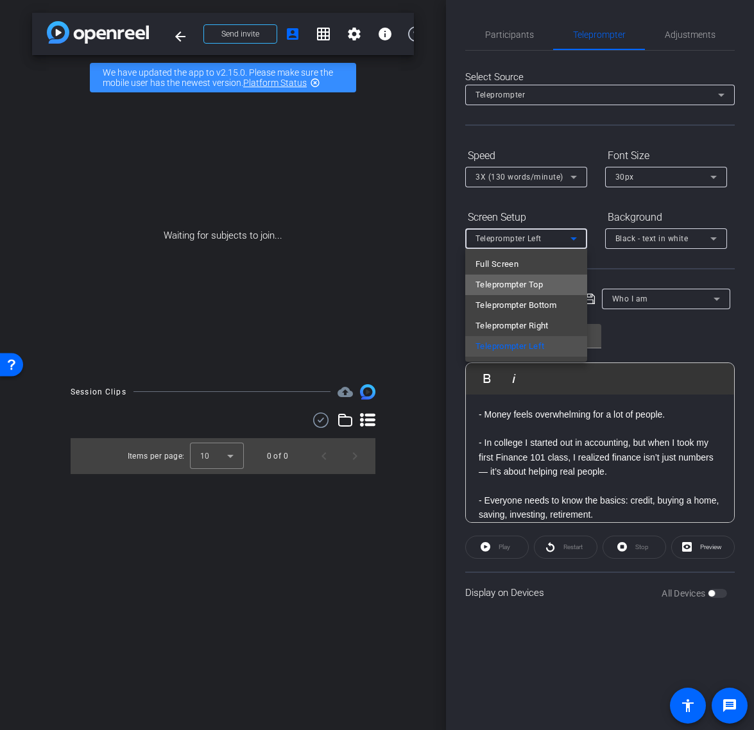
click at [547, 286] on mat-option "Teleprompter Top" at bounding box center [526, 285] width 122 height 21
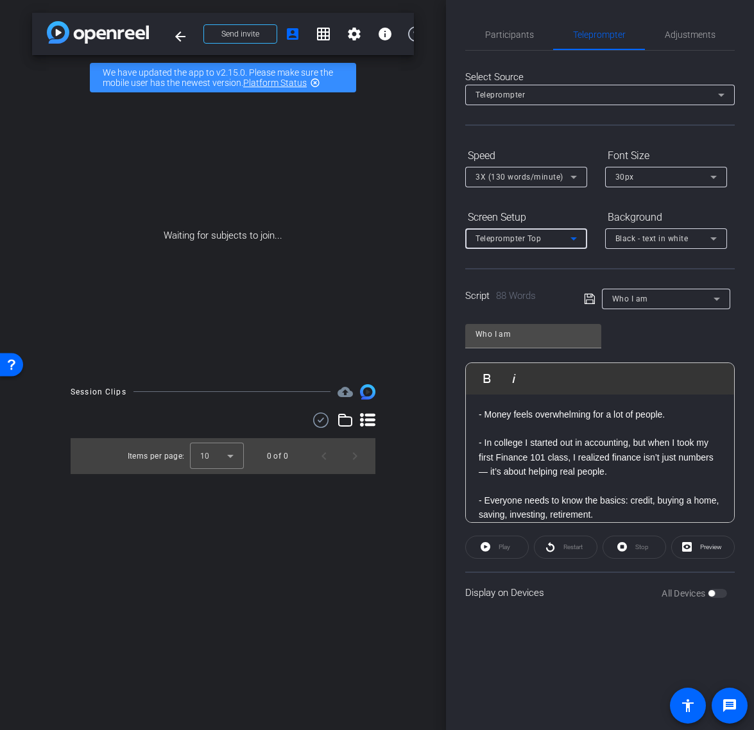
click at [649, 341] on div "Who I am Play Play from this location Play Selected Play and display the select…" at bounding box center [599, 418] width 269 height 209
click at [541, 181] on span "3X (130 words/minute)" at bounding box center [519, 177] width 88 height 9
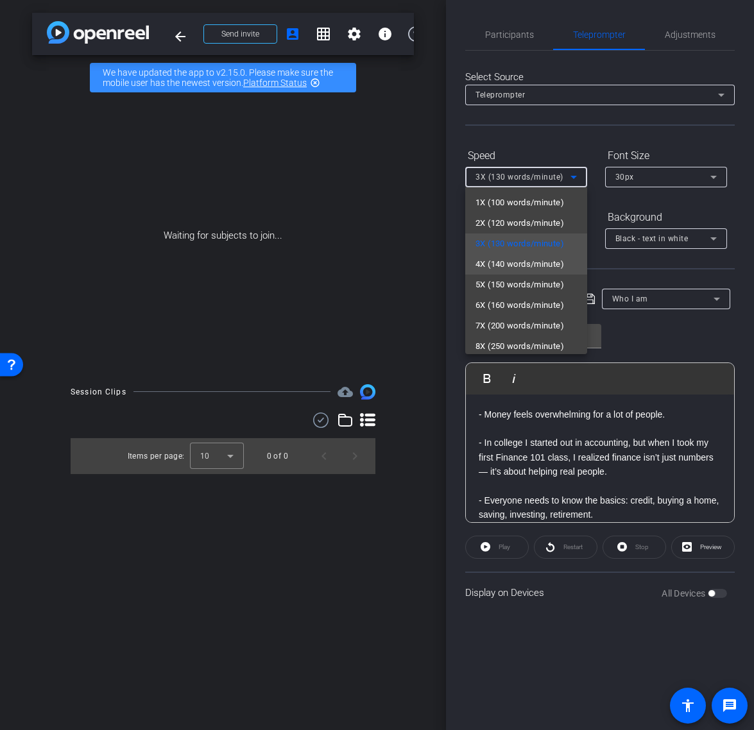
click at [538, 265] on span "4X (140 words/minute)" at bounding box center [519, 264] width 89 height 15
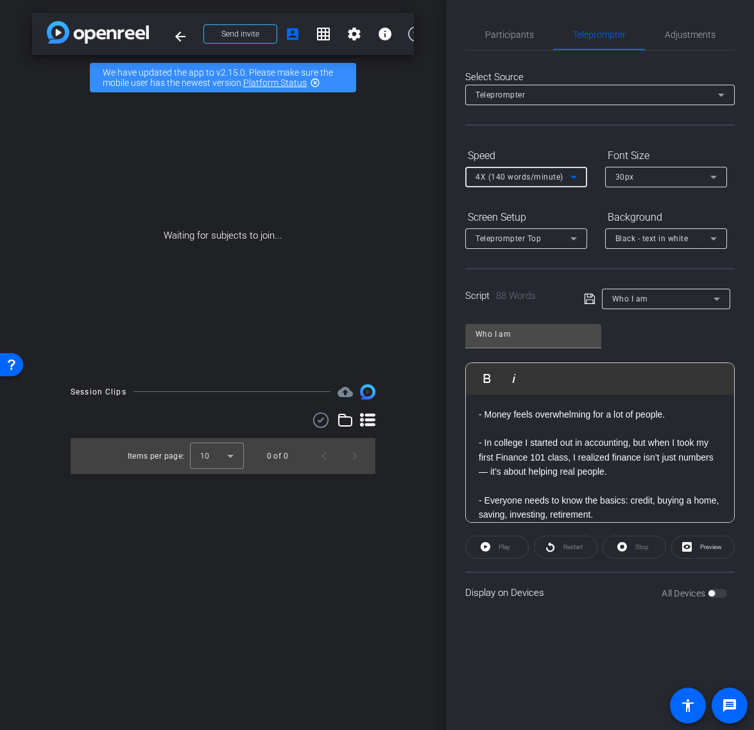
click at [656, 332] on div "Who I am Play Play from this location Play Selected Play and display the select…" at bounding box center [599, 418] width 269 height 209
click at [509, 44] on span "Participants" at bounding box center [509, 34] width 49 height 31
